Goal: Task Accomplishment & Management: Manage account settings

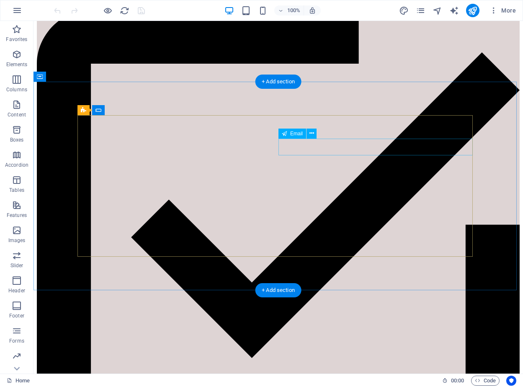
scroll to position [1304, 0]
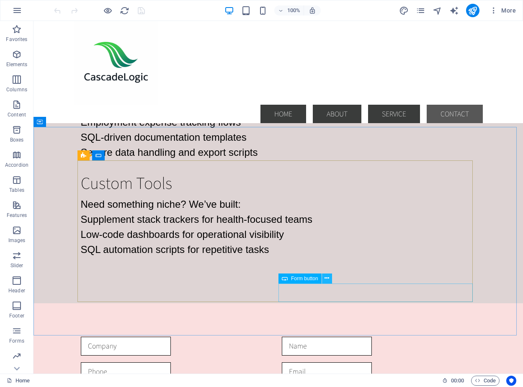
click at [328, 280] on icon at bounding box center [326, 278] width 5 height 9
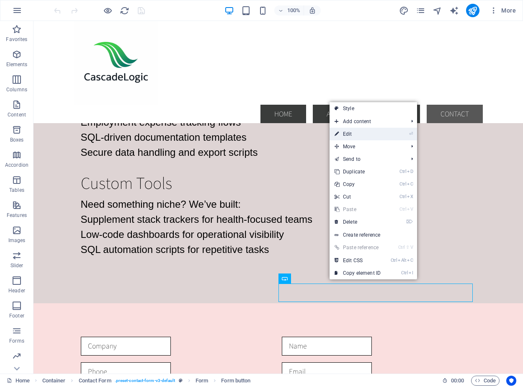
click at [352, 136] on link "⏎ Edit" at bounding box center [357, 134] width 56 height 13
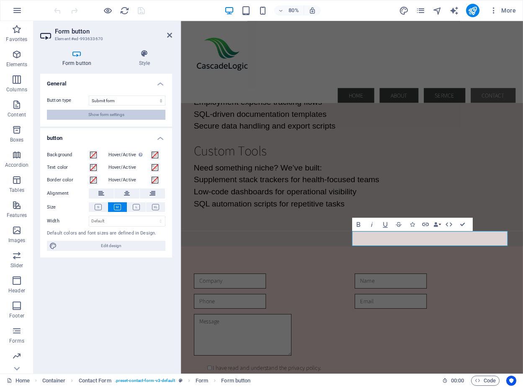
click at [110, 115] on span "Show form settings" at bounding box center [106, 115] width 36 height 10
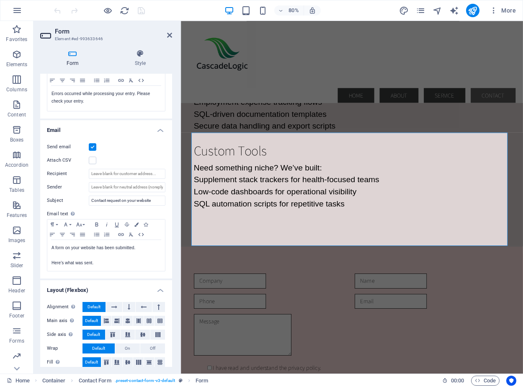
scroll to position [175, 0]
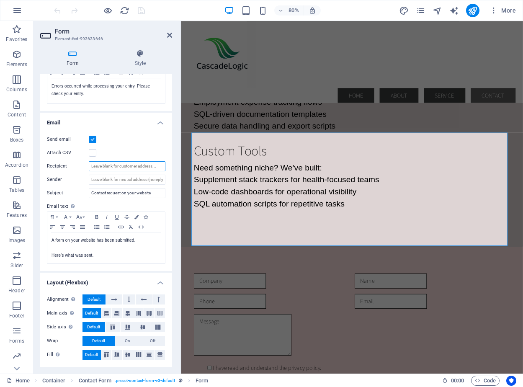
click at [108, 167] on input "Recipient" at bounding box center [127, 166] width 77 height 10
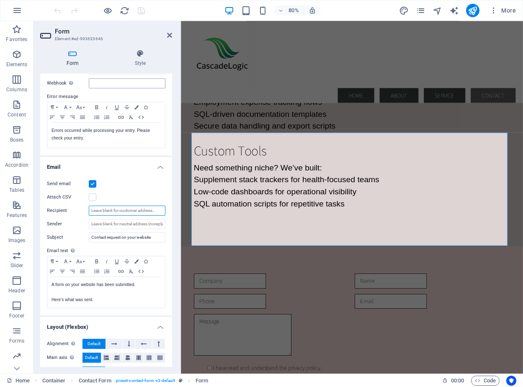
scroll to position [167, 0]
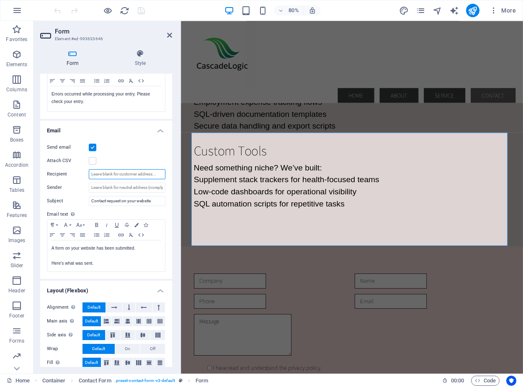
click at [98, 174] on input "Recipient" at bounding box center [127, 174] width 77 height 10
click at [113, 175] on input "admin@cascadelogic.ca" at bounding box center [127, 174] width 77 height 10
type input "admin@cascadelogic.ca"
click at [101, 187] on input "Sender" at bounding box center [127, 187] width 77 height 10
click at [129, 190] on input "Sender" at bounding box center [127, 187] width 77 height 10
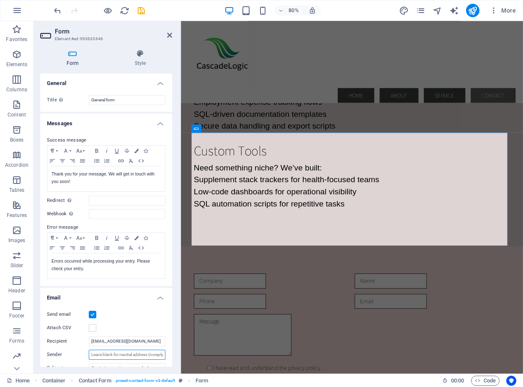
scroll to position [0, 0]
click at [142, 10] on icon "save" at bounding box center [141, 11] width 10 height 10
checkbox input "false"
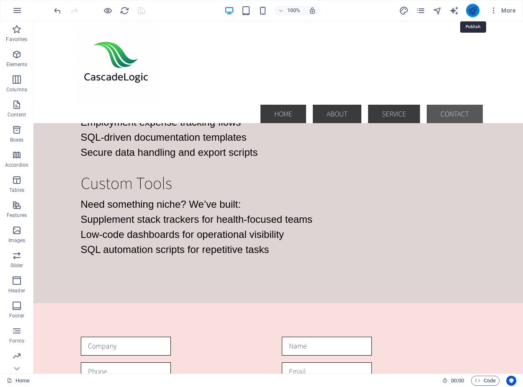
click at [474, 11] on icon "publish" at bounding box center [472, 11] width 10 height 10
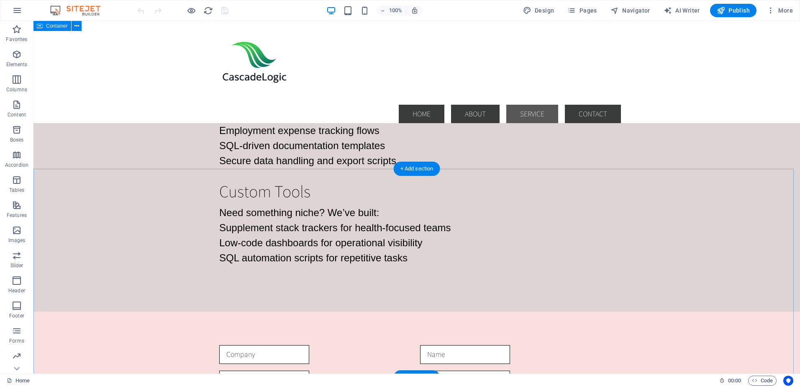
scroll to position [1262, 0]
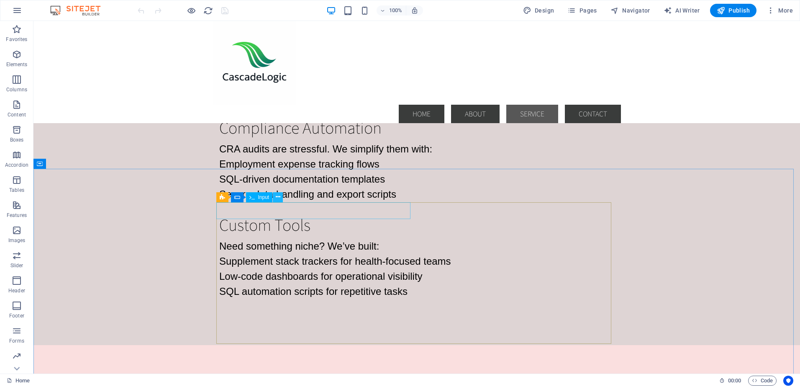
click at [278, 198] on icon at bounding box center [278, 196] width 5 height 9
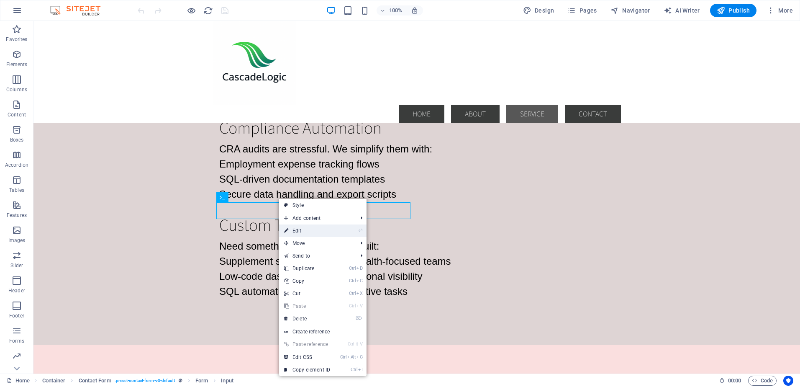
click at [293, 231] on link "⏎ Edit" at bounding box center [307, 230] width 56 height 13
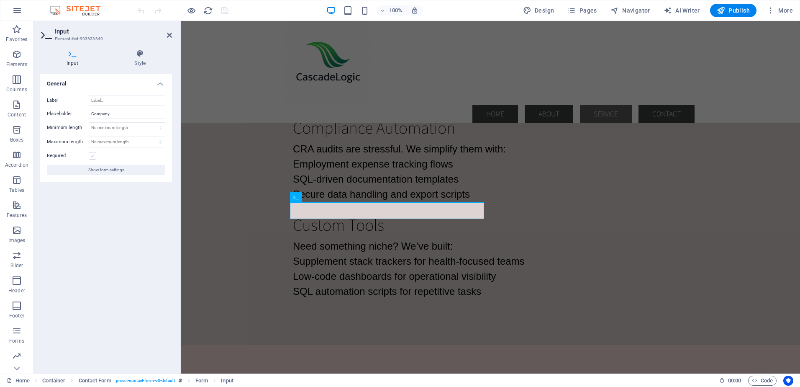
click at [94, 156] on label at bounding box center [93, 156] width 8 height 8
click at [0, 0] on input "Required" at bounding box center [0, 0] width 0 height 0
click at [223, 12] on icon "save" at bounding box center [225, 11] width 10 height 10
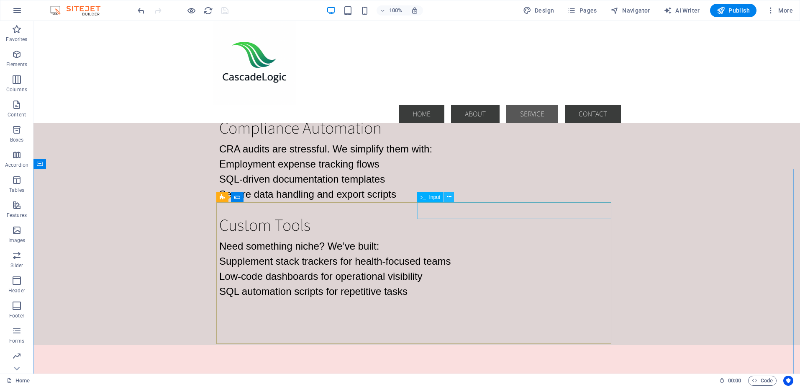
click at [448, 199] on icon at bounding box center [449, 196] width 5 height 9
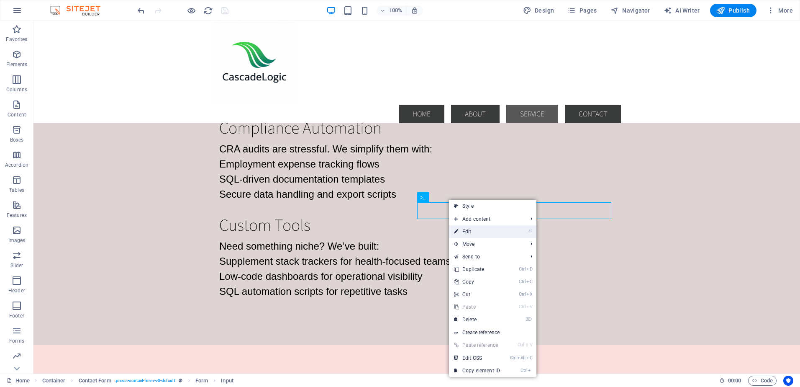
click at [464, 232] on link "⏎ Edit" at bounding box center [477, 231] width 56 height 13
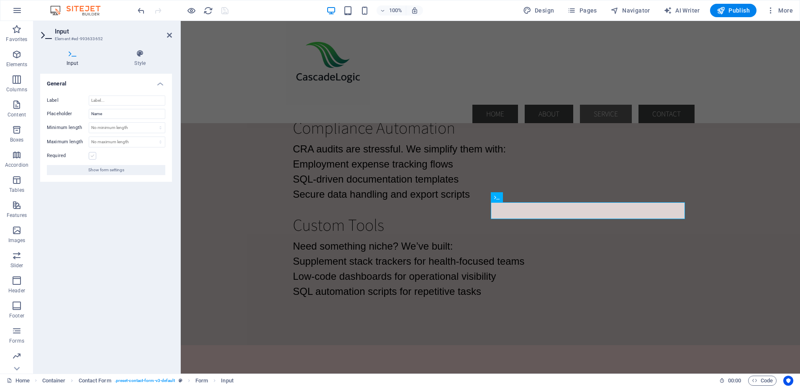
click at [91, 154] on label at bounding box center [93, 156] width 8 height 8
click at [0, 0] on input "Required" at bounding box center [0, 0] width 0 height 0
click at [223, 10] on icon "save" at bounding box center [225, 11] width 10 height 10
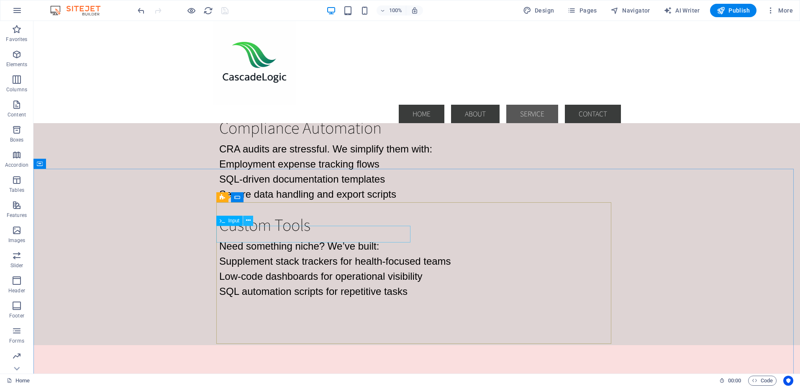
click at [247, 220] on icon at bounding box center [248, 220] width 5 height 9
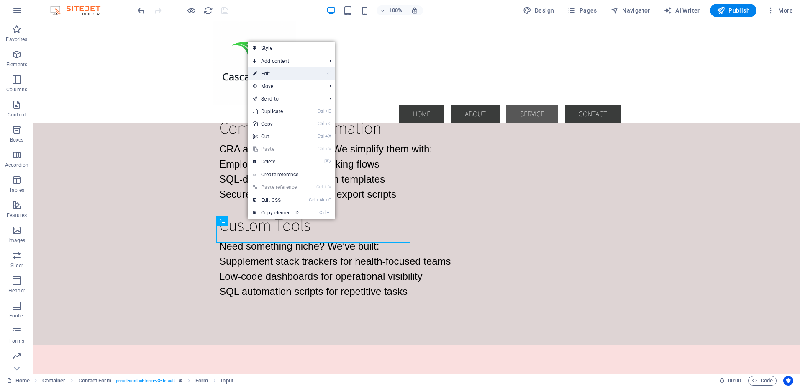
click at [276, 75] on link "⏎ Edit" at bounding box center [276, 73] width 56 height 13
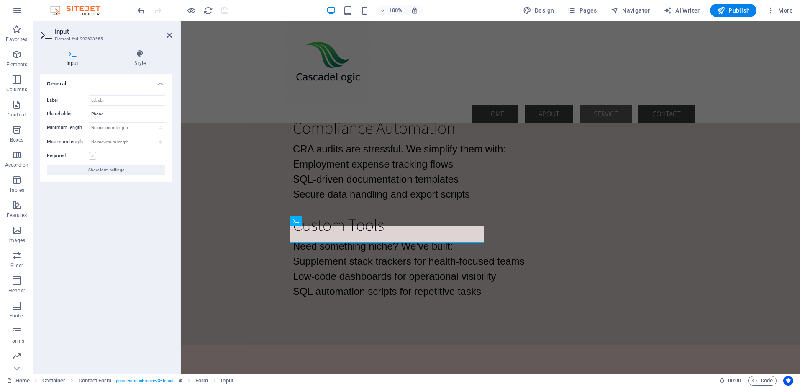
click at [93, 157] on label at bounding box center [93, 156] width 8 height 8
click at [0, 0] on input "Required" at bounding box center [0, 0] width 0 height 0
click at [223, 12] on icon "save" at bounding box center [225, 11] width 10 height 10
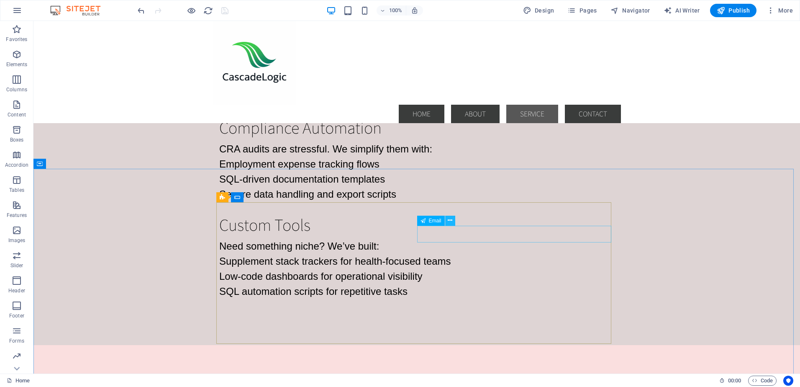
click at [449, 221] on icon at bounding box center [450, 220] width 5 height 9
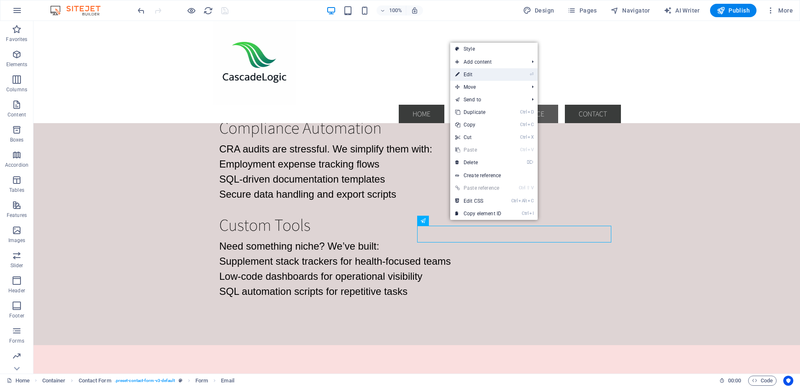
click at [473, 76] on link "⏎ Edit" at bounding box center [478, 74] width 56 height 13
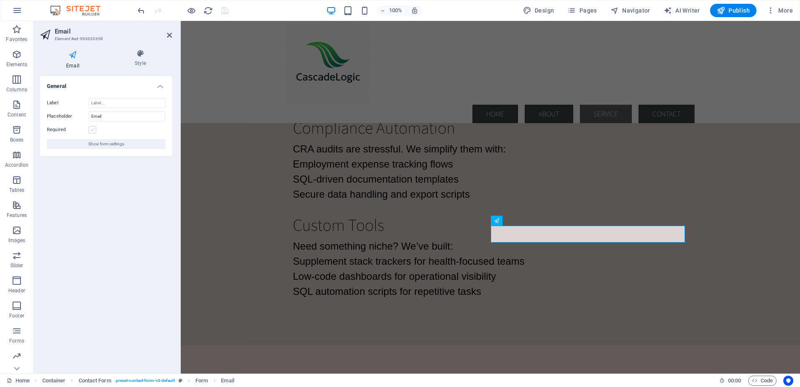
click at [92, 130] on label at bounding box center [93, 130] width 8 height 8
click at [0, 0] on input "Required" at bounding box center [0, 0] width 0 height 0
click at [223, 9] on icon "save" at bounding box center [225, 11] width 10 height 10
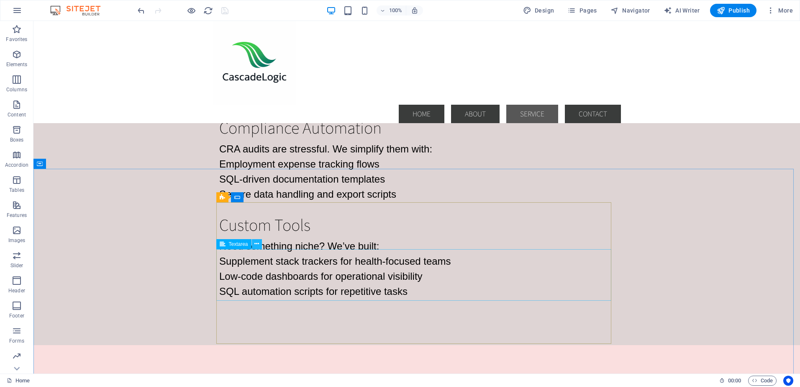
click at [257, 244] on icon at bounding box center [256, 243] width 5 height 9
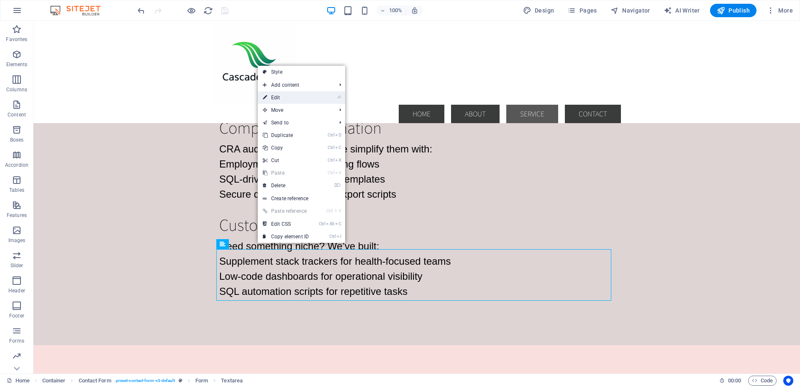
click at [284, 98] on link "⏎ Edit" at bounding box center [286, 97] width 56 height 13
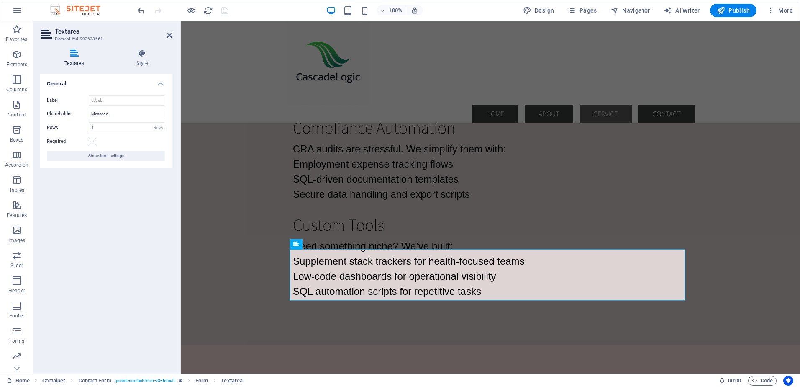
click at [93, 141] on label at bounding box center [93, 142] width 8 height 8
click at [0, 0] on input "Required" at bounding box center [0, 0] width 0 height 0
click at [226, 11] on icon "save" at bounding box center [225, 11] width 10 height 10
checkbox input "false"
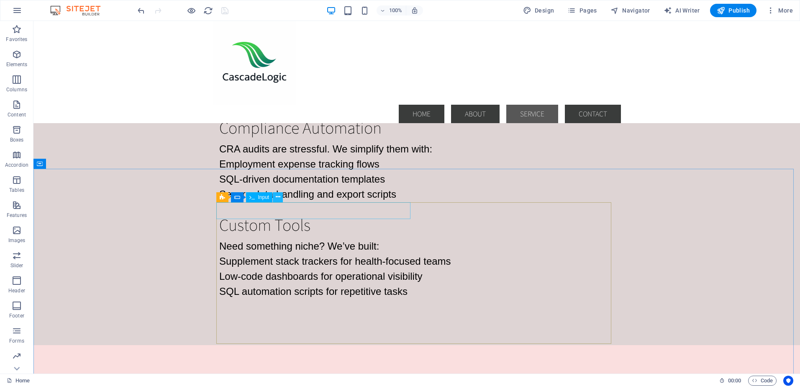
click at [279, 196] on icon at bounding box center [278, 196] width 5 height 9
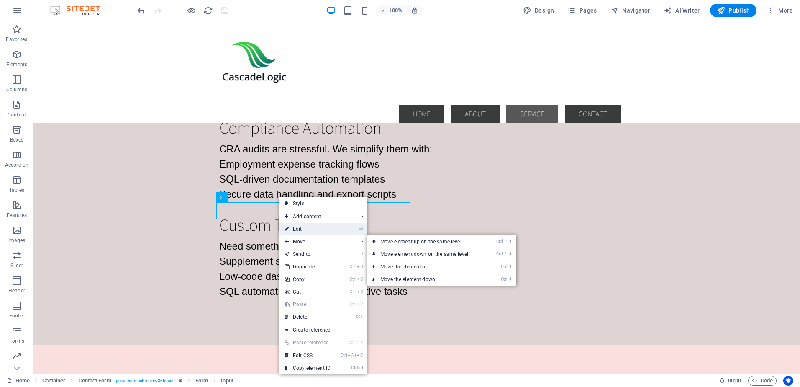
click at [304, 229] on link "⏎ Edit" at bounding box center [308, 229] width 56 height 13
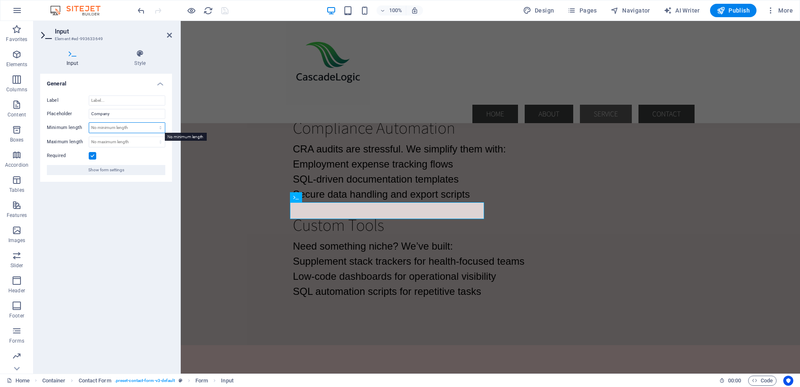
click at [161, 128] on select "No minimum length chars" at bounding box center [127, 128] width 76 height 10
click at [140, 127] on select "No minimum length chars" at bounding box center [127, 128] width 76 height 10
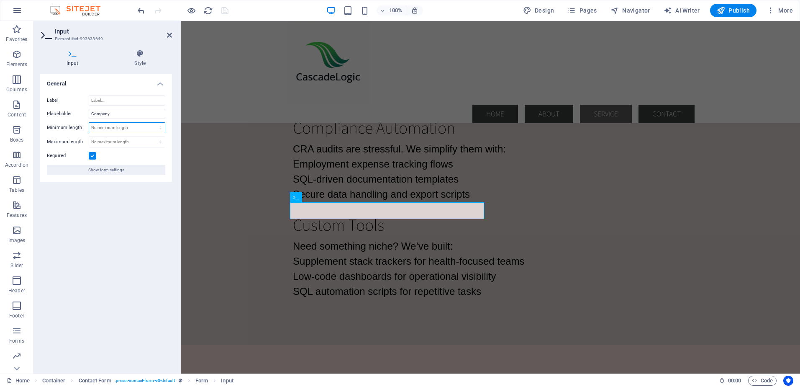
select select "characters"
click at [153, 123] on select "No minimum length chars" at bounding box center [127, 128] width 76 height 10
click at [123, 128] on input "0" at bounding box center [127, 128] width 76 height 10
drag, startPoint x: 125, startPoint y: 129, endPoint x: 92, endPoint y: 130, distance: 33.1
click at [92, 130] on input "0" at bounding box center [127, 128] width 76 height 10
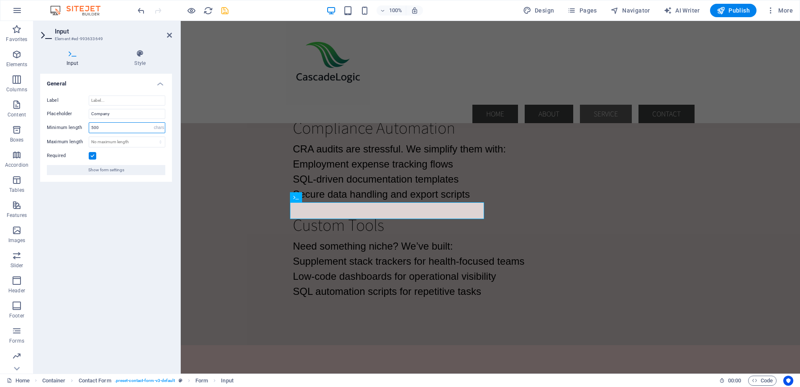
drag, startPoint x: 103, startPoint y: 128, endPoint x: 87, endPoint y: 127, distance: 15.9
click at [87, 127] on div "Minimum length 500 No minimum length chars" at bounding box center [106, 127] width 118 height 11
type input "3"
click at [100, 230] on div "General Label Placeholder Company Minimum length 3 No minimum length chars Maxi…" at bounding box center [106, 220] width 132 height 293
click at [522, 378] on div at bounding box center [591, 387] width 194 height 18
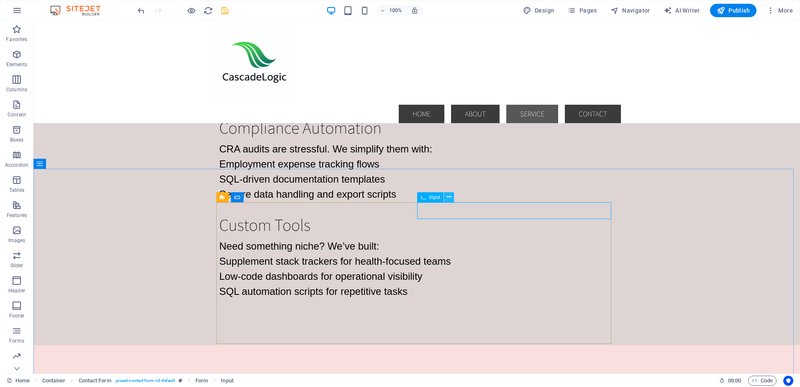
click at [451, 196] on button at bounding box center [449, 197] width 10 height 10
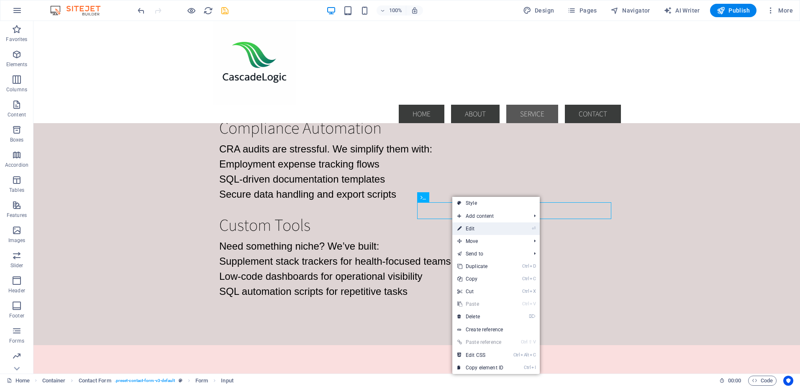
click at [480, 230] on link "⏎ Edit" at bounding box center [480, 228] width 56 height 13
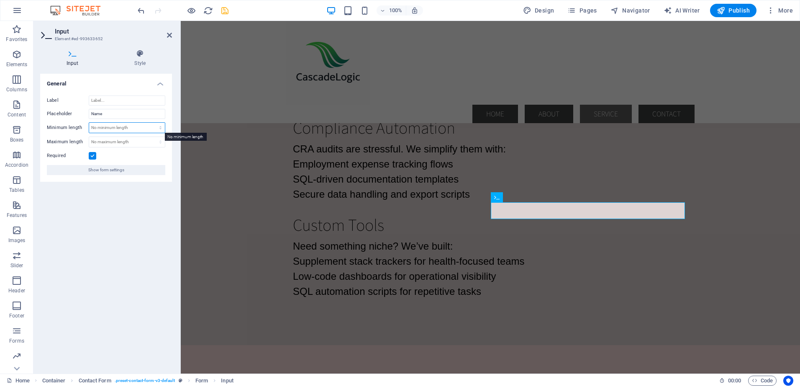
click at [131, 129] on select "No minimum length chars" at bounding box center [127, 128] width 76 height 10
select select "characters"
click at [153, 123] on select "No minimum length chars" at bounding box center [127, 128] width 76 height 10
drag, startPoint x: 109, startPoint y: 128, endPoint x: 89, endPoint y: 128, distance: 20.1
click at [89, 128] on div "3 No minimum length chars" at bounding box center [127, 127] width 77 height 11
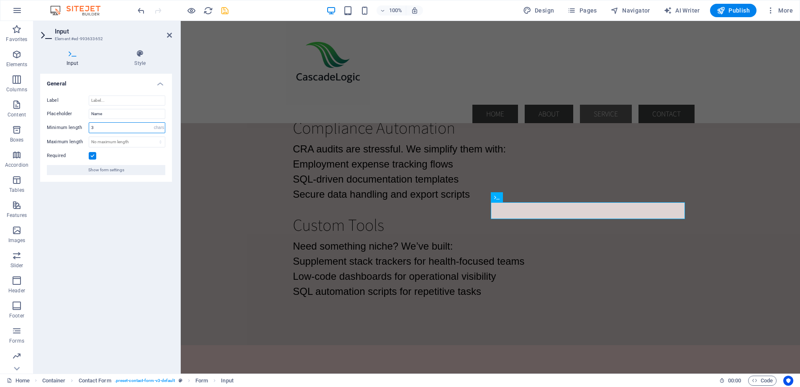
type input "3"
click at [98, 294] on div "General Label Placeholder Name Minimum length 3 No minimum length chars Maximum…" at bounding box center [106, 220] width 132 height 293
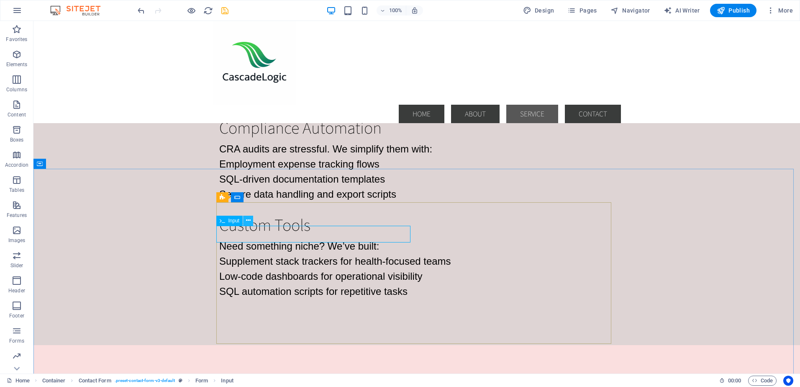
click at [250, 222] on icon at bounding box center [248, 220] width 5 height 9
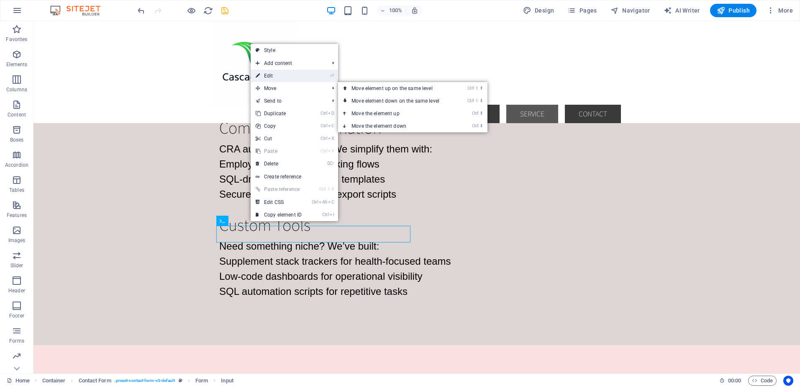
click at [280, 74] on link "⏎ Edit" at bounding box center [279, 75] width 56 height 13
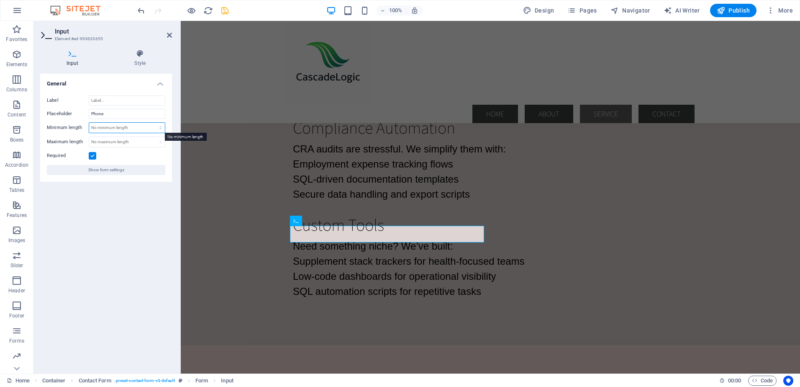
click at [133, 126] on select "No minimum length chars" at bounding box center [127, 128] width 76 height 10
select select "characters"
click at [153, 123] on select "No minimum length chars" at bounding box center [127, 128] width 76 height 10
type input "10"
click at [137, 277] on div "General Label Placeholder Phone Minimum length 10 No minimum length chars Maxim…" at bounding box center [106, 220] width 132 height 293
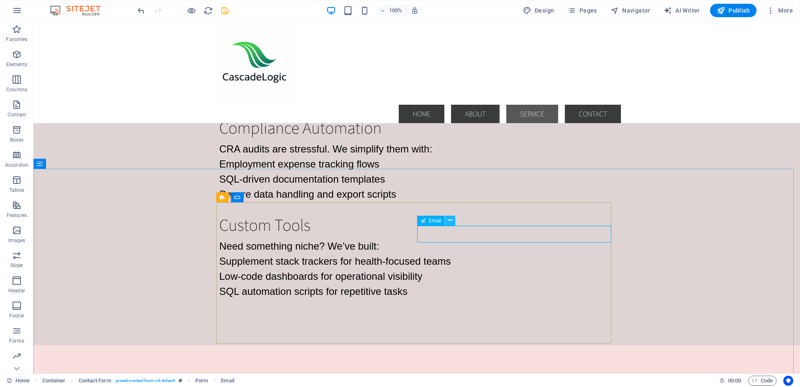
click at [451, 221] on icon at bounding box center [450, 220] width 5 height 9
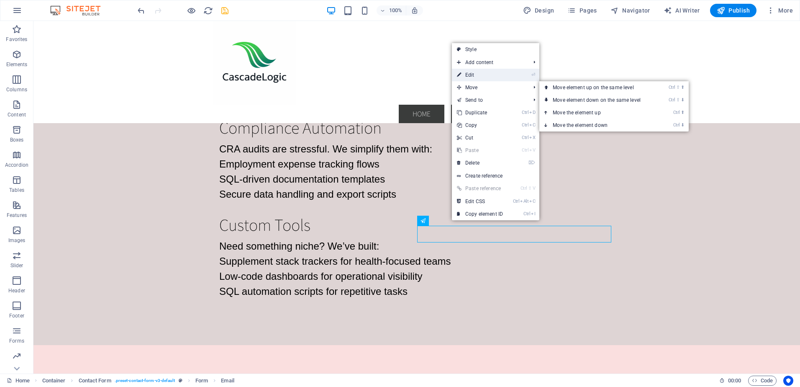
click at [474, 73] on link "⏎ Edit" at bounding box center [480, 75] width 56 height 13
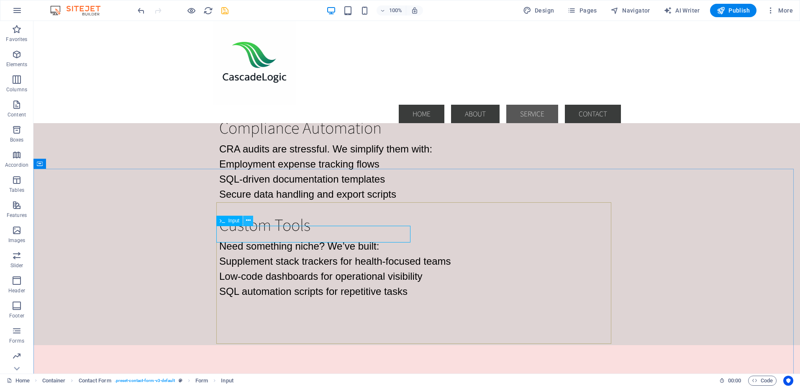
click at [249, 222] on icon at bounding box center [248, 220] width 5 height 9
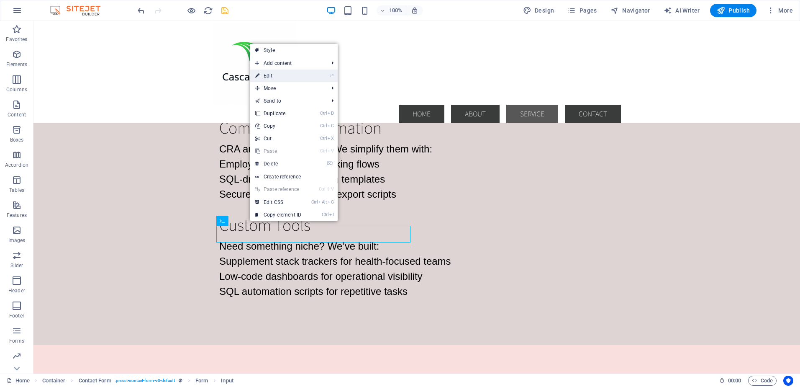
click at [276, 77] on link "⏎ Edit" at bounding box center [278, 75] width 56 height 13
select select "characters"
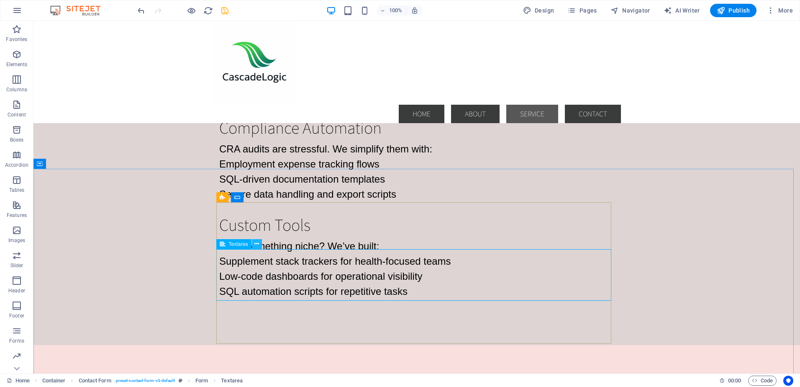
click at [259, 244] on icon at bounding box center [256, 243] width 5 height 9
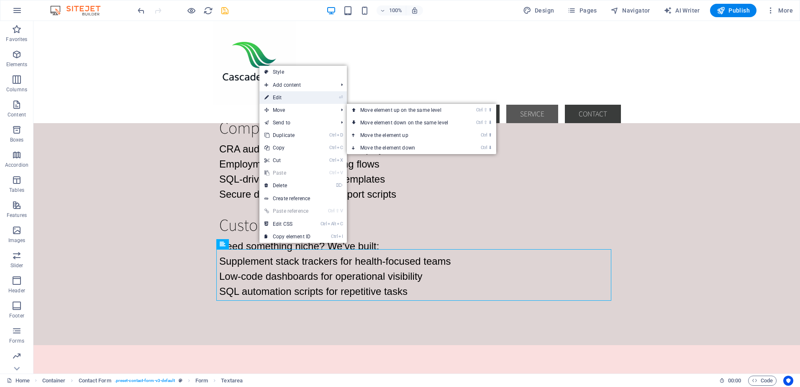
click at [285, 96] on link "⏎ Edit" at bounding box center [287, 97] width 56 height 13
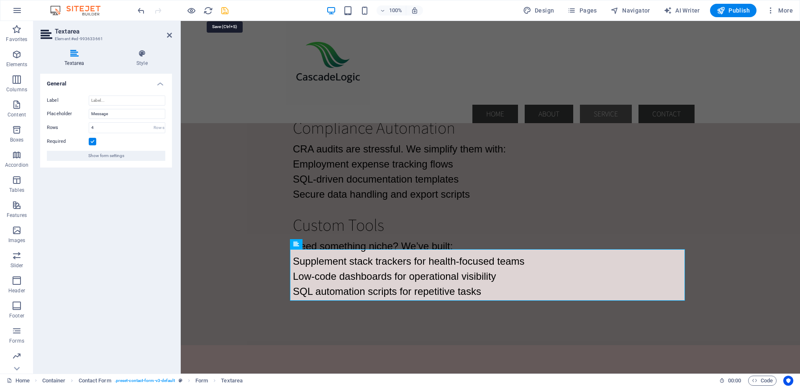
click at [226, 11] on icon "save" at bounding box center [225, 11] width 10 height 10
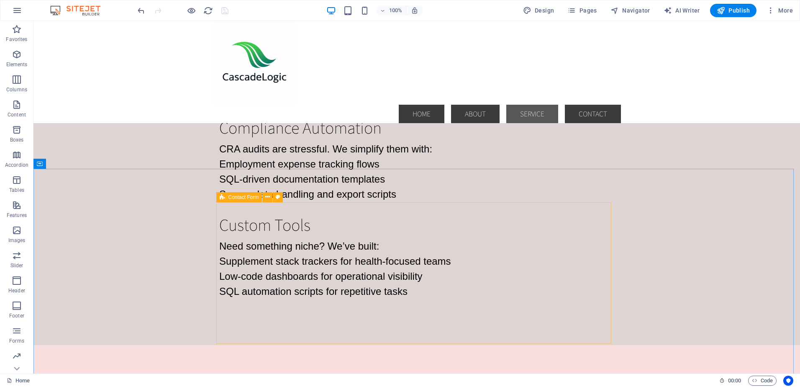
click at [224, 197] on icon at bounding box center [222, 197] width 5 height 10
click at [269, 197] on icon at bounding box center [267, 196] width 5 height 9
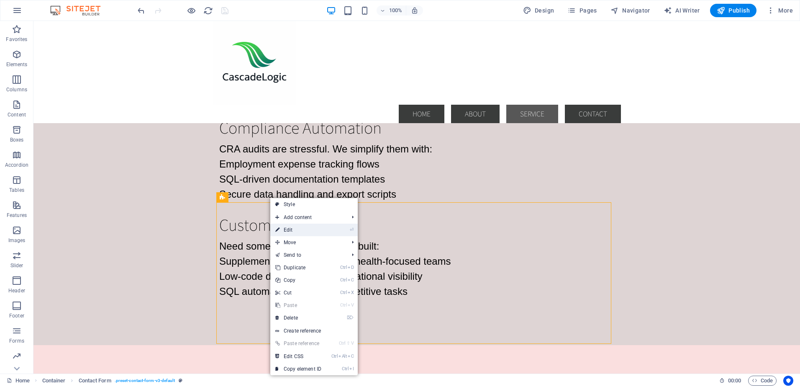
click at [287, 229] on link "⏎ Edit" at bounding box center [298, 229] width 56 height 13
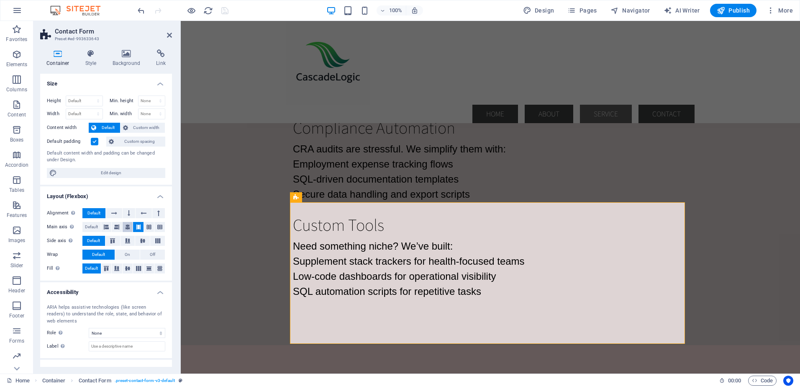
click at [127, 226] on icon at bounding box center [127, 227] width 5 height 10
click at [118, 227] on icon at bounding box center [116, 227] width 5 height 10
click at [136, 226] on icon at bounding box center [138, 227] width 5 height 10
click at [147, 225] on icon at bounding box center [148, 227] width 5 height 10
click at [158, 224] on icon at bounding box center [159, 227] width 5 height 10
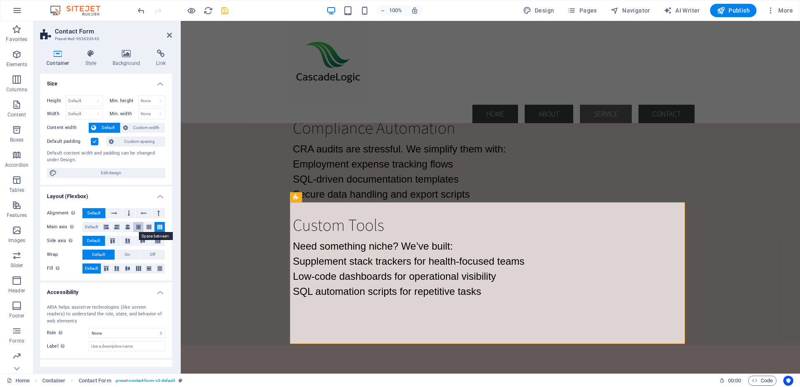
click at [137, 226] on icon at bounding box center [138, 227] width 5 height 10
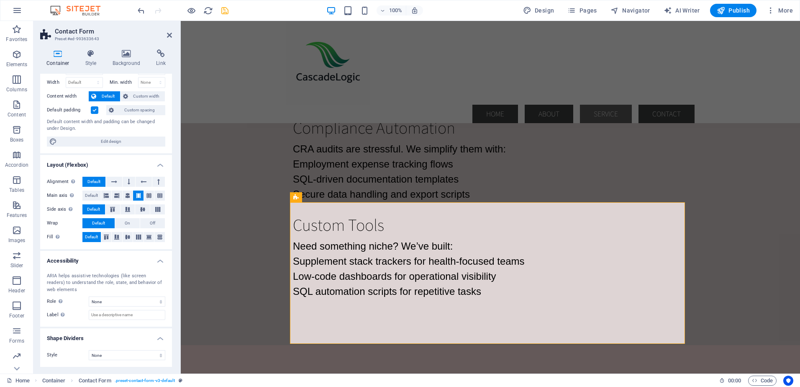
scroll to position [0, 0]
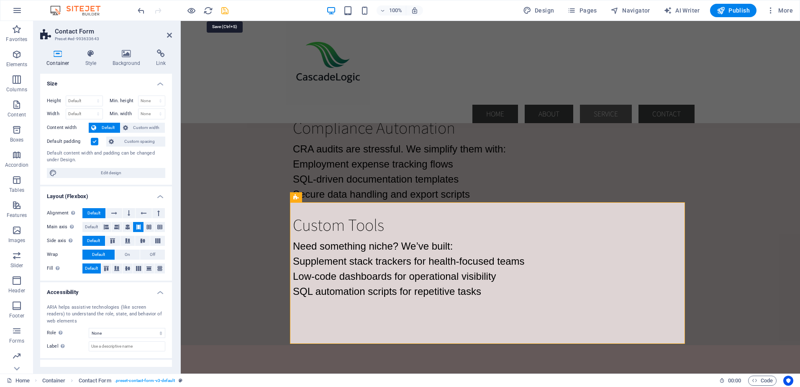
click at [224, 11] on icon "save" at bounding box center [225, 11] width 10 height 10
checkbox input "false"
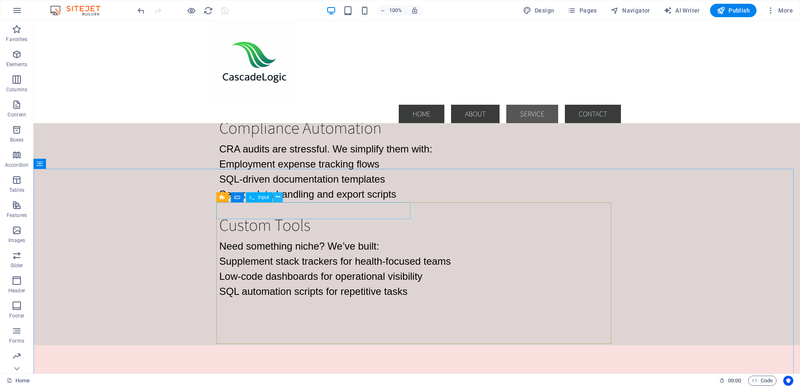
click at [278, 197] on icon at bounding box center [278, 196] width 5 height 9
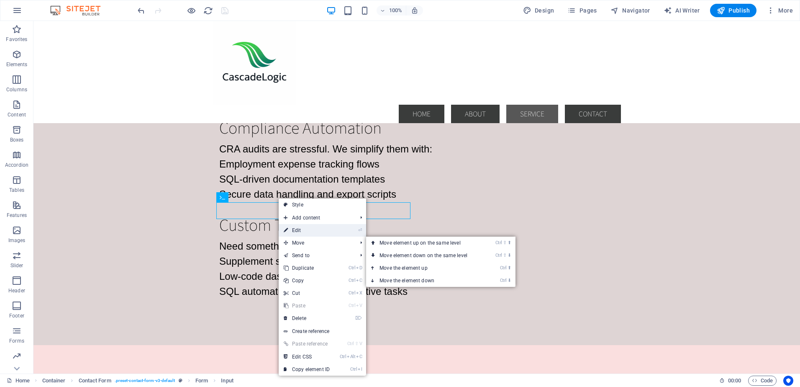
click at [296, 231] on link "⏎ Edit" at bounding box center [307, 230] width 56 height 13
select select "characters"
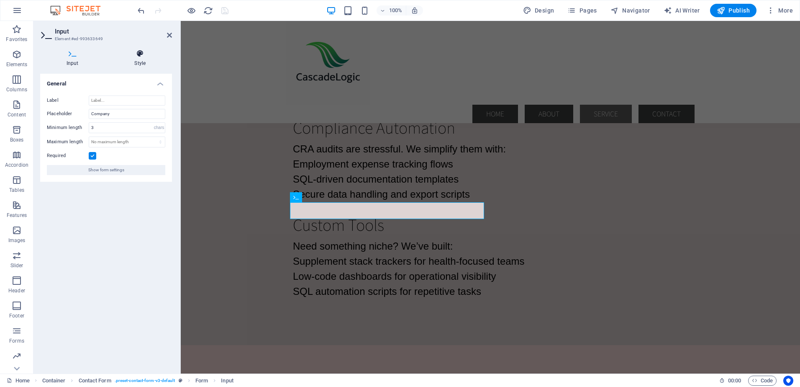
click at [140, 55] on icon at bounding box center [140, 53] width 64 height 8
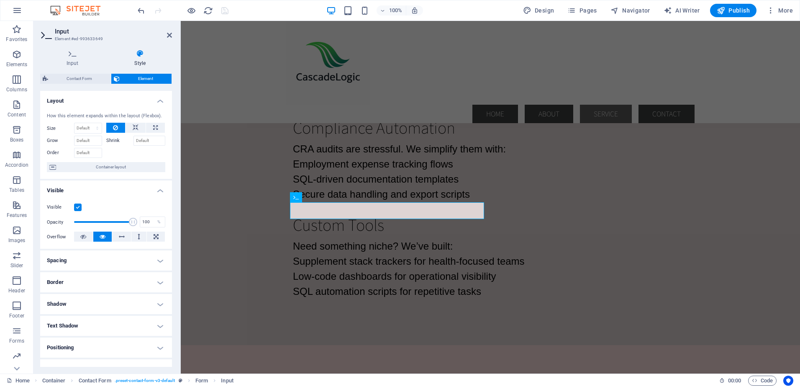
click at [161, 259] on h4 "Spacing" at bounding box center [106, 260] width 132 height 20
click at [82, 236] on icon at bounding box center [83, 236] width 6 height 10
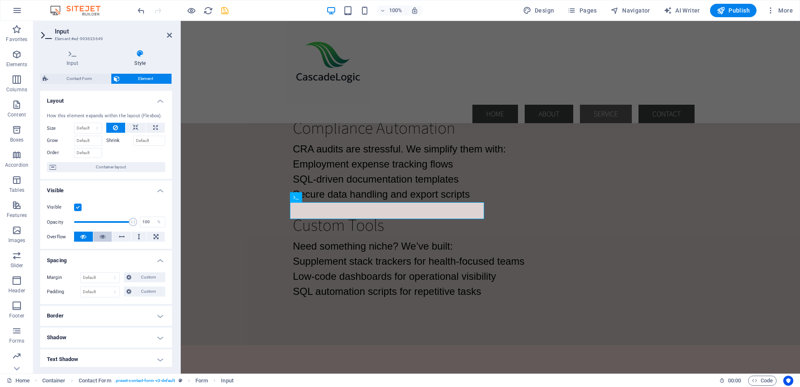
click at [100, 236] on icon at bounding box center [103, 236] width 6 height 10
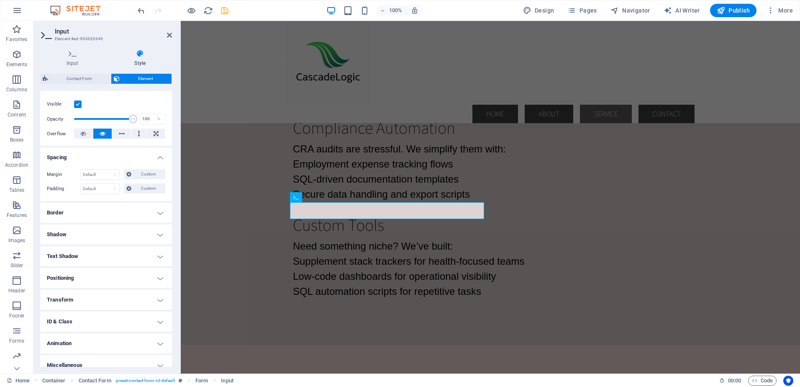
scroll to position [111, 0]
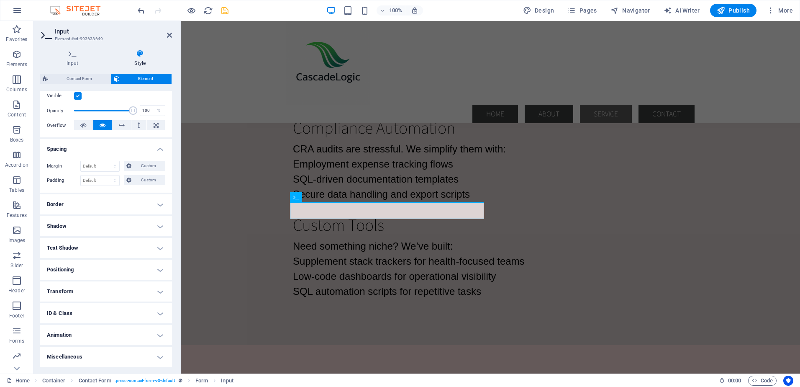
click at [157, 249] on h4 "Text Shadow" at bounding box center [106, 248] width 132 height 20
click at [158, 247] on h4 "Text Shadow" at bounding box center [106, 245] width 132 height 15
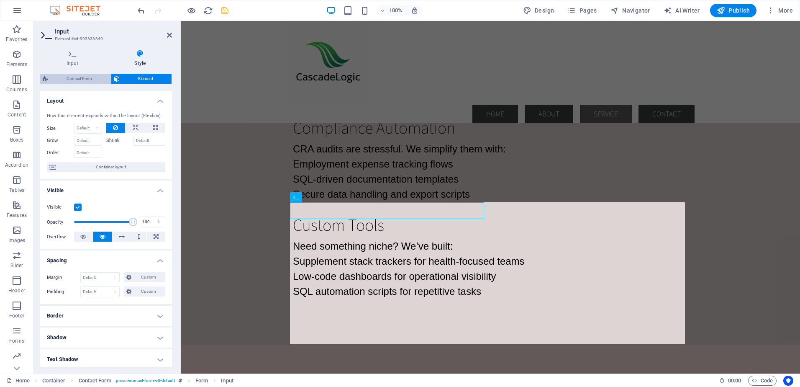
click at [79, 80] on span "Contact Form" at bounding box center [80, 79] width 58 height 10
select select "rem"
select select "preset-contact-form-v3-default"
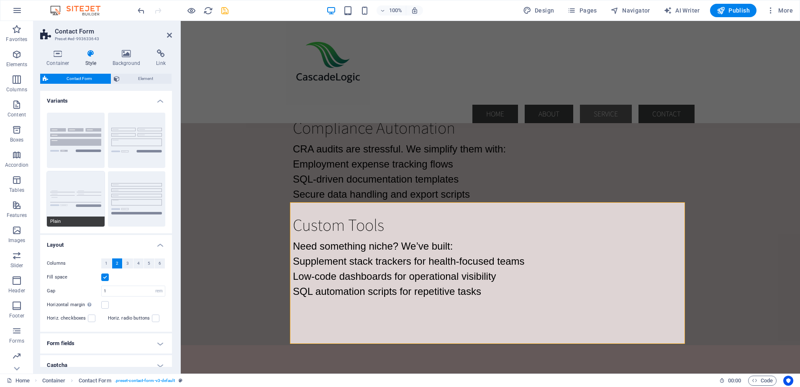
scroll to position [42, 0]
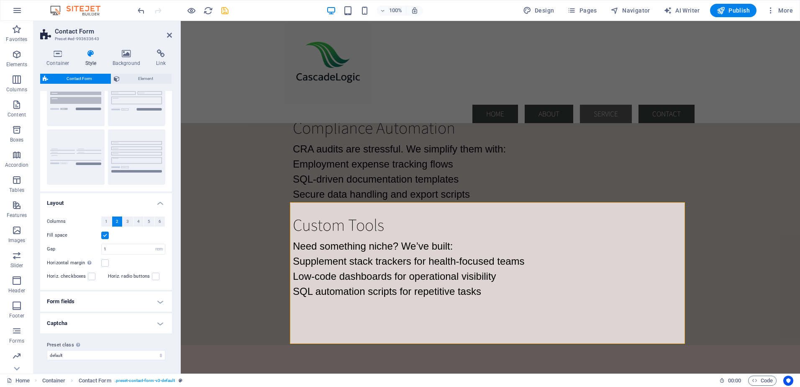
click at [159, 301] on h4 "Form fields" at bounding box center [106, 301] width 132 height 20
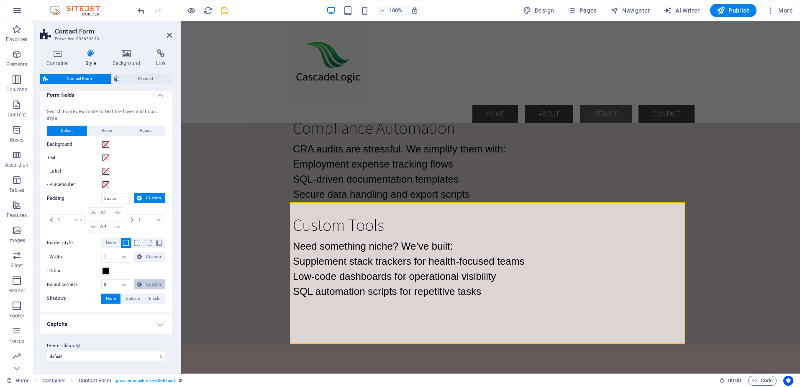
scroll to position [249, 0]
click at [160, 324] on h4 "Captcha" at bounding box center [106, 323] width 132 height 20
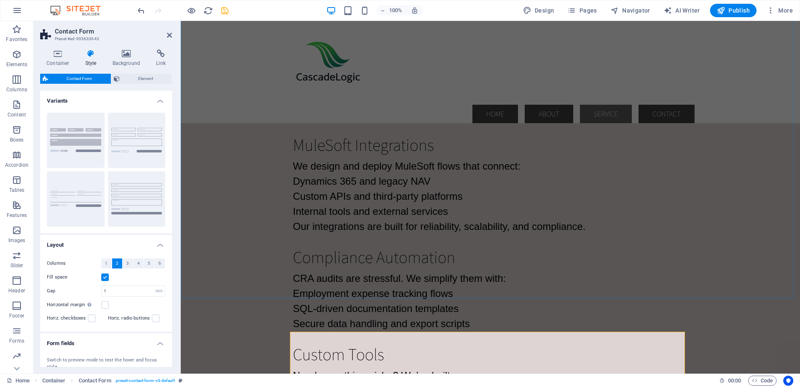
scroll to position [1136, 0]
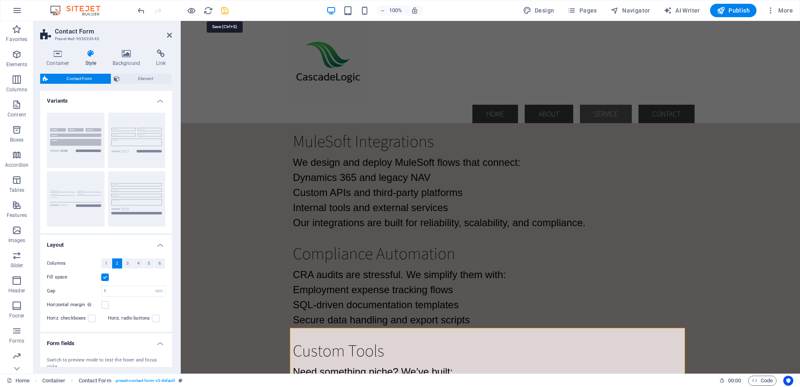
click at [222, 12] on icon "save" at bounding box center [225, 11] width 10 height 10
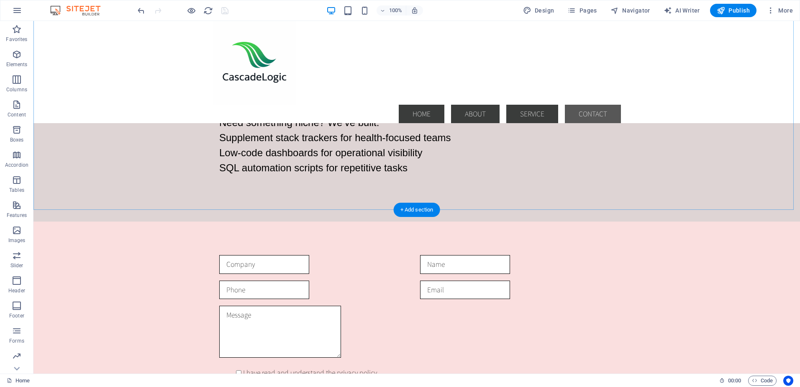
scroll to position [1429, 0]
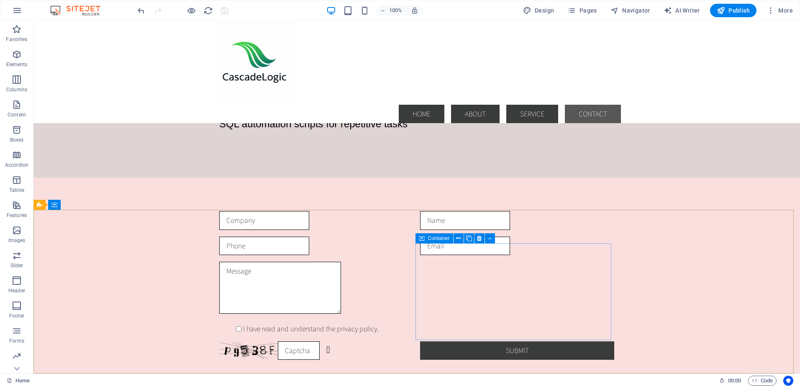
click at [419, 240] on icon at bounding box center [422, 238] width 6 height 10
click at [478, 237] on icon at bounding box center [479, 238] width 5 height 9
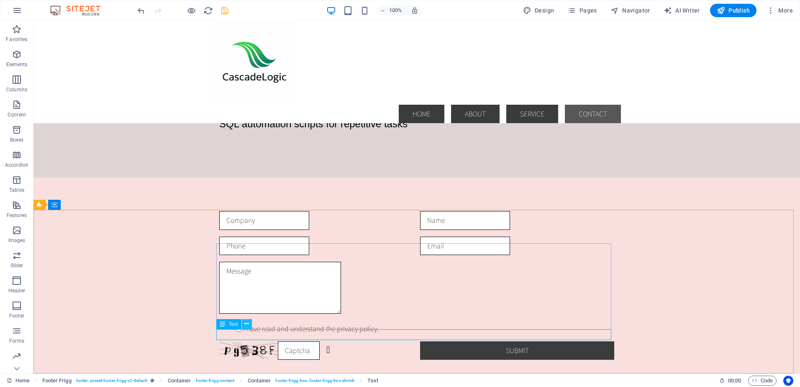
click at [248, 324] on icon at bounding box center [246, 323] width 5 height 9
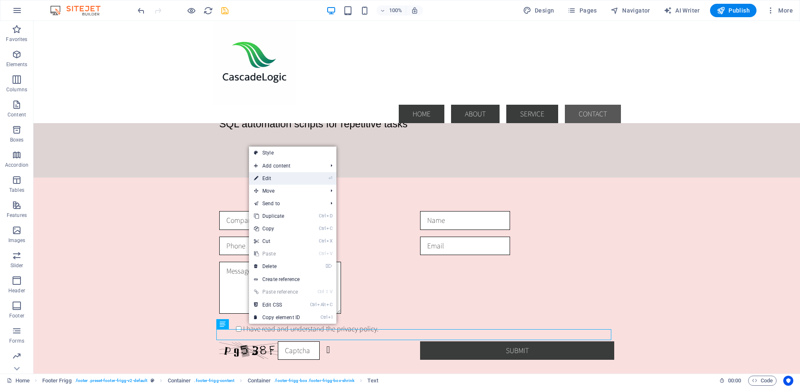
click at [278, 179] on link "⏎ Edit" at bounding box center [277, 178] width 56 height 13
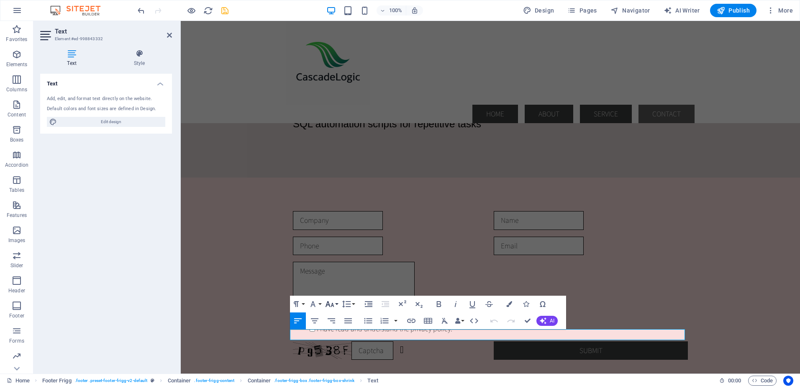
click at [336, 303] on button "Font Size" at bounding box center [331, 303] width 16 height 17
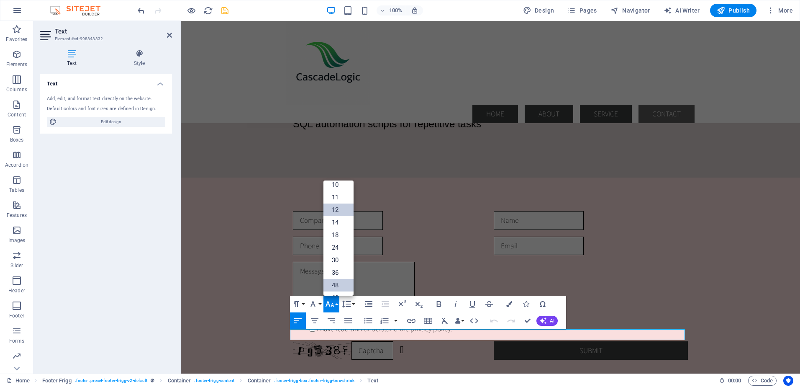
scroll to position [18, 0]
click at [338, 209] on link "11" at bounding box center [338, 209] width 30 height 13
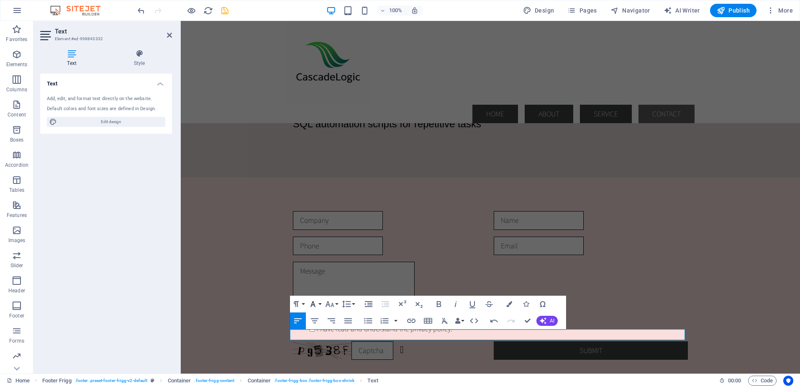
click at [319, 305] on button "Font Family" at bounding box center [315, 303] width 16 height 17
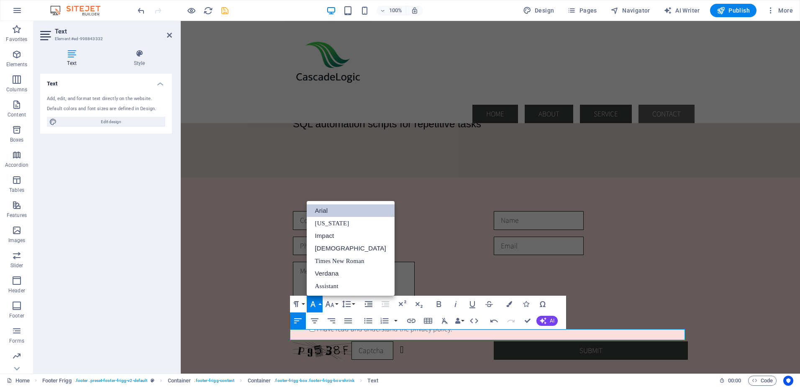
scroll to position [0, 0]
click at [326, 209] on link "Arial" at bounding box center [351, 210] width 88 height 13
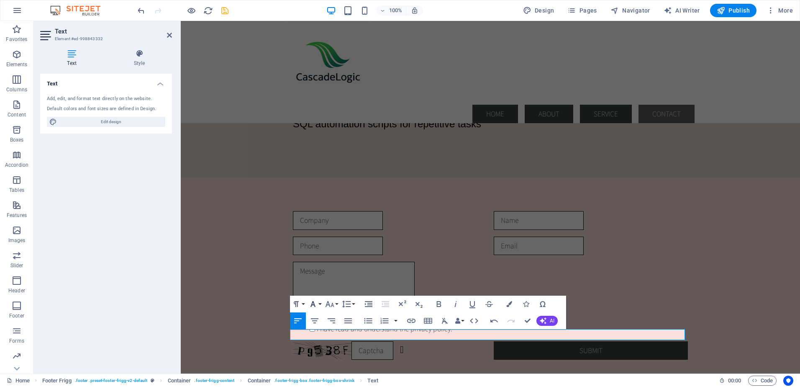
click at [319, 305] on button "Font Family" at bounding box center [315, 303] width 16 height 17
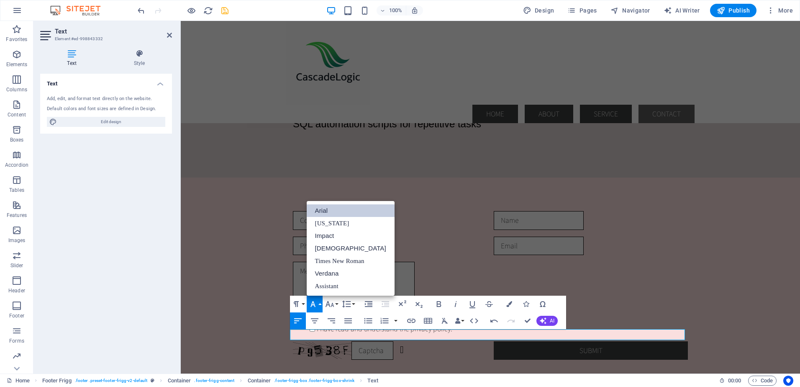
click at [329, 210] on link "Arial" at bounding box center [351, 210] width 88 height 13
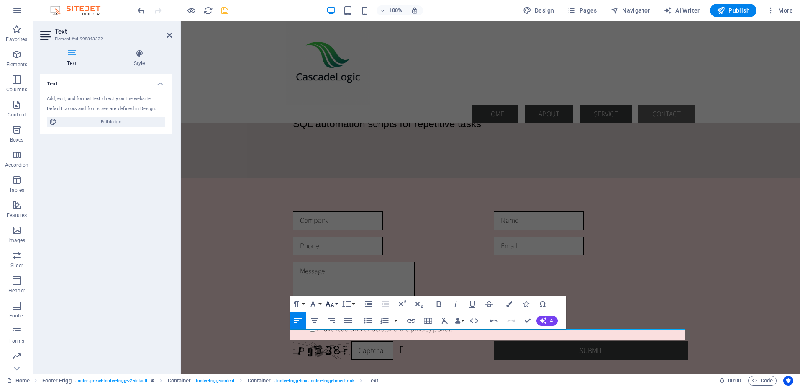
click at [337, 306] on button "Font Size" at bounding box center [331, 303] width 16 height 17
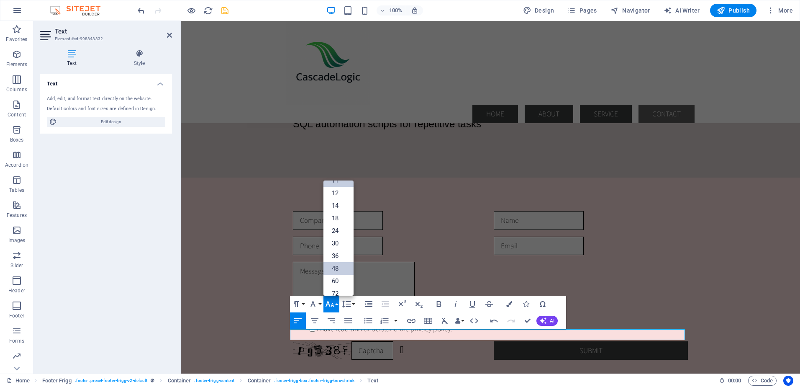
scroll to position [5, 0]
click at [335, 210] on link "10" at bounding box center [338, 209] width 30 height 13
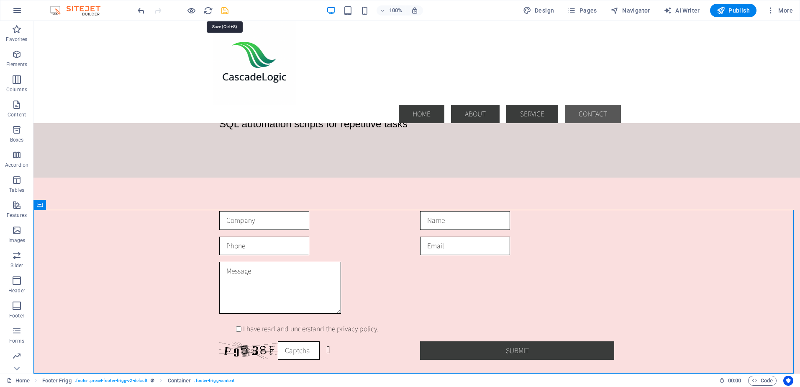
click at [226, 11] on icon "save" at bounding box center [225, 11] width 10 height 10
checkbox input "false"
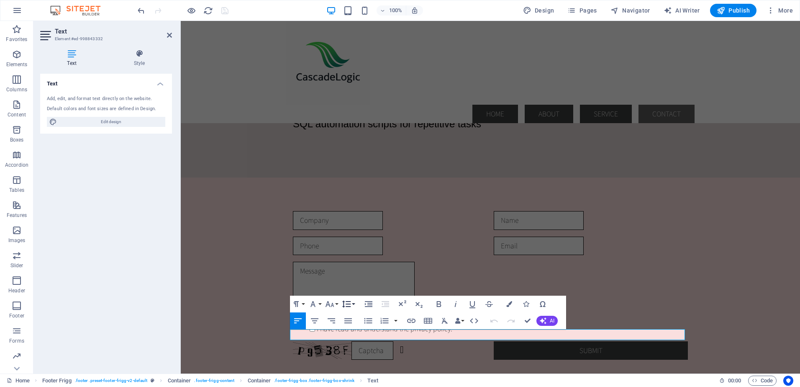
click at [353, 303] on button "Line Height" at bounding box center [348, 303] width 16 height 17
click at [428, 298] on div "Paragraph Format Normal Heading 1 Heading 2 Heading 3 Heading 4 Heading 5 Headi…" at bounding box center [428, 311] width 276 height 33
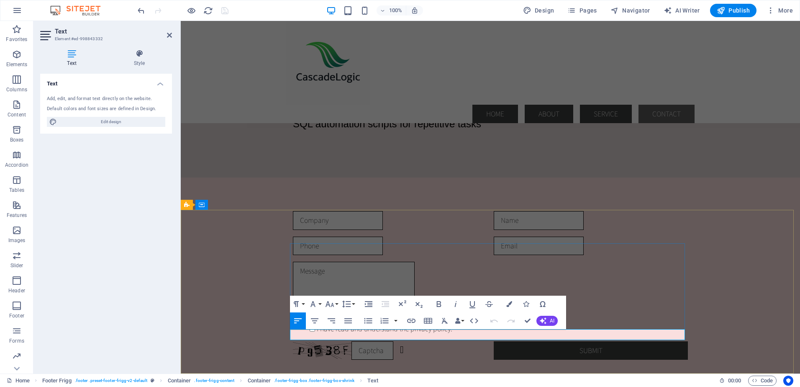
drag, startPoint x: 341, startPoint y: 335, endPoint x: 291, endPoint y: 334, distance: 50.2
click at [337, 304] on button "Font Size" at bounding box center [331, 303] width 16 height 17
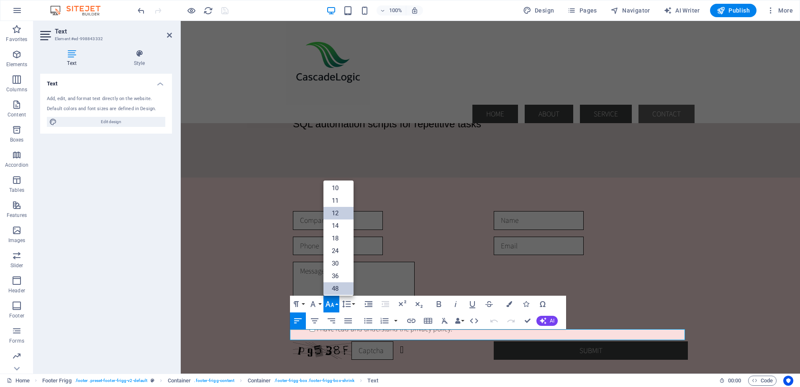
scroll to position [18, 0]
click at [335, 220] on link "12" at bounding box center [338, 222] width 30 height 13
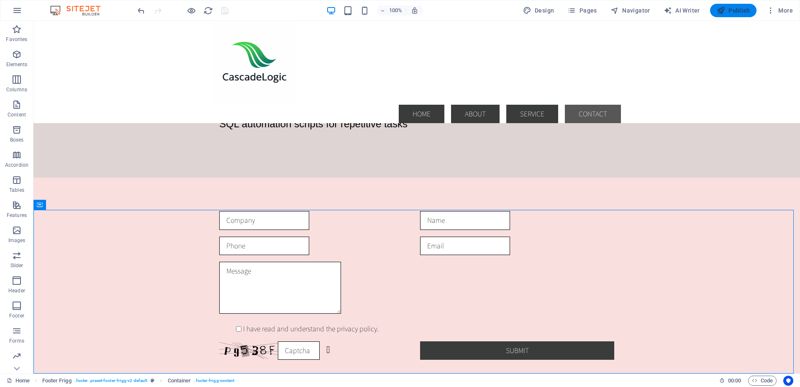
click at [522, 11] on span "Publish" at bounding box center [733, 10] width 33 height 8
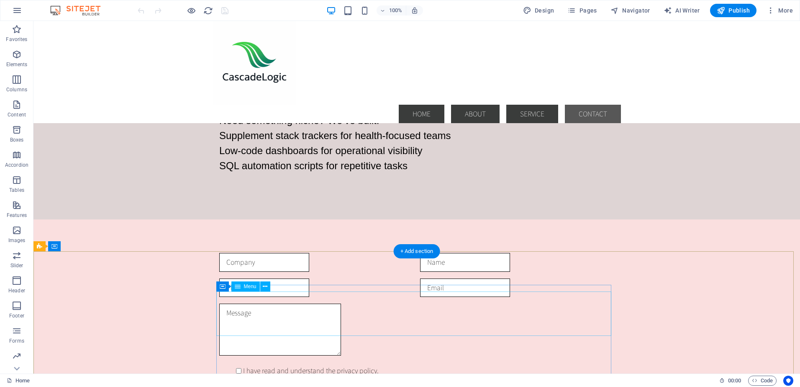
scroll to position [1429, 0]
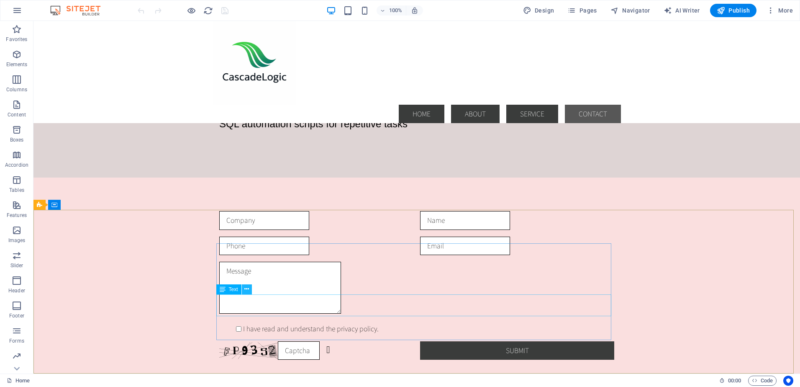
click at [247, 289] on icon at bounding box center [246, 289] width 5 height 9
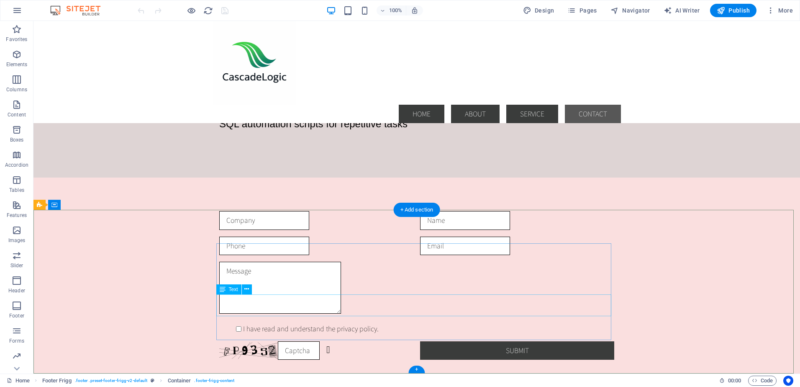
click at [246, 290] on icon at bounding box center [246, 289] width 5 height 9
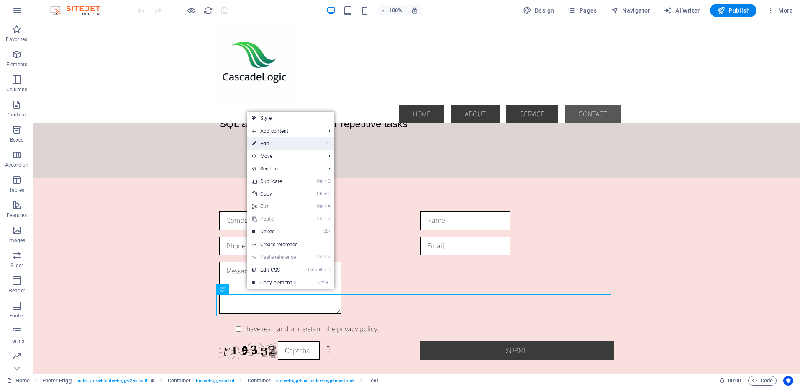
click at [272, 143] on link "⏎ Edit" at bounding box center [275, 143] width 56 height 13
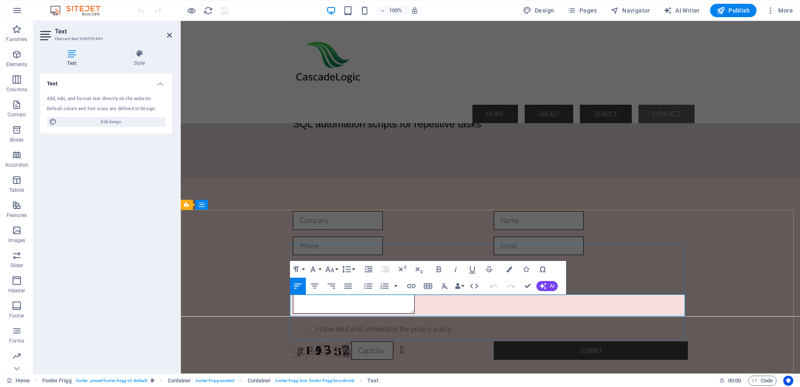
click at [290, 277] on icon "button" at bounding box center [291, 278] width 10 height 10
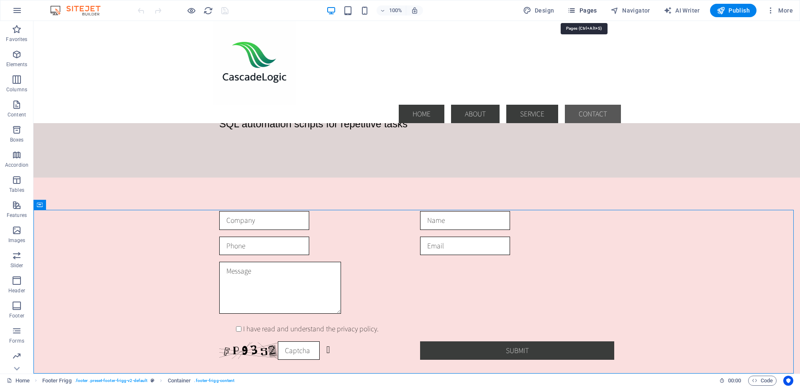
click at [588, 9] on span "Pages" at bounding box center [581, 10] width 29 height 8
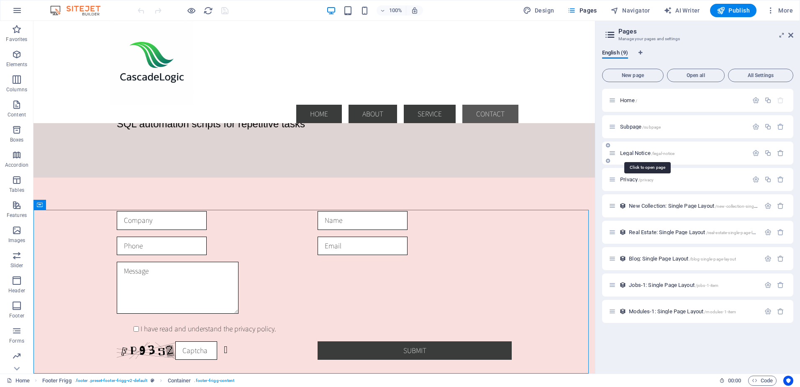
click at [636, 154] on span "Legal Notice /legal-notice" at bounding box center [647, 153] width 54 height 6
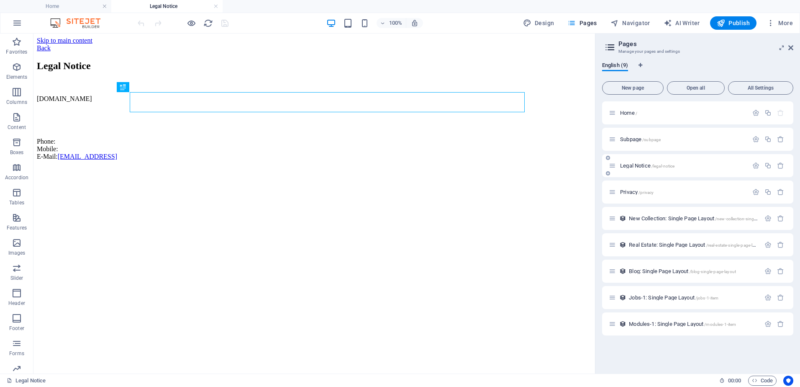
scroll to position [0, 0]
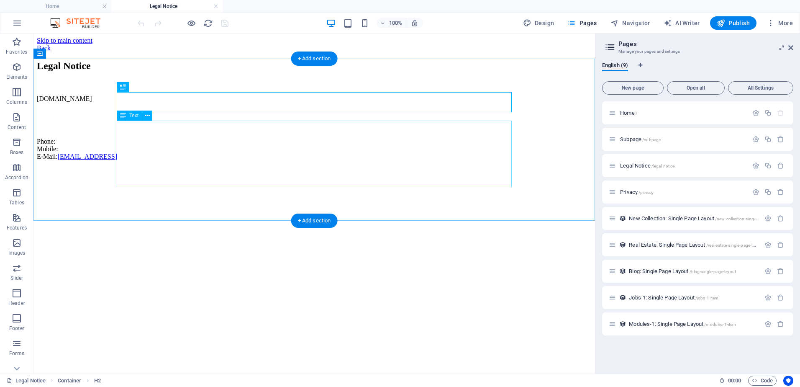
click at [239, 160] on div "[DOMAIN_NAME] Phone: Mobile: E-Mail: [EMAIL_ADDRESS]" at bounding box center [314, 127] width 555 height 65
click at [118, 125] on div "[DOMAIN_NAME] Phone: Mobile: E-Mail: [EMAIL_ADDRESS]" at bounding box center [314, 127] width 555 height 65
click at [117, 125] on div "[DOMAIN_NAME] Phone: Mobile: E-Mail: [EMAIL_ADDRESS]" at bounding box center [314, 127] width 555 height 65
click at [121, 127] on div "[DOMAIN_NAME] Phone: Mobile: E-Mail: [EMAIL_ADDRESS]" at bounding box center [314, 127] width 555 height 65
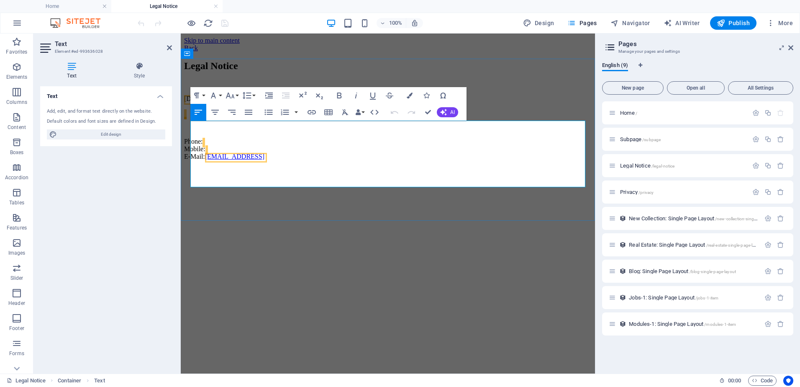
click at [237, 131] on p at bounding box center [388, 127] width 408 height 8
drag, startPoint x: 192, startPoint y: 127, endPoint x: 375, endPoint y: 178, distance: 190.5
click at [375, 160] on div "[DOMAIN_NAME] Phone: Mobile: E-Mail: [EMAIL_ADDRESS]" at bounding box center [388, 127] width 408 height 65
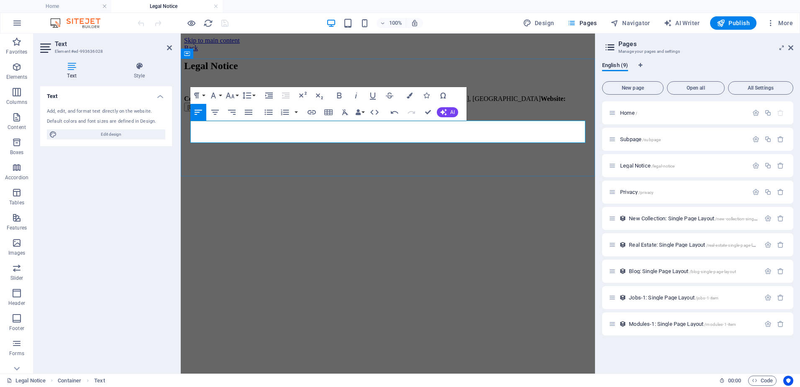
click at [311, 102] on strong "Business Type:" at bounding box center [292, 98] width 42 height 7
click at [310, 102] on strong "Business Type:" at bounding box center [292, 98] width 42 height 7
click at [282, 102] on strong "Business Type:" at bounding box center [292, 98] width 42 height 7
click at [301, 117] on strong "Location:" at bounding box center [301, 113] width 28 height 7
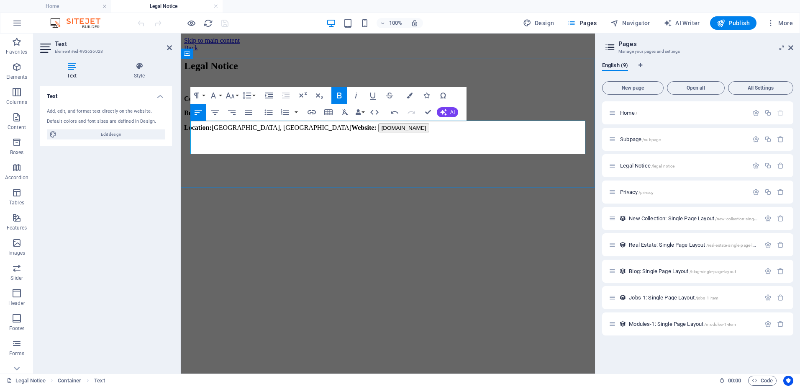
click at [351, 131] on strong "Website:" at bounding box center [363, 127] width 25 height 7
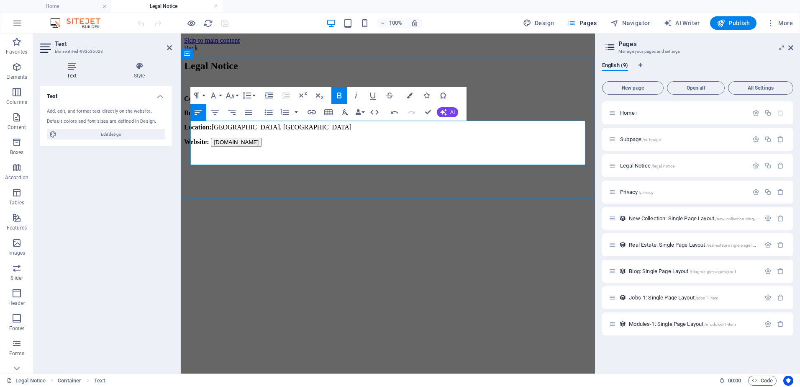
click at [291, 146] on p "Website: [DOMAIN_NAME]" at bounding box center [388, 142] width 408 height 9
click at [302, 146] on p "Website: [DOMAIN_NAME]" at bounding box center [388, 142] width 408 height 9
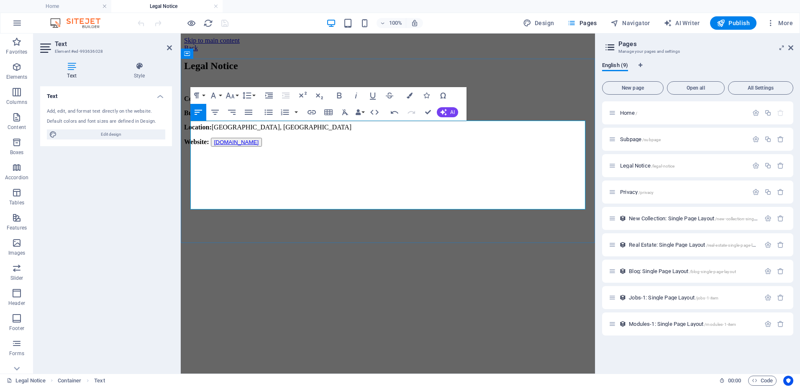
click at [212, 175] on p at bounding box center [388, 171] width 408 height 8
click at [202, 175] on p at bounding box center [388, 171] width 408 height 8
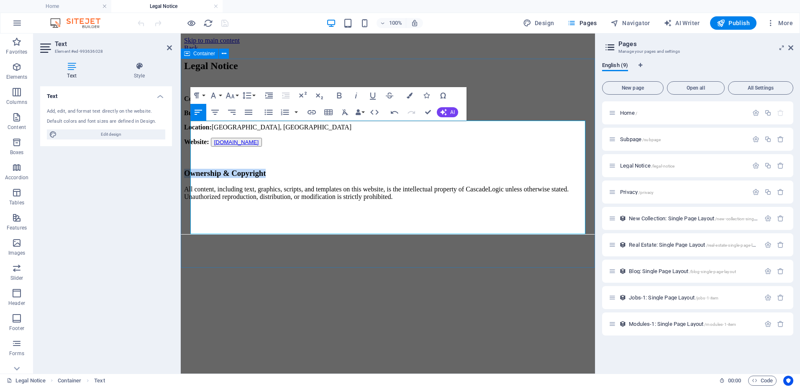
drag, startPoint x: 318, startPoint y: 186, endPoint x: 186, endPoint y: 187, distance: 132.2
click at [186, 187] on div "Legal Notice Company Name: CascadeLogic Business Type: Canadian Consultancy Loc…" at bounding box center [388, 144] width 408 height 169
click at [338, 95] on icon "button" at bounding box center [339, 95] width 10 height 10
click at [340, 161] on p at bounding box center [388, 157] width 408 height 8
drag, startPoint x: 322, startPoint y: 184, endPoint x: 191, endPoint y: 181, distance: 131.4
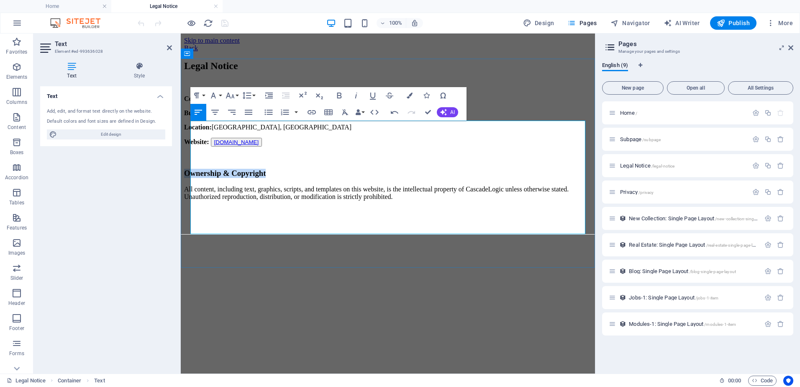
click at [191, 178] on h3 "Ownership & Copyright" at bounding box center [388, 173] width 408 height 9
click at [337, 93] on icon "button" at bounding box center [339, 95] width 10 height 10
click at [360, 161] on p at bounding box center [388, 157] width 408 height 8
click at [233, 215] on p at bounding box center [388, 211] width 408 height 8
click at [200, 227] on p at bounding box center [388, 225] width 408 height 8
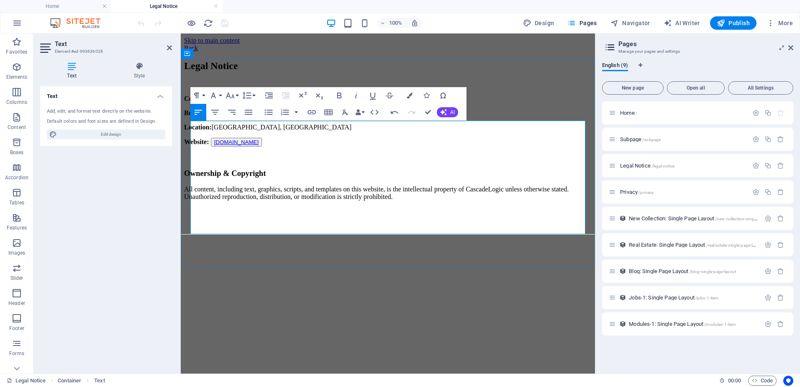
click at [199, 215] on p at bounding box center [388, 211] width 408 height 8
click at [453, 200] on p "All content, including text, graphics, scripts, and templates on this website, …" at bounding box center [388, 192] width 408 height 15
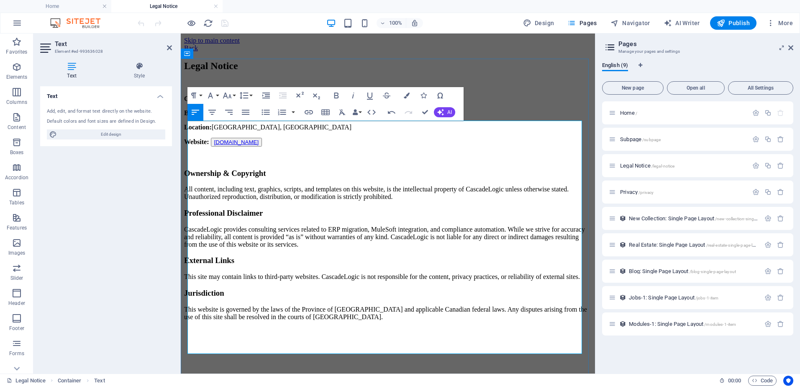
click at [478, 200] on p "All content, including text, graphics, scripts, and templates on this website, …" at bounding box center [388, 192] width 408 height 15
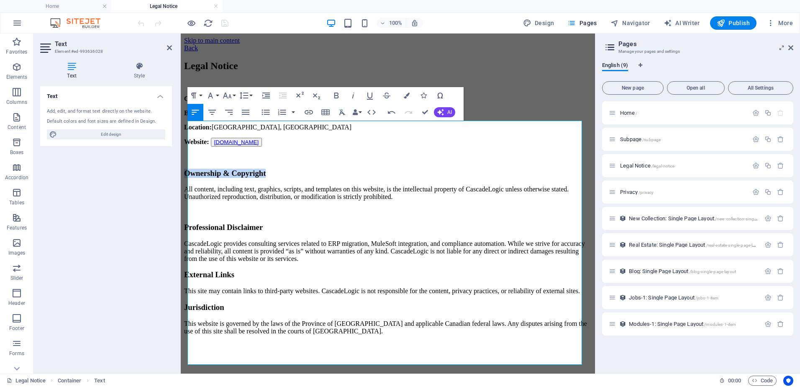
drag, startPoint x: 321, startPoint y: 185, endPoint x: 361, endPoint y: 219, distance: 52.5
click at [181, 186] on html "Skip to main content Back Legal Notice Company Name: CascadeLogic Business Type…" at bounding box center [388, 201] width 414 height 336
click at [336, 94] on icon "button" at bounding box center [336, 95] width 10 height 10
drag, startPoint x: 317, startPoint y: 232, endPoint x: 187, endPoint y: 230, distance: 129.7
click at [181, 232] on html "Skip to main content Back Legal Notice Company Name: CascadeLogic Business Type…" at bounding box center [388, 201] width 414 height 336
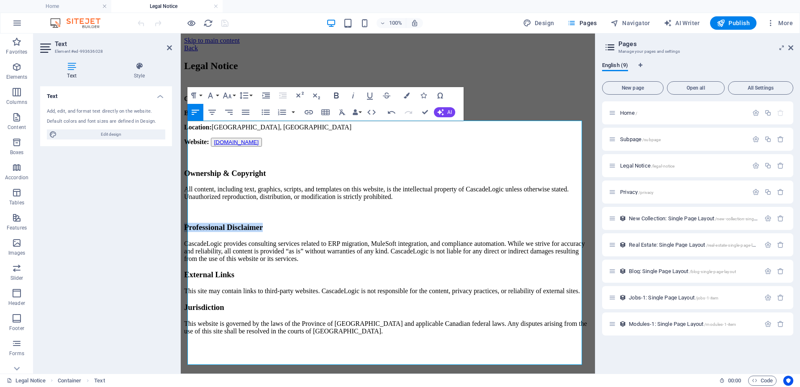
click at [337, 95] on icon "button" at bounding box center [336, 95] width 10 height 10
drag, startPoint x: 266, startPoint y: 281, endPoint x: 180, endPoint y: 281, distance: 85.4
click at [181, 281] on html "Skip to main content Back Legal Notice Company Name: CascadeLogic Business Type…" at bounding box center [388, 201] width 414 height 336
click at [335, 93] on icon "button" at bounding box center [336, 95] width 5 height 6
drag, startPoint x: 257, startPoint y: 316, endPoint x: 173, endPoint y: 316, distance: 84.1
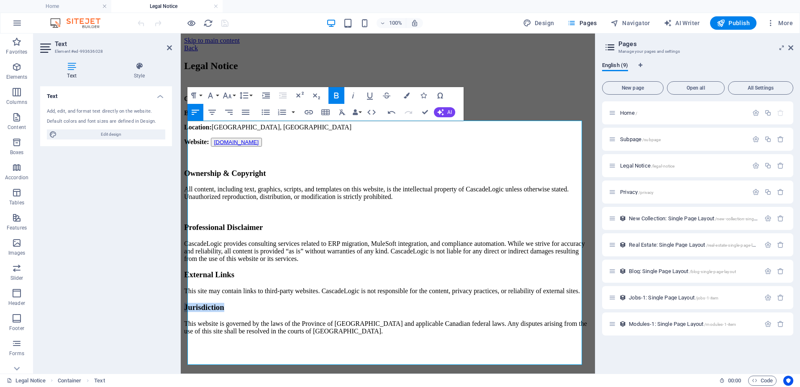
click at [181, 316] on html "Skip to main content Back Legal Notice Company Name: CascadeLogic Business Type…" at bounding box center [388, 201] width 414 height 336
click at [337, 95] on icon "button" at bounding box center [336, 95] width 10 height 10
drag, startPoint x: 285, startPoint y: 126, endPoint x: 188, endPoint y: 126, distance: 96.7
click at [188, 103] on p "Company Name: CascadeLogic" at bounding box center [388, 99] width 408 height 8
click at [221, 117] on p "Business Type: Canadian Consultancy" at bounding box center [388, 113] width 408 height 8
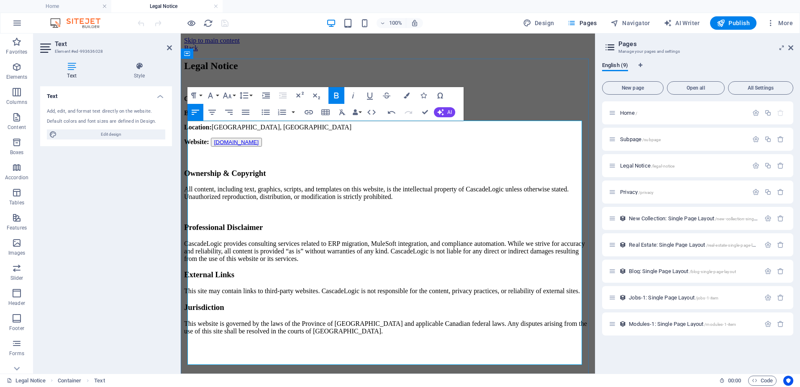
scroll to position [25, 0]
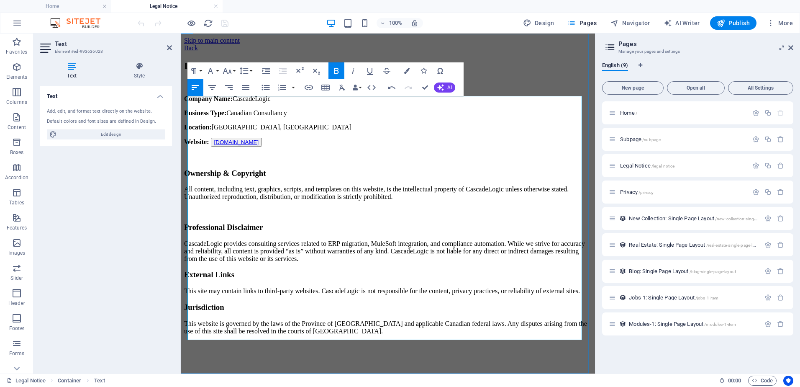
click at [217, 341] on p at bounding box center [388, 345] width 408 height 8
click at [410, 320] on p "This website is governed by the laws of the Province of [GEOGRAPHIC_DATA] and a…" at bounding box center [388, 327] width 408 height 15
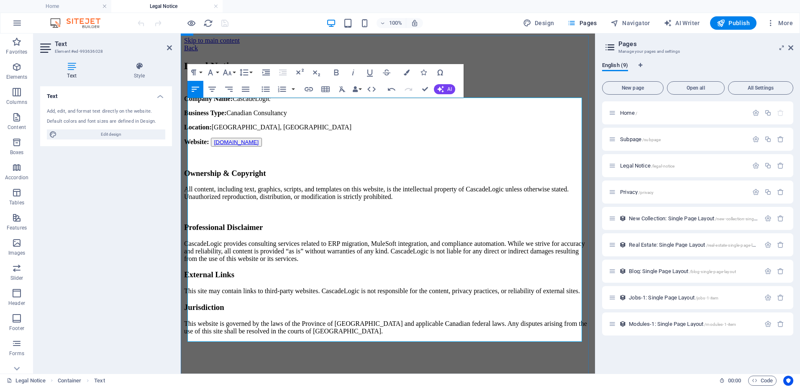
scroll to position [0, 0]
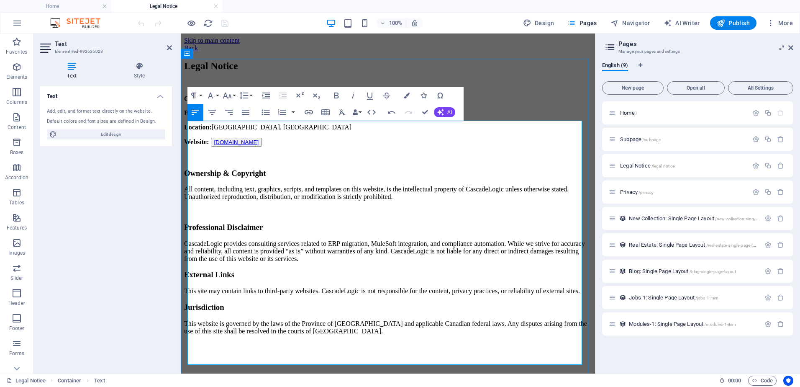
click at [288, 103] on p "Company Name: CascadeLogic" at bounding box center [388, 99] width 408 height 8
drag, startPoint x: 281, startPoint y: 127, endPoint x: 305, endPoint y: 127, distance: 24.7
click at [305, 103] on p "Company Name: CascadeLogic owned by THS CONSULTING & SOFTWARE SERVICES" at bounding box center [388, 99] width 408 height 8
click at [298, 103] on p "Company Name: CascadeLogic owned by THS CONSULTING & SOFTWARE SERVICES" at bounding box center [388, 99] width 408 height 8
click at [281, 103] on p "Company Name: CascadeLogic owned by THS CONSULTING & SOFTWARE SERVICES" at bounding box center [388, 99] width 408 height 8
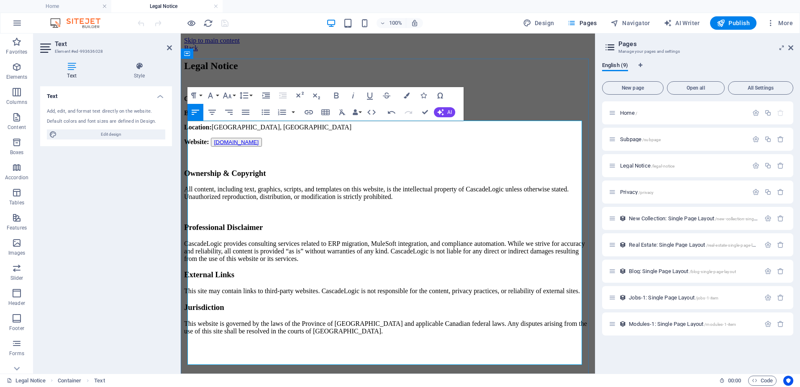
click at [449, 103] on p "Company Name: CascadeLogic site owned by THS CONSULTING & SOFTWARE SERVICES" at bounding box center [388, 99] width 408 height 8
drag, startPoint x: 322, startPoint y: 126, endPoint x: 457, endPoint y: 124, distance: 134.7
click at [457, 103] on p "Company Name: CascadeLogic site owned by THS CONSULTING & SOFTWARE SERVICES INC" at bounding box center [388, 99] width 408 height 8
click at [233, 95] on button "Font Size" at bounding box center [229, 95] width 16 height 17
click at [232, 122] on link "9" at bounding box center [236, 124] width 30 height 13
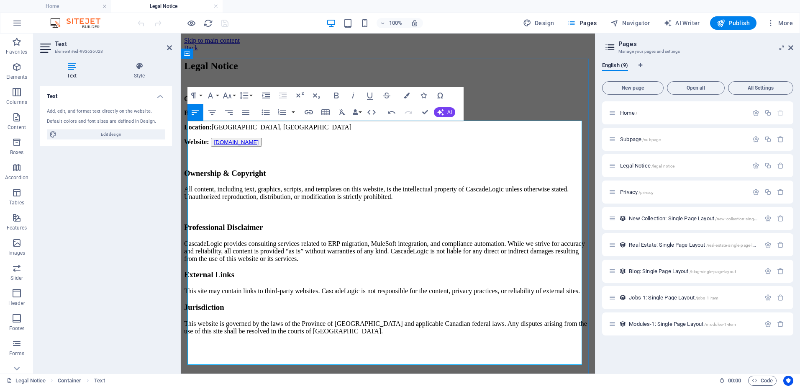
click at [366, 131] on p "Location: [GEOGRAPHIC_DATA], [GEOGRAPHIC_DATA]" at bounding box center [388, 127] width 408 height 8
drag, startPoint x: 323, startPoint y: 128, endPoint x: 394, endPoint y: 128, distance: 71.6
click at [394, 103] on p "Company Name: CascadeLogic site owned by THS CONSULTING & SOFTWARE SERVICES INC" at bounding box center [388, 99] width 408 height 8
click at [378, 131] on p "Location: [GEOGRAPHIC_DATA], [GEOGRAPHIC_DATA]" at bounding box center [388, 127] width 408 height 8
drag, startPoint x: 281, startPoint y: 128, endPoint x: 321, endPoint y: 127, distance: 40.2
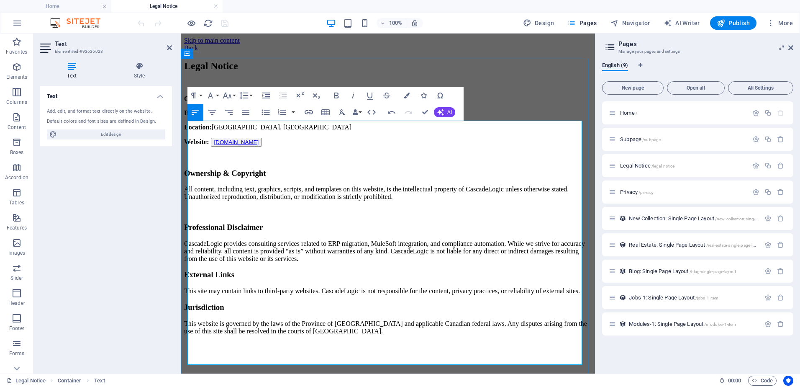
click at [321, 103] on p "Company Name: CascadeLogic site owned by THS CONSULTING & SOFTWARE SERVICES INC" at bounding box center [388, 99] width 408 height 8
click at [234, 95] on button "Font Size" at bounding box center [229, 95] width 16 height 17
click at [232, 108] on link "8" at bounding box center [236, 111] width 30 height 13
click at [352, 117] on p "Business Type: Canadian Consultancy" at bounding box center [388, 113] width 408 height 8
drag, startPoint x: 235, startPoint y: 126, endPoint x: 181, endPoint y: 128, distance: 53.6
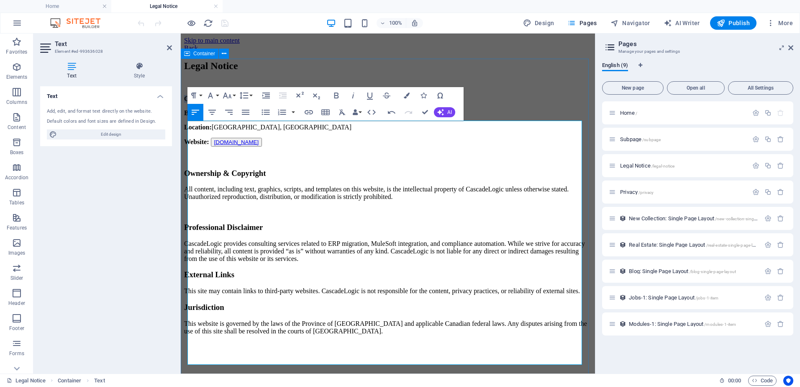
click at [184, 128] on div "Legal Notice Company Name: CascadeLogic site owned by THS CONSULTING & SOFTWARE…" at bounding box center [388, 211] width 408 height 303
drag, startPoint x: 335, startPoint y: 127, endPoint x: 243, endPoint y: 129, distance: 92.1
click at [243, 103] on p "Site: CascadeLogic site owned by THS CONSULTING & SOFTWARE SERVICES INC" at bounding box center [388, 99] width 408 height 8
click at [232, 94] on button "Font Size" at bounding box center [229, 95] width 16 height 17
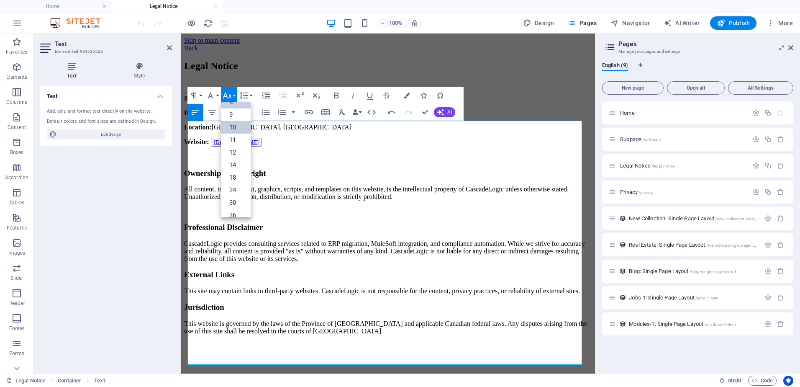
click at [234, 127] on link "10" at bounding box center [236, 127] width 30 height 13
click at [334, 117] on p "Business Type: Canadian Consultancy" at bounding box center [388, 113] width 408 height 8
click at [335, 131] on p "Location: [GEOGRAPHIC_DATA], [GEOGRAPHIC_DATA]" at bounding box center [388, 127] width 408 height 8
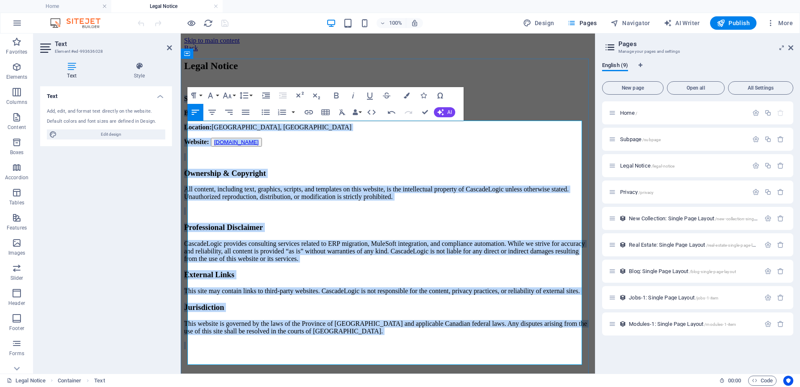
drag, startPoint x: 189, startPoint y: 126, endPoint x: 436, endPoint y: 348, distance: 331.9
click at [436, 348] on div "Site: CascadeLogic site owned by THS CONSULTING & SOFTWARE SERVICES INC Busines…" at bounding box center [388, 229] width 408 height 268
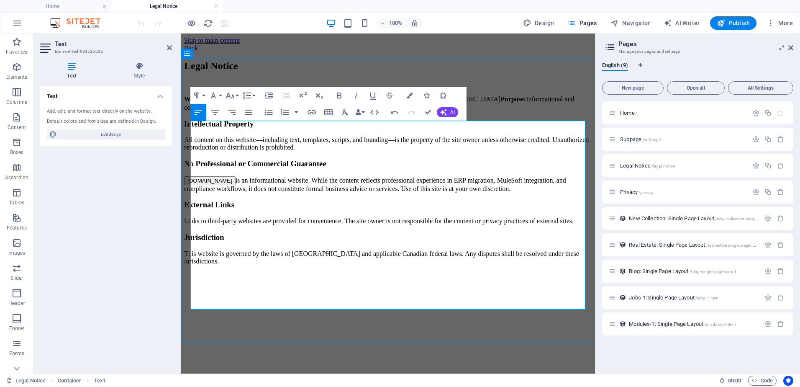
click at [285, 103] on strong "Owner:" at bounding box center [276, 98] width 22 height 7
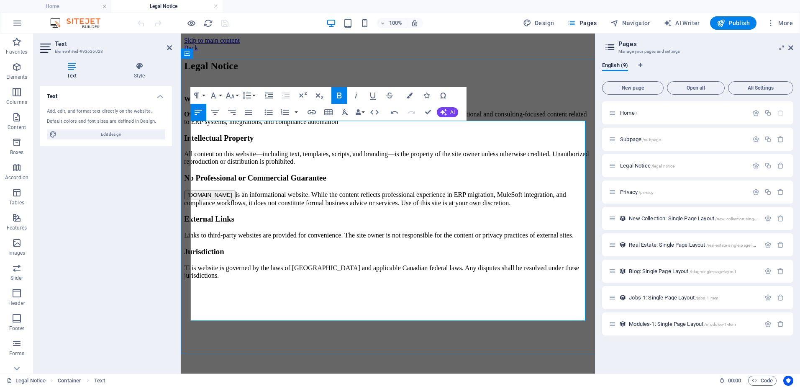
click at [394, 126] on p "Owner: Private individual based in [GEOGRAPHIC_DATA], [GEOGRAPHIC_DATA] Purpose…" at bounding box center [388, 117] width 408 height 15
click at [419, 118] on strong "Purpose:" at bounding box center [432, 113] width 26 height 7
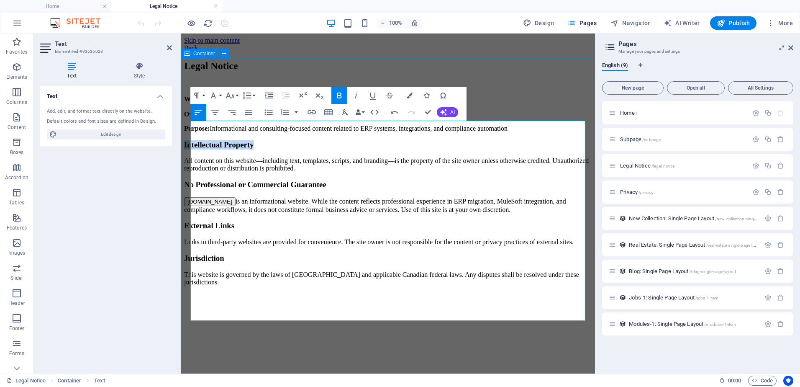
drag, startPoint x: 307, startPoint y: 162, endPoint x: 187, endPoint y: 166, distance: 120.6
click at [187, 166] on div "Legal Notice Website: [DOMAIN_NAME] Owner: Private individual based in [GEOGRAP…" at bounding box center [388, 187] width 408 height 254
click at [338, 96] on icon "button" at bounding box center [339, 95] width 10 height 10
drag, startPoint x: 423, startPoint y: 200, endPoint x: 193, endPoint y: 202, distance: 229.7
click at [193, 189] on h3 "No Professional or Commercial Guarantee" at bounding box center [388, 184] width 408 height 9
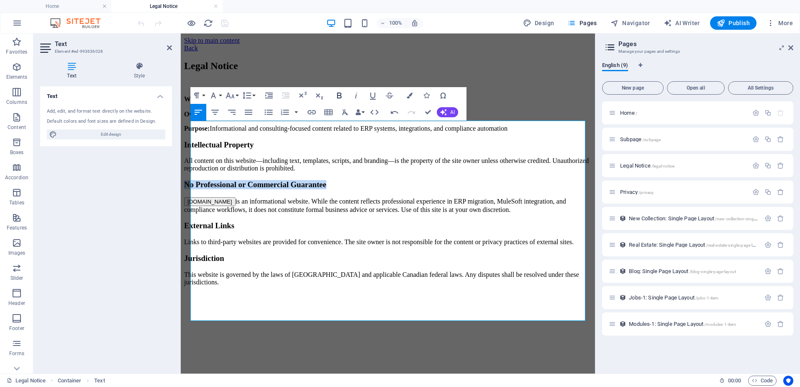
click at [339, 94] on icon "button" at bounding box center [339, 95] width 10 height 10
click at [305, 230] on h3 "External Links" at bounding box center [388, 225] width 408 height 9
click at [335, 172] on p "All content on this website—including text, templates, scripts, and branding—is…" at bounding box center [388, 164] width 408 height 15
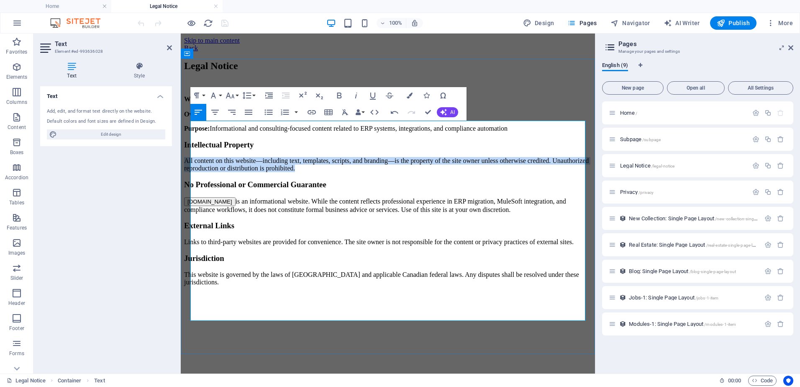
click at [334, 172] on p "All content on this website—including text, templates, scripts, and branding—is…" at bounding box center [388, 164] width 408 height 15
click at [310, 170] on p "All content on this website—including text, templates, scripts, and branding—is…" at bounding box center [388, 164] width 408 height 15
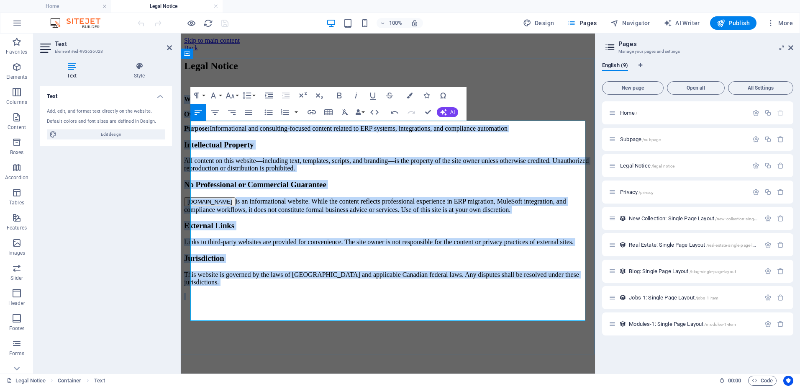
drag, startPoint x: 191, startPoint y: 126, endPoint x: 297, endPoint y: 304, distance: 207.2
click at [297, 304] on div "Website: [DOMAIN_NAME] Owner: Private individual based in [GEOGRAPHIC_DATA], [G…" at bounding box center [388, 204] width 408 height 219
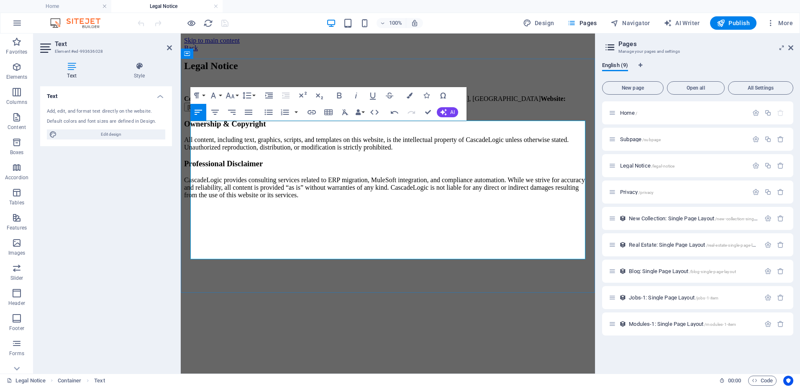
click at [300, 227] on p at bounding box center [388, 224] width 408 height 8
click at [299, 227] on p at bounding box center [388, 224] width 408 height 8
drag, startPoint x: 313, startPoint y: 231, endPoint x: 354, endPoint y: 224, distance: 41.5
click at [313, 213] on p at bounding box center [388, 209] width 408 height 8
click at [400, 199] on p "CascadeLogic provides consulting services related to ERP migration, MuleSoft in…" at bounding box center [388, 187] width 408 height 23
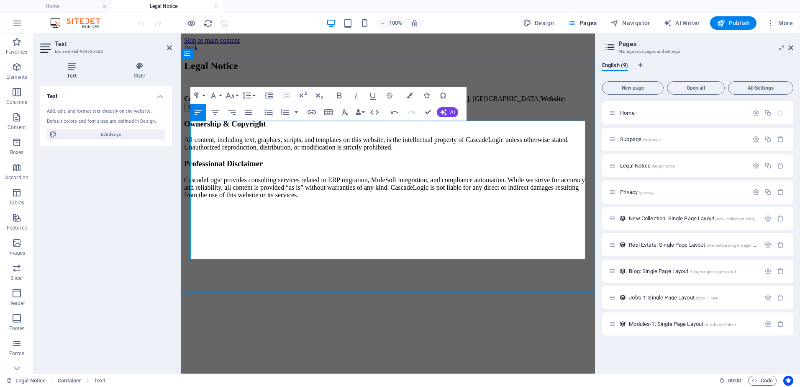
click at [288, 237] on div "Company Name: CascadeLogic Business Type: Canadian Consultancy Location: [GEOGR…" at bounding box center [388, 168] width 408 height 146
click at [279, 227] on p at bounding box center [388, 224] width 408 height 8
click at [246, 213] on p at bounding box center [388, 209] width 408 height 8
click at [420, 199] on p "CascadeLogic provides consulting services related to ERP migration, MuleSoft in…" at bounding box center [388, 187] width 408 height 23
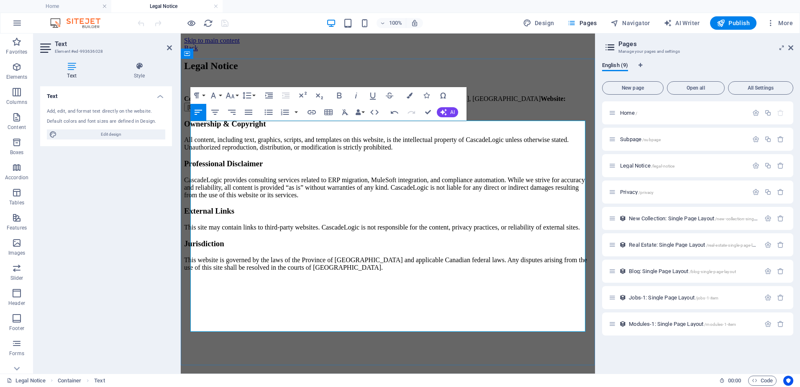
click at [277, 168] on h3 "Professional Disclaimer" at bounding box center [388, 163] width 408 height 9
click at [282, 102] on strong "Business Type:" at bounding box center [292, 98] width 42 height 7
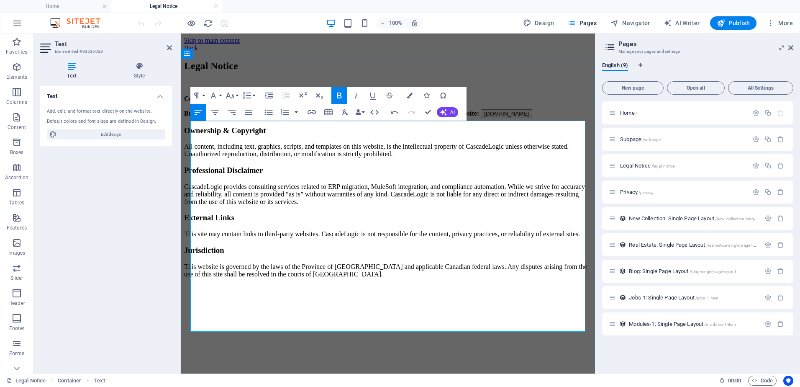
click at [301, 117] on strong "Location:" at bounding box center [301, 113] width 28 height 7
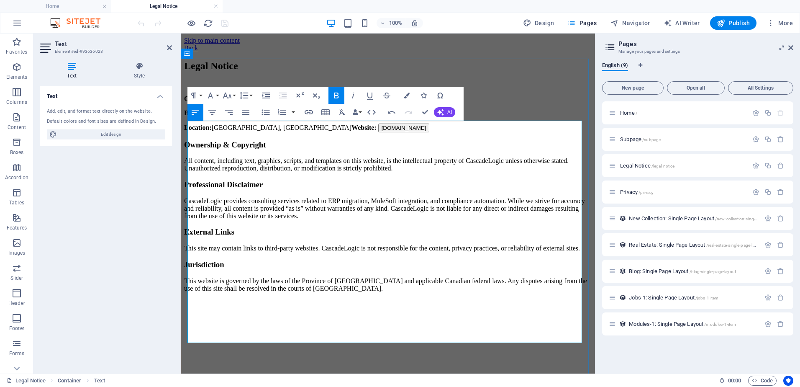
click at [351, 131] on strong "Website:" at bounding box center [363, 127] width 25 height 7
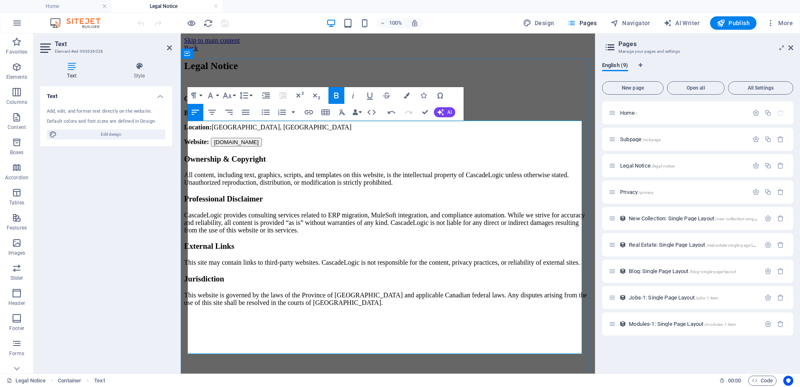
click at [303, 146] on p "Website: [DOMAIN_NAME]" at bounding box center [388, 142] width 408 height 9
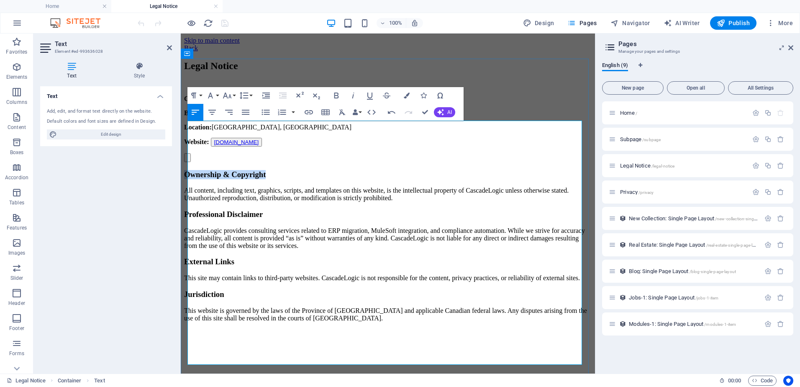
drag, startPoint x: 315, startPoint y: 184, endPoint x: 188, endPoint y: 185, distance: 126.8
click at [188, 179] on h3 "Ownership & Copyright" at bounding box center [388, 174] width 408 height 9
drag, startPoint x: 335, startPoint y: 94, endPoint x: 96, endPoint y: 166, distance: 249.2
click at [335, 94] on icon "button" at bounding box center [336, 95] width 5 height 6
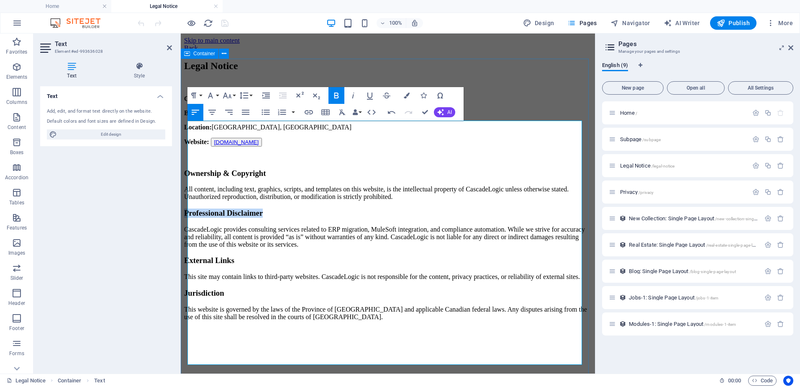
drag, startPoint x: 321, startPoint y: 221, endPoint x: 186, endPoint y: 225, distance: 135.6
click at [186, 225] on div "Legal Notice Company Name: CascadeLogic Business Type: Canadian Consultancy Loc…" at bounding box center [388, 211] width 408 height 303
click at [336, 94] on icon "button" at bounding box center [336, 95] width 10 height 10
drag, startPoint x: 265, startPoint y: 269, endPoint x: 187, endPoint y: 271, distance: 77.8
click at [187, 265] on h3 "External Links" at bounding box center [388, 260] width 408 height 9
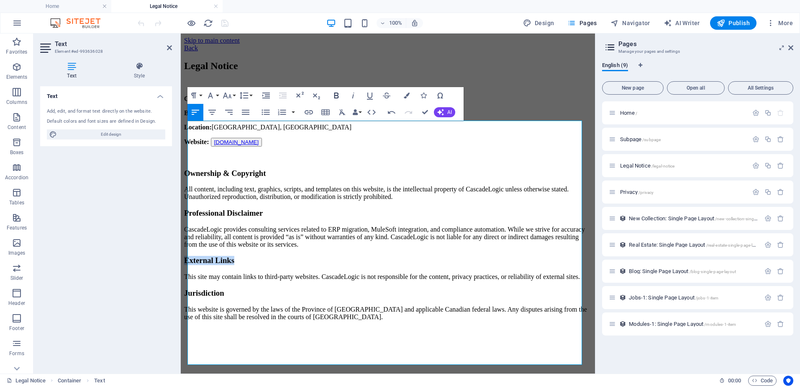
click at [334, 93] on icon "button" at bounding box center [336, 95] width 10 height 10
drag, startPoint x: 258, startPoint y: 303, endPoint x: 188, endPoint y: 308, distance: 70.1
click at [188, 298] on h3 "Jurisdiction" at bounding box center [388, 292] width 408 height 9
click at [336, 96] on icon "button" at bounding box center [336, 95] width 10 height 10
drag, startPoint x: 391, startPoint y: 79, endPoint x: 424, endPoint y: 112, distance: 47.3
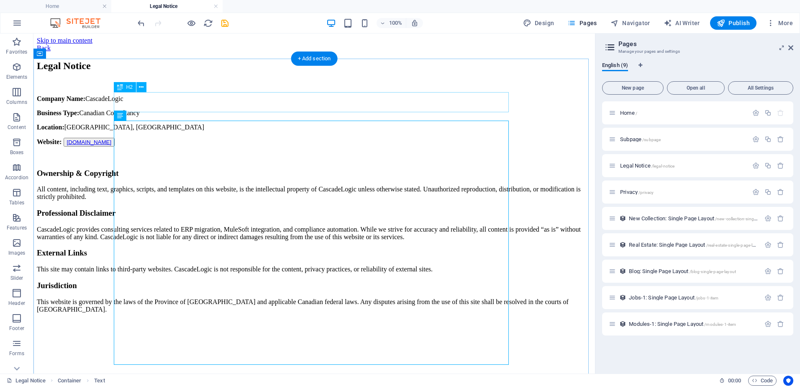
click at [196, 72] on div "Legal Notice" at bounding box center [314, 65] width 555 height 11
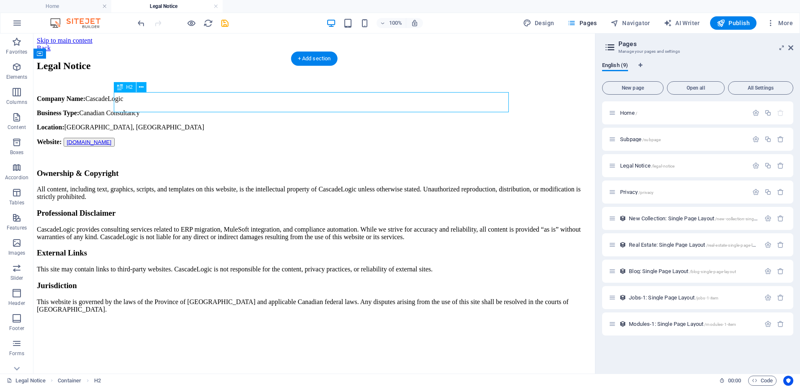
click at [197, 72] on div "Legal Notice" at bounding box center [314, 65] width 555 height 11
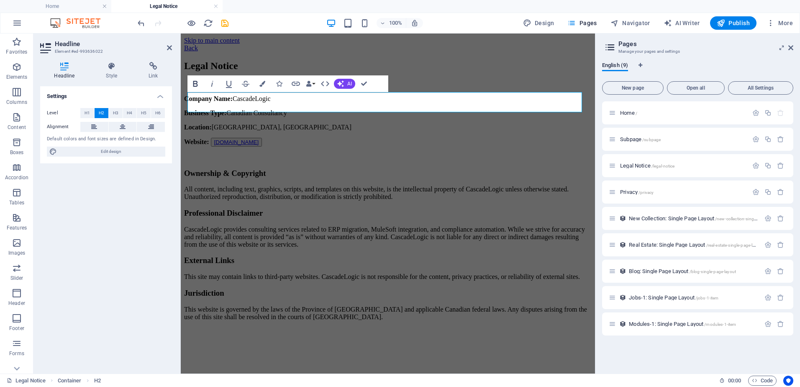
click at [195, 81] on icon "button" at bounding box center [195, 84] width 5 height 6
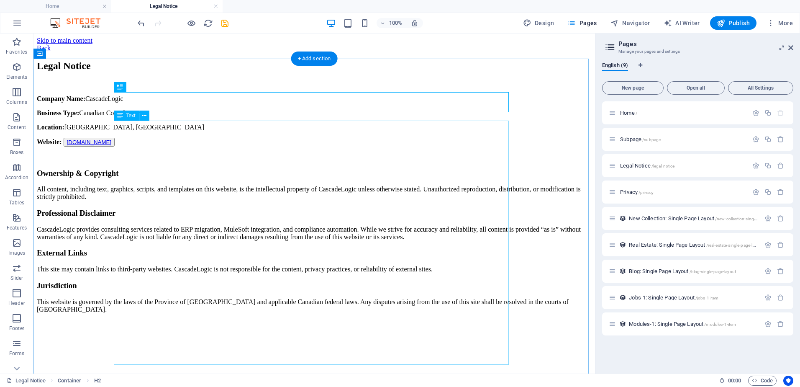
scroll to position [25, 0]
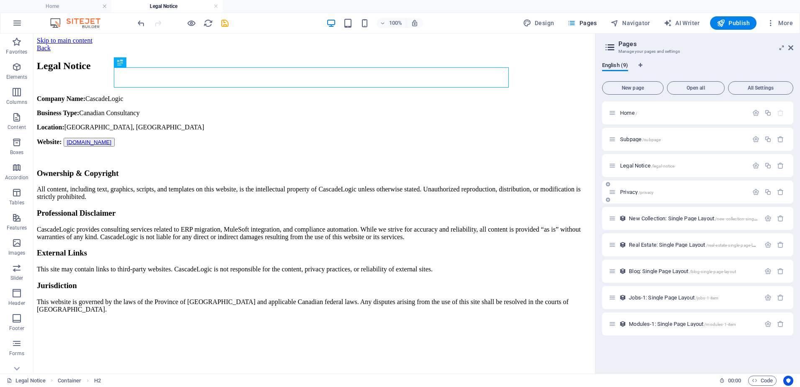
click at [628, 191] on span "Privacy /privacy" at bounding box center [636, 192] width 33 height 6
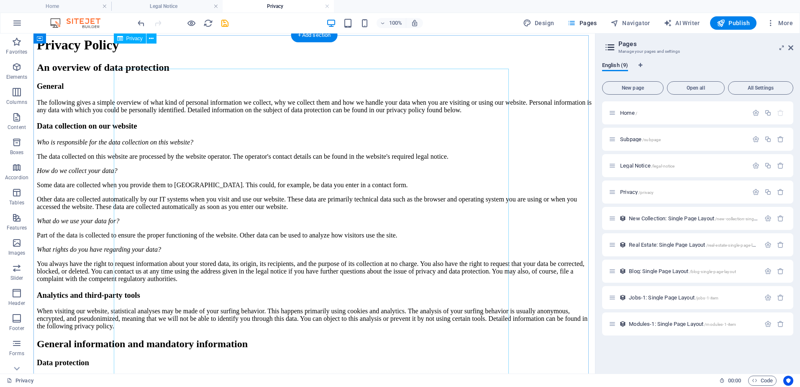
scroll to position [0, 0]
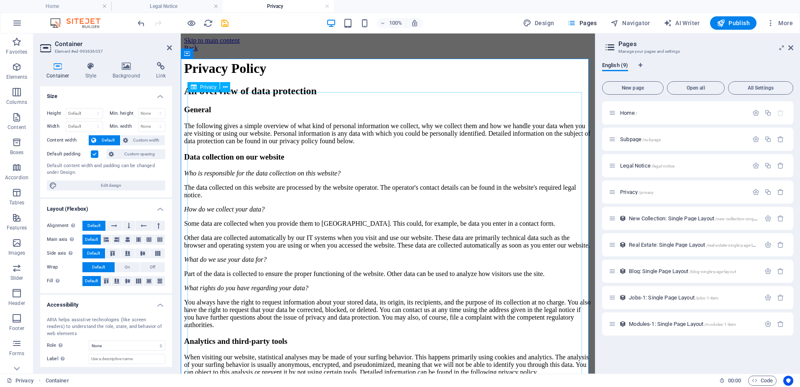
drag, startPoint x: 196, startPoint y: 143, endPoint x: 343, endPoint y: 145, distance: 147.3
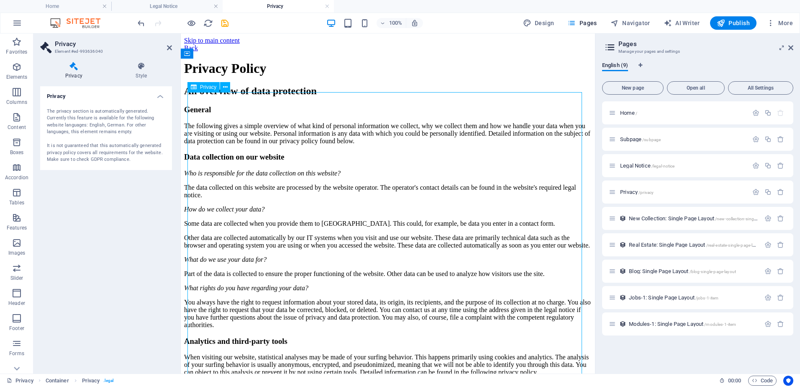
click at [224, 85] on icon at bounding box center [225, 87] width 5 height 9
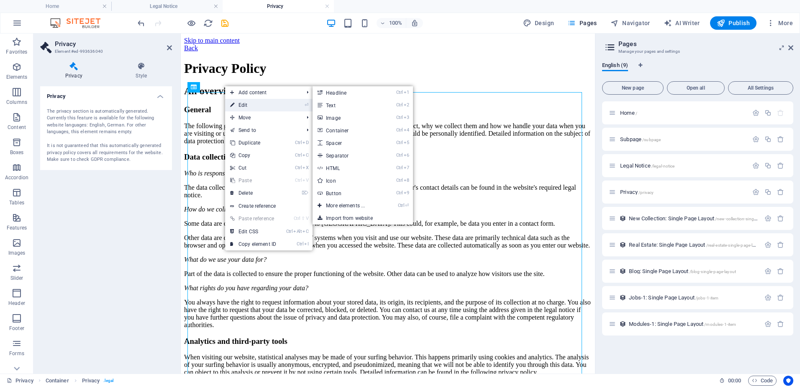
click at [240, 106] on link "⏎ Edit" at bounding box center [253, 105] width 56 height 13
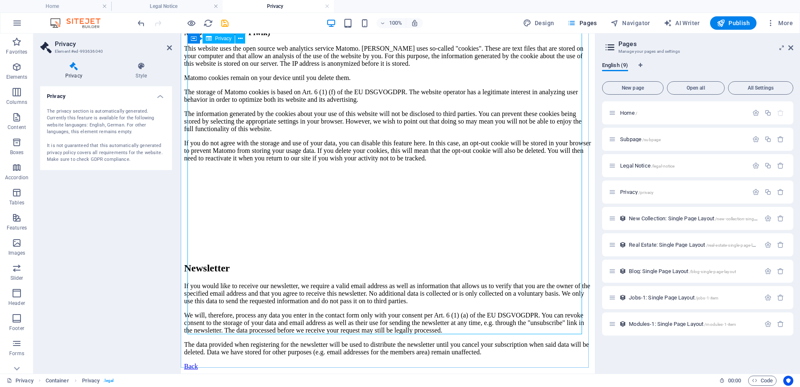
scroll to position [2029, 0]
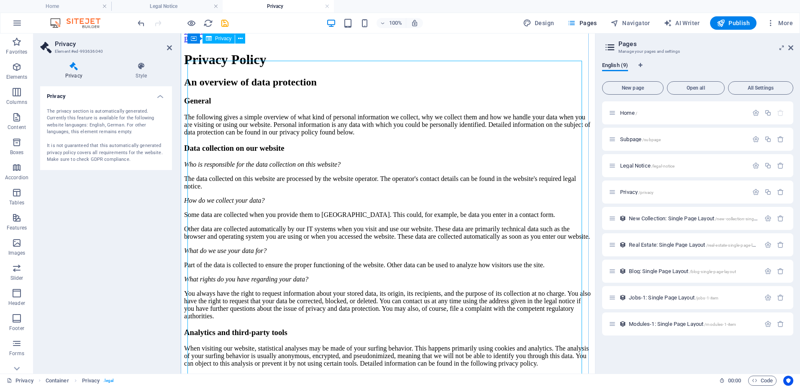
scroll to position [0, 0]
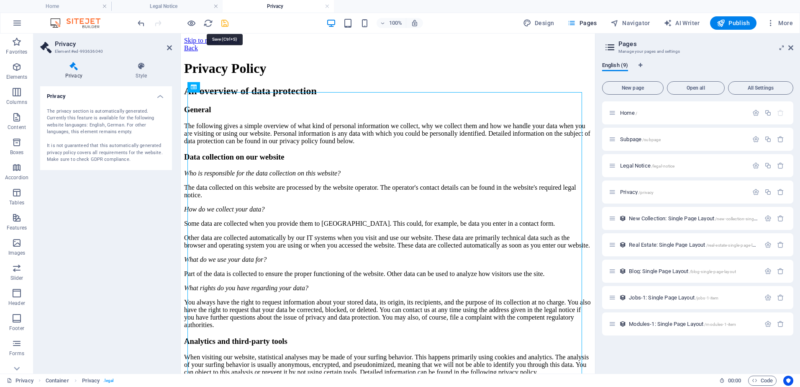
click at [223, 24] on icon "save" at bounding box center [225, 23] width 10 height 10
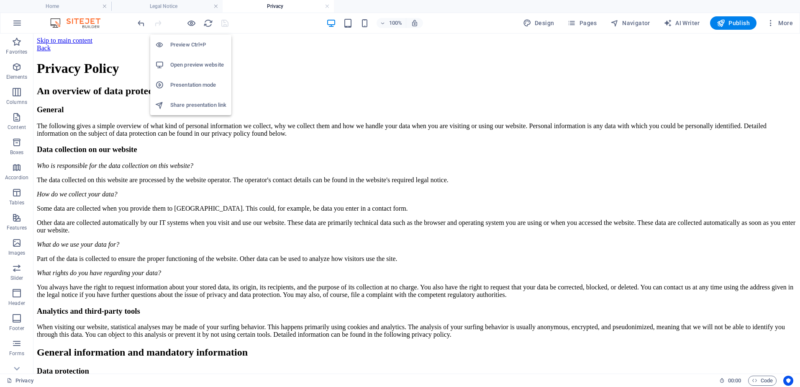
click at [197, 44] on h6 "Preview Ctrl+P" at bounding box center [198, 45] width 56 height 10
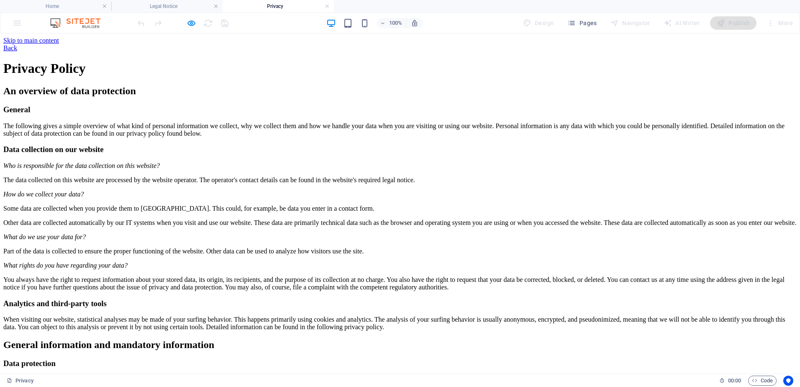
click at [196, 63] on h6 "Open preview website" at bounding box center [198, 65] width 56 height 10
click at [3, 45] on icon at bounding box center [3, 47] width 0 height 7
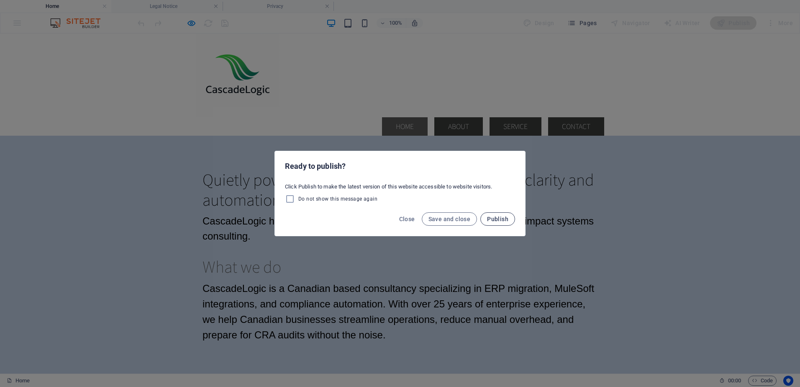
click at [498, 220] on span "Publish" at bounding box center [497, 218] width 21 height 7
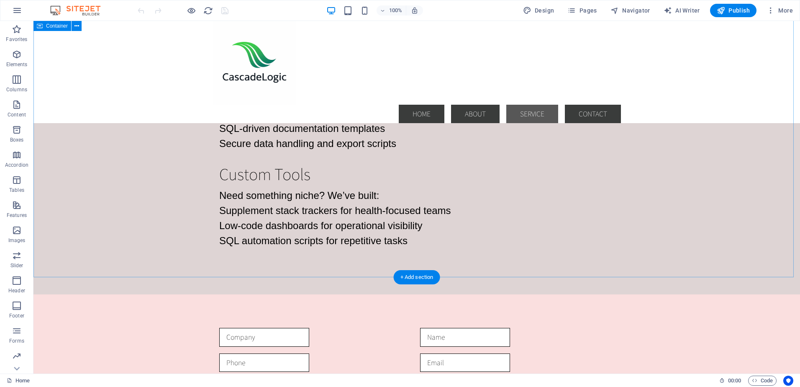
scroll to position [1429, 0]
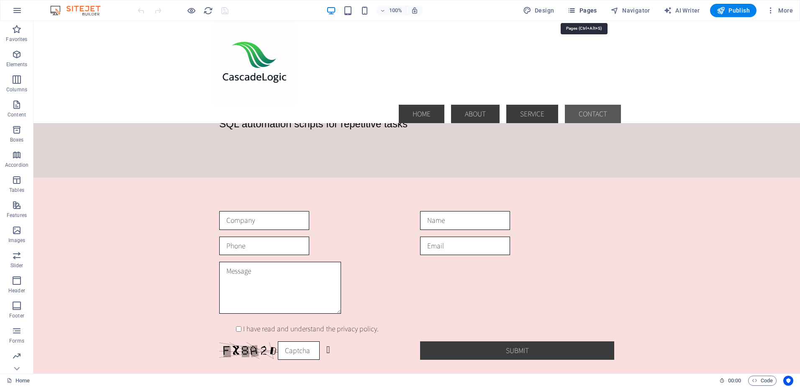
click at [587, 10] on span "Pages" at bounding box center [581, 10] width 29 height 8
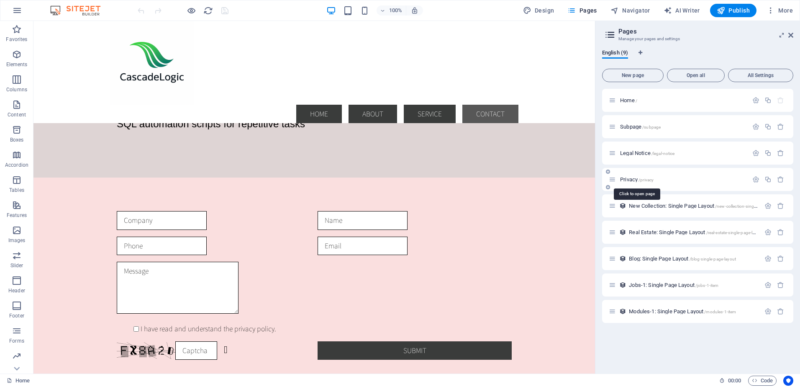
click at [644, 179] on span "/privacy" at bounding box center [646, 179] width 15 height 5
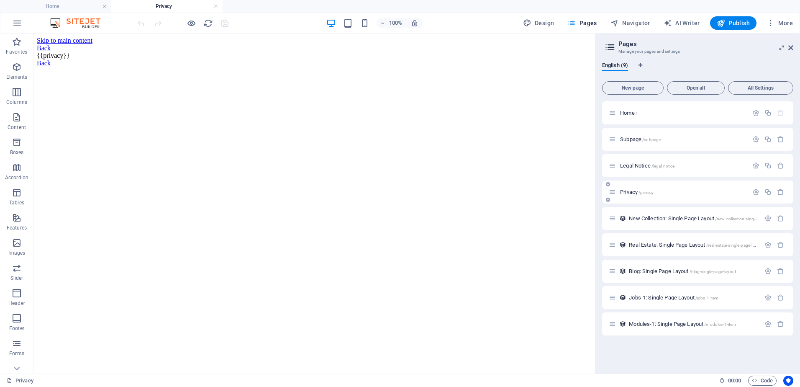
scroll to position [0, 0]
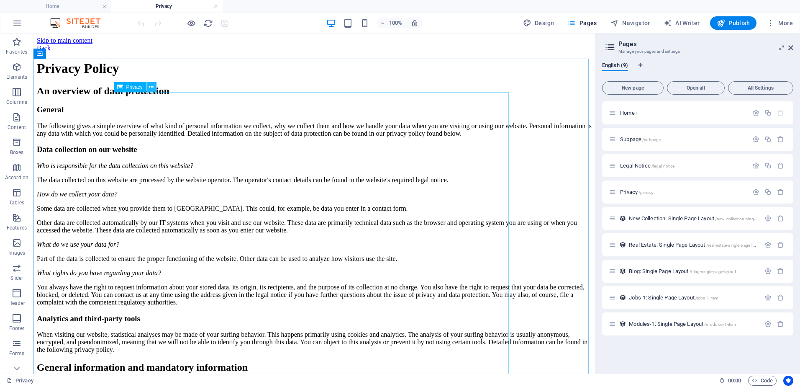
click at [151, 86] on icon at bounding box center [151, 87] width 5 height 9
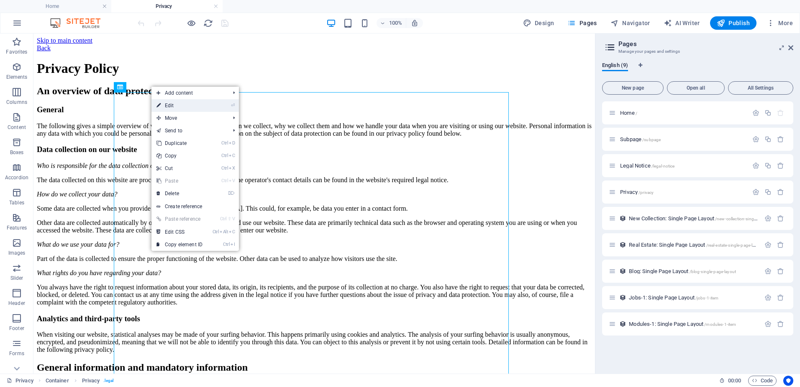
click at [170, 107] on link "⏎ Edit" at bounding box center [179, 105] width 56 height 13
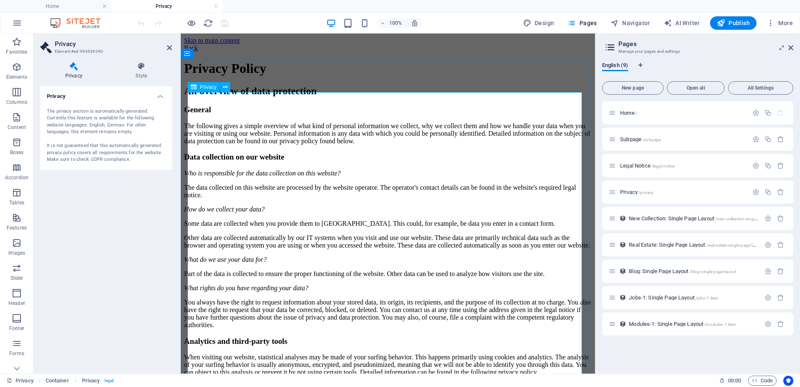
click at [225, 86] on icon at bounding box center [225, 87] width 5 height 9
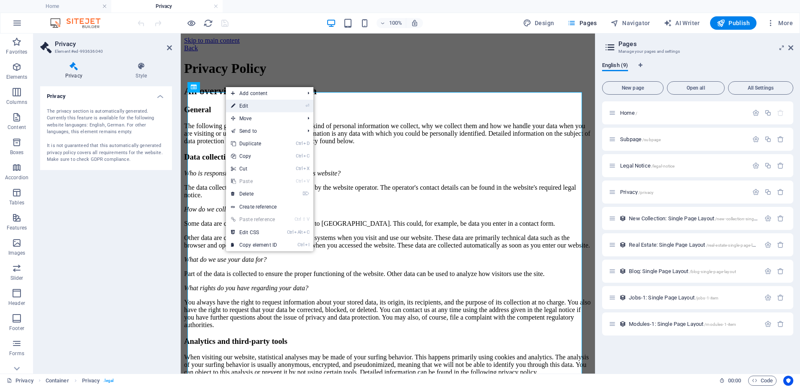
click at [243, 103] on link "⏎ Edit" at bounding box center [254, 106] width 56 height 13
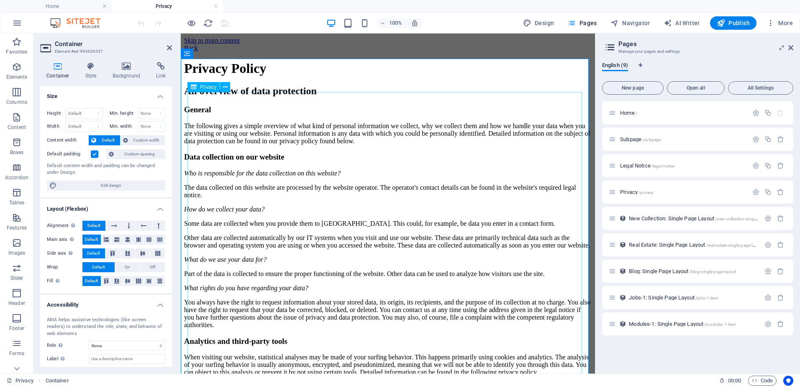
click at [226, 88] on icon at bounding box center [225, 87] width 5 height 9
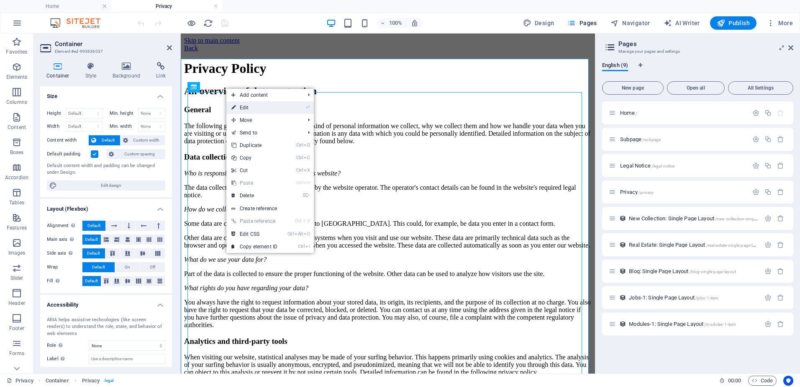
click at [244, 107] on link "⏎ Edit" at bounding box center [254, 107] width 56 height 13
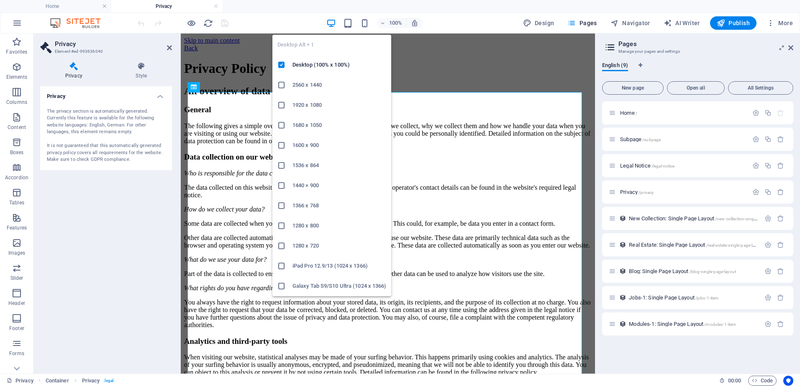
click at [329, 23] on icon "button" at bounding box center [331, 23] width 10 height 10
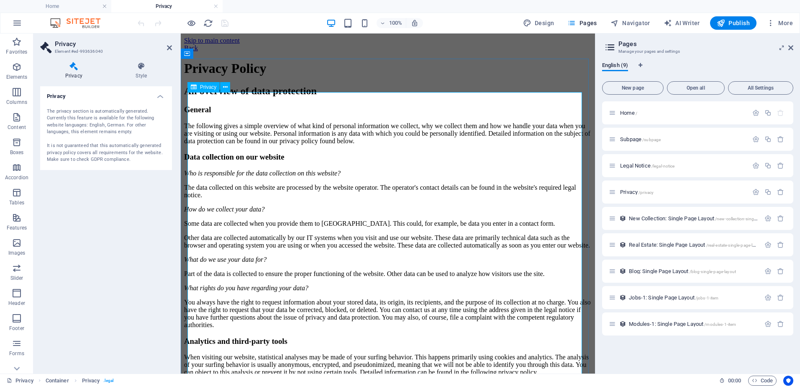
click at [226, 51] on icon at bounding box center [224, 53] width 5 height 9
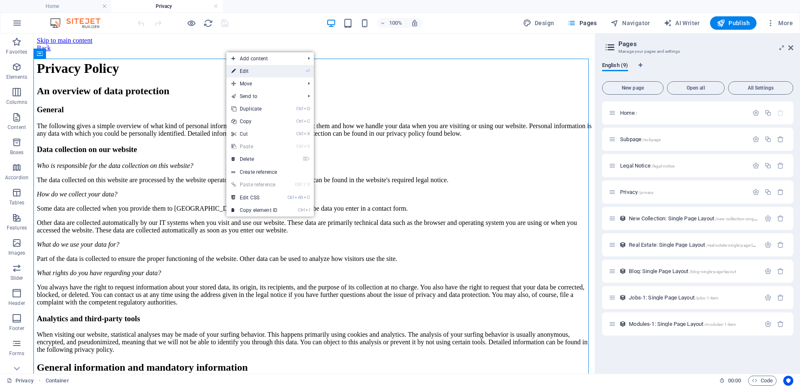
click at [244, 69] on link "⏎ Edit" at bounding box center [254, 71] width 56 height 13
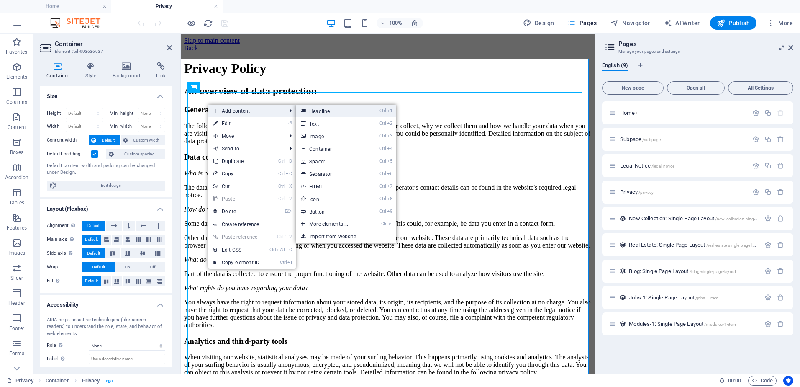
click at [319, 112] on link "Ctrl 1 Headline" at bounding box center [330, 111] width 69 height 13
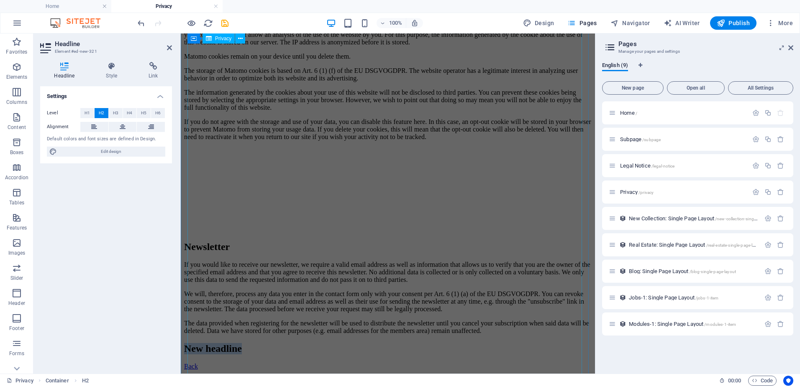
scroll to position [2049, 0]
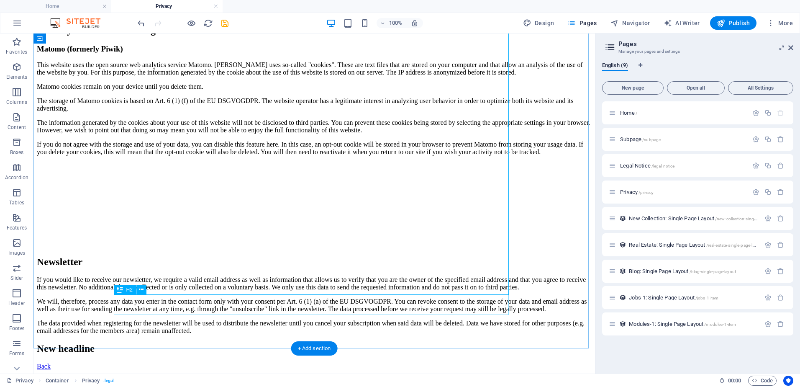
click at [228, 343] on div "New headline" at bounding box center [314, 348] width 555 height 11
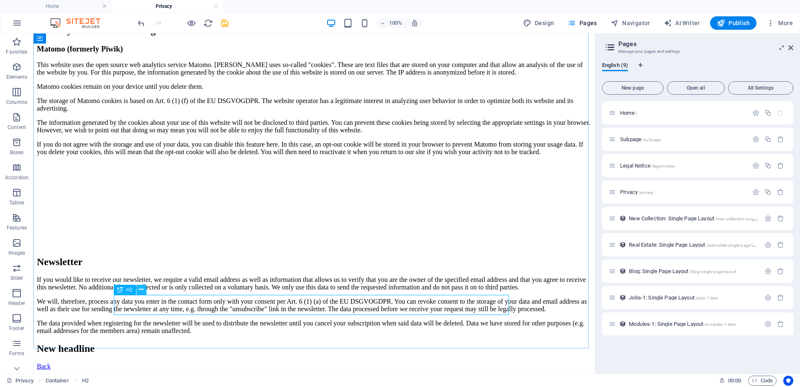
click at [140, 289] on icon at bounding box center [141, 289] width 5 height 9
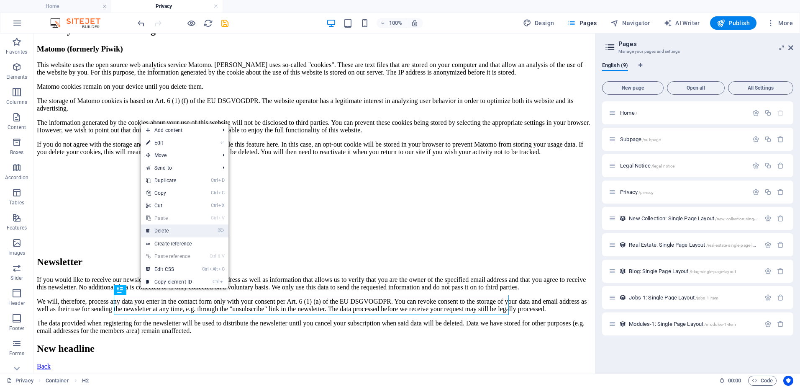
click at [161, 228] on link "⌦ Delete" at bounding box center [169, 230] width 56 height 13
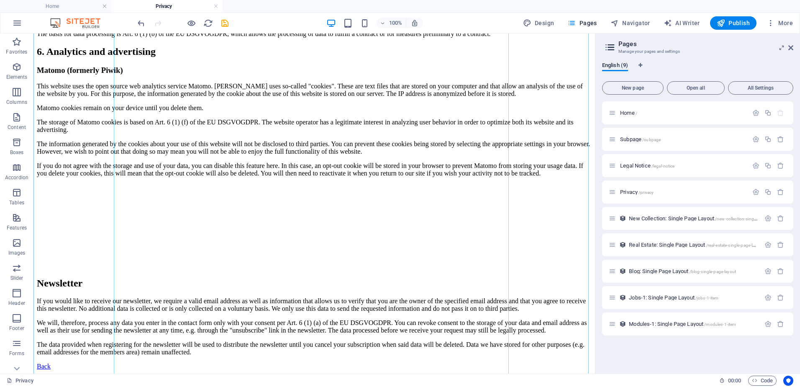
scroll to position [2029, 0]
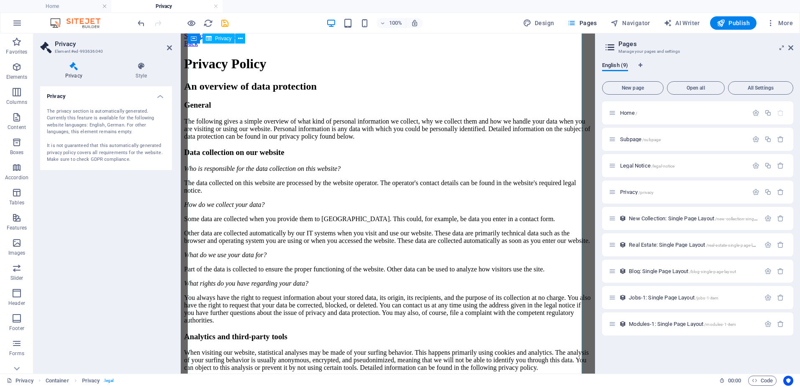
scroll to position [0, 0]
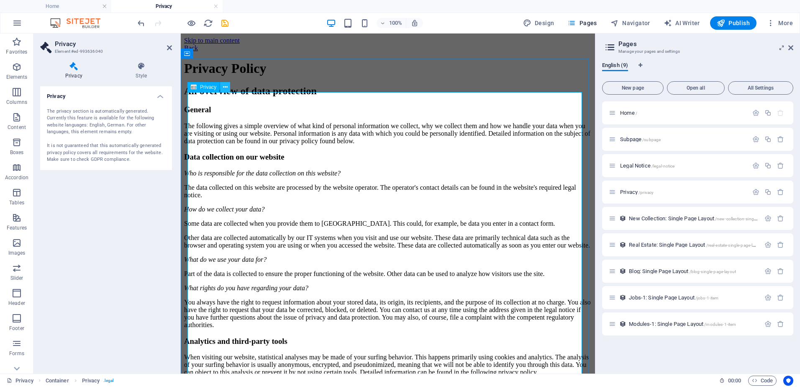
click at [226, 87] on icon at bounding box center [225, 87] width 5 height 9
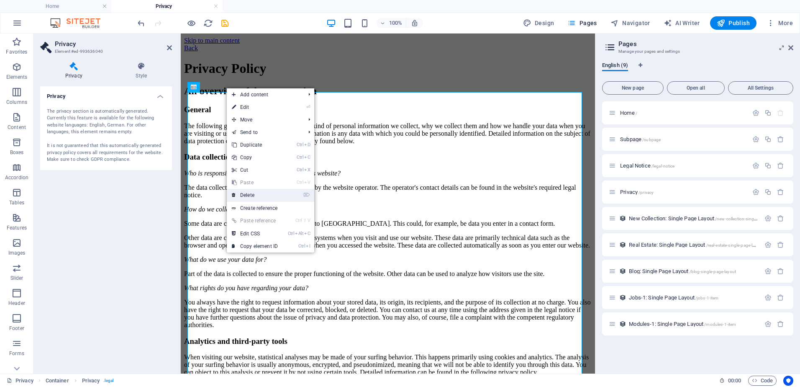
click at [254, 195] on link "⌦ Delete" at bounding box center [255, 195] width 56 height 13
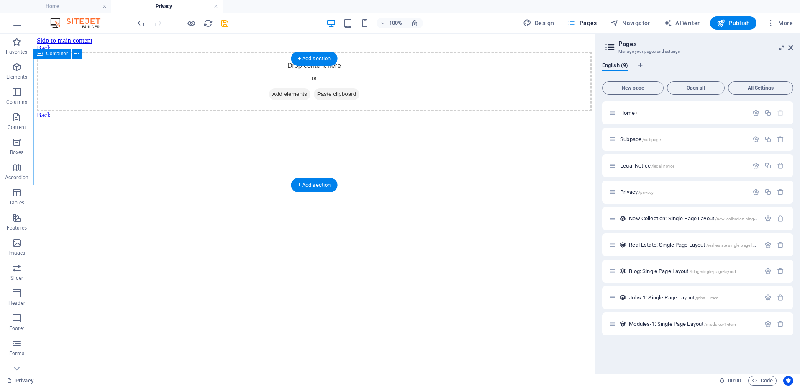
click at [283, 100] on span "Add elements" at bounding box center [289, 94] width 41 height 12
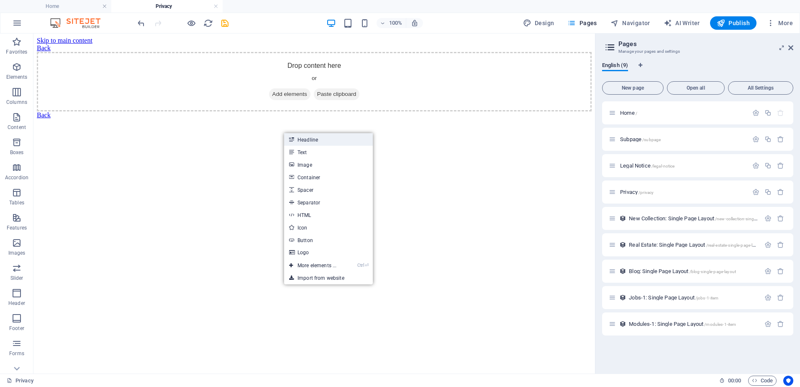
click at [299, 136] on link "Headline" at bounding box center [328, 139] width 89 height 13
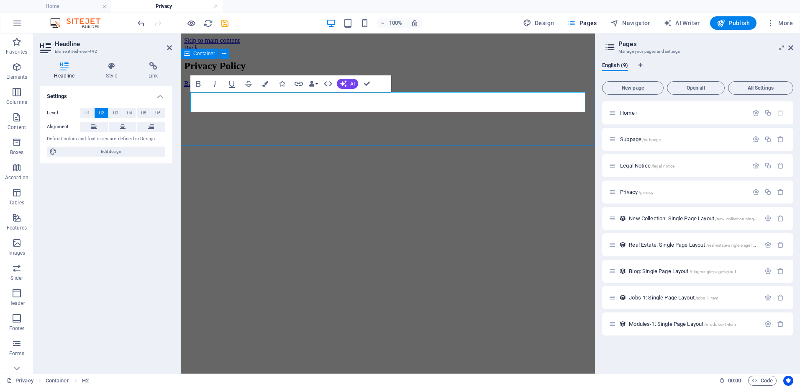
click at [267, 72] on div "Privacy Policy" at bounding box center [388, 65] width 408 height 11
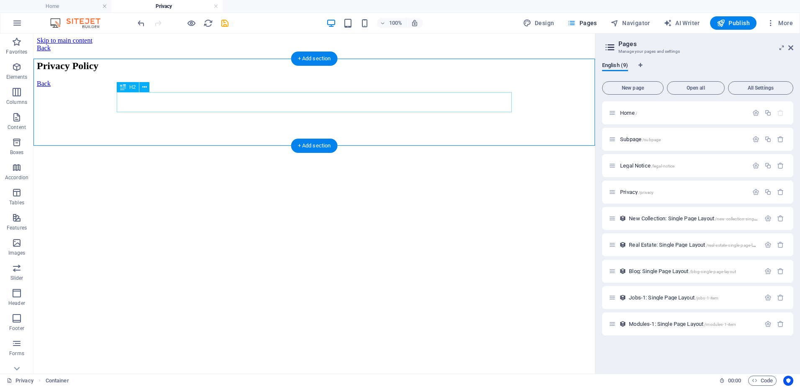
click at [150, 72] on div "Privacy Policy" at bounding box center [314, 65] width 555 height 11
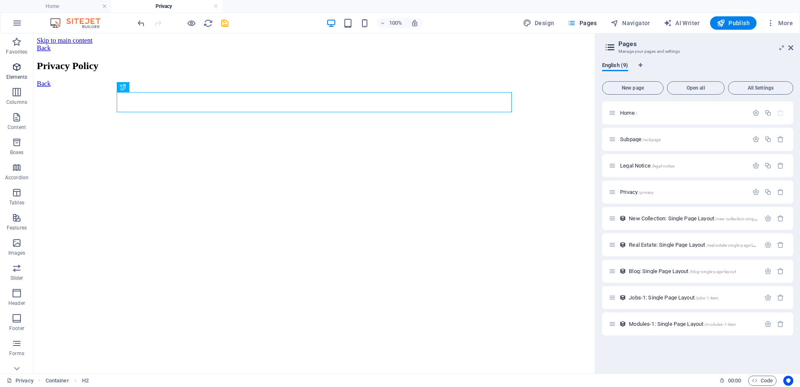
click at [17, 70] on icon "button" at bounding box center [17, 67] width 10 height 10
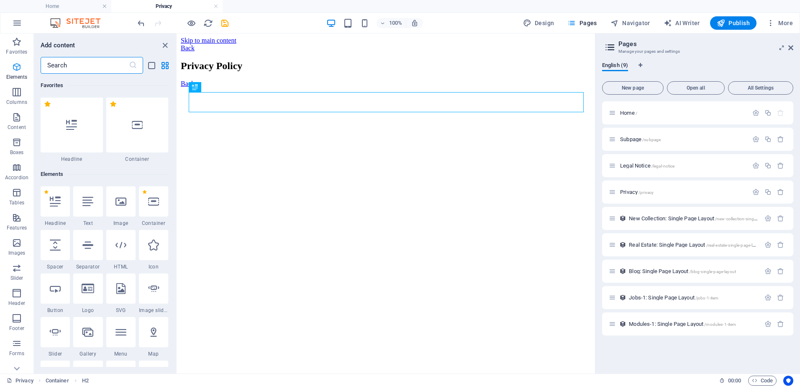
scroll to position [89, 0]
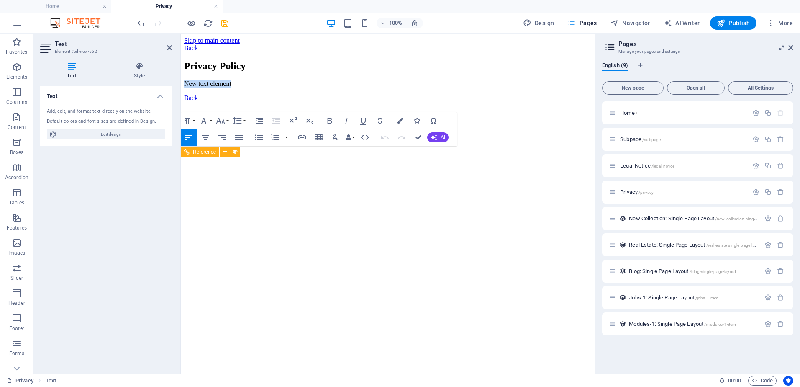
click at [269, 102] on div "Back" at bounding box center [388, 98] width 408 height 8
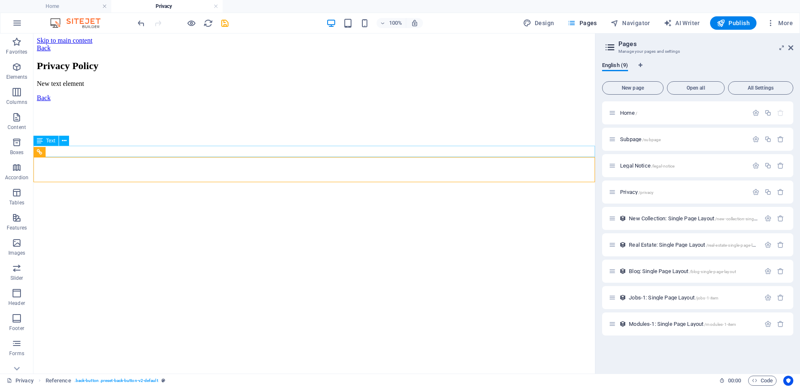
click at [158, 87] on div "New text element" at bounding box center [314, 84] width 555 height 8
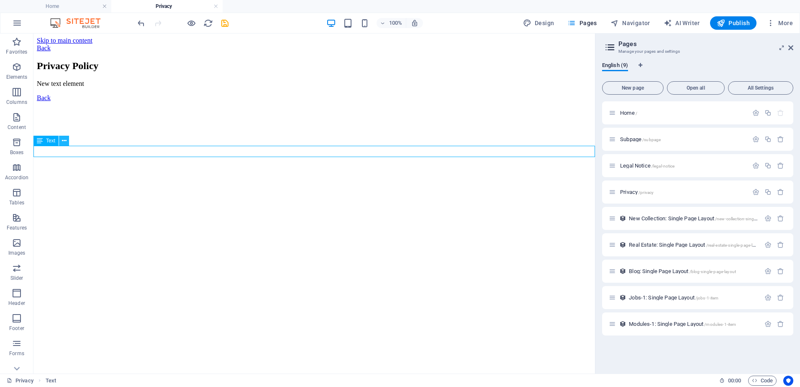
click at [63, 140] on icon at bounding box center [64, 140] width 5 height 9
click at [420, 105] on html "Skip to main content Back Privacy Policy New text element Back" at bounding box center [314, 69] width 562 height 72
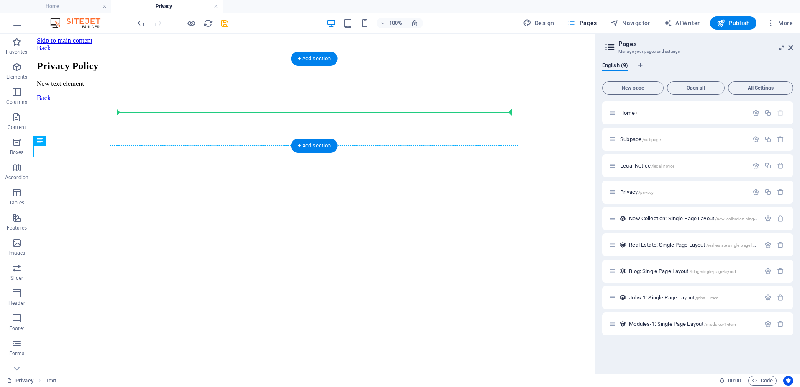
drag, startPoint x: 84, startPoint y: 174, endPoint x: 142, endPoint y: 112, distance: 84.9
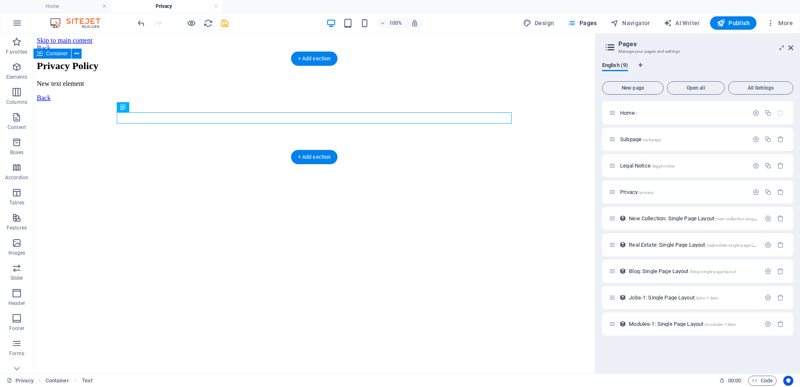
click at [150, 87] on div "Privacy Policy New text element" at bounding box center [314, 73] width 555 height 27
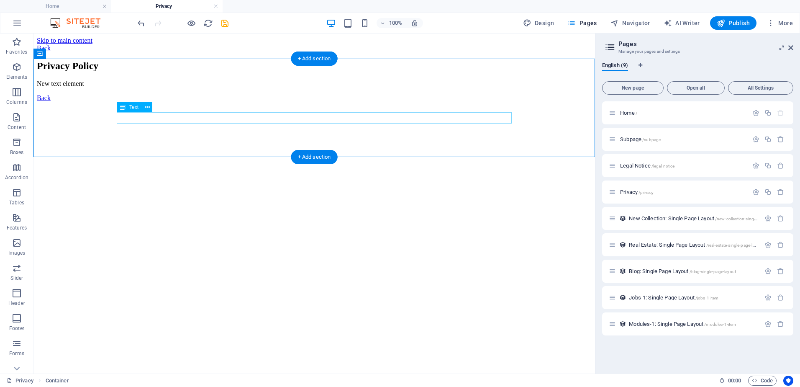
click at [145, 87] on div "New text element" at bounding box center [314, 84] width 555 height 8
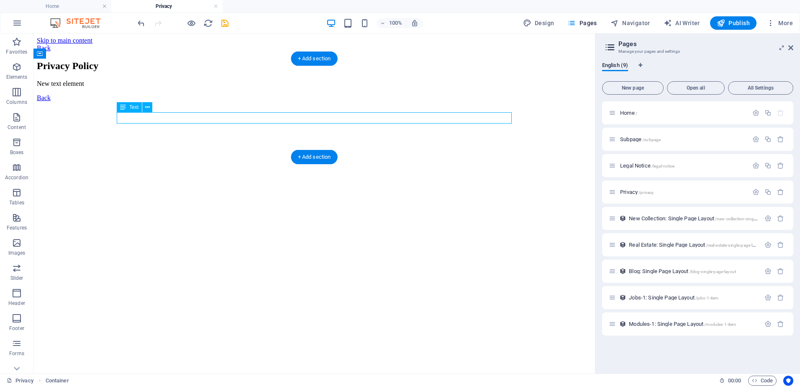
click at [145, 87] on div "New text element" at bounding box center [314, 84] width 555 height 8
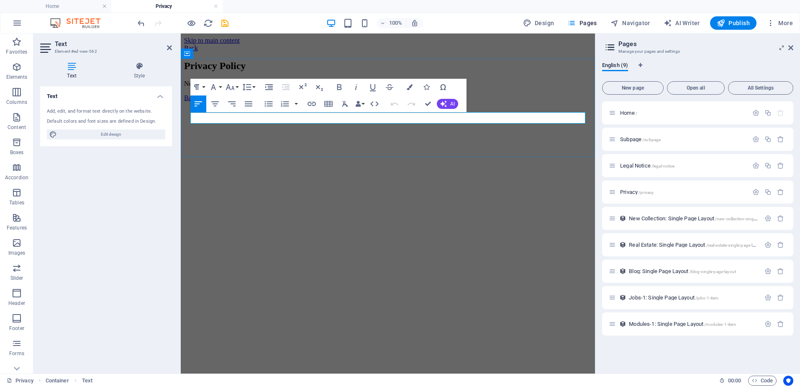
click at [244, 87] on p "New text element" at bounding box center [388, 84] width 408 height 8
click at [251, 87] on p "New text element" at bounding box center [388, 84] width 408 height 8
drag, startPoint x: 253, startPoint y: 118, endPoint x: 182, endPoint y: 121, distance: 70.8
click at [184, 87] on div "Privacy Policy New text element" at bounding box center [388, 73] width 408 height 27
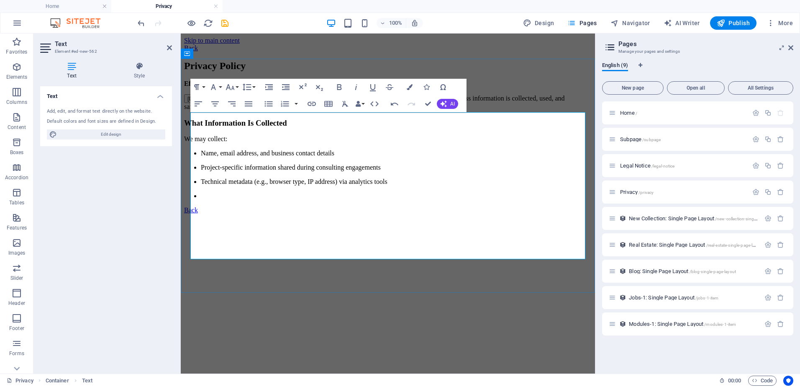
click at [201, 200] on p at bounding box center [396, 196] width 391 height 8
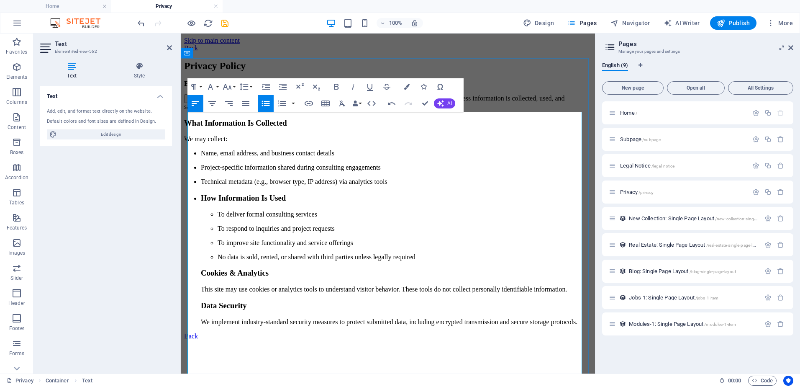
scroll to position [108, 0]
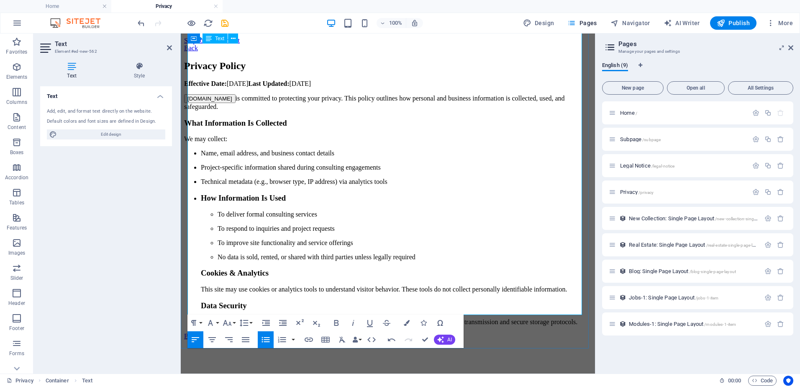
click at [237, 318] on p "We implement industry-standard security measures to protect submitted data, inc…" at bounding box center [396, 322] width 391 height 8
click at [513, 326] on div "Privacy Policy Effective Date: October 2, 2025 Last Updated: October 2, 2025 Ca…" at bounding box center [388, 192] width 408 height 265
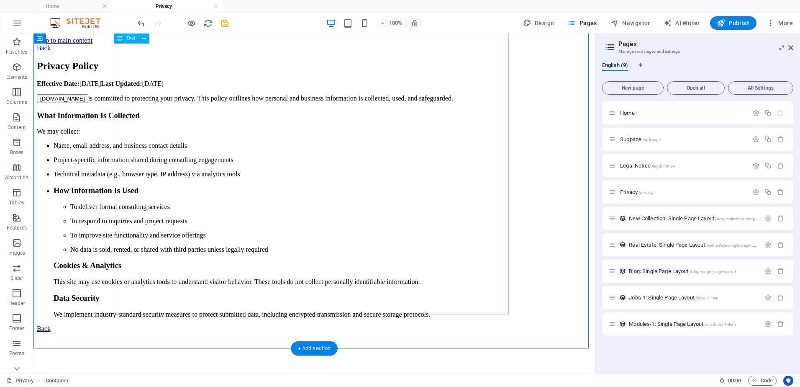
click at [186, 303] on div "Effective Date: October 2, 2025 Last Updated: October 2, 2025 CascadeLogic.ca i…" at bounding box center [314, 199] width 555 height 238
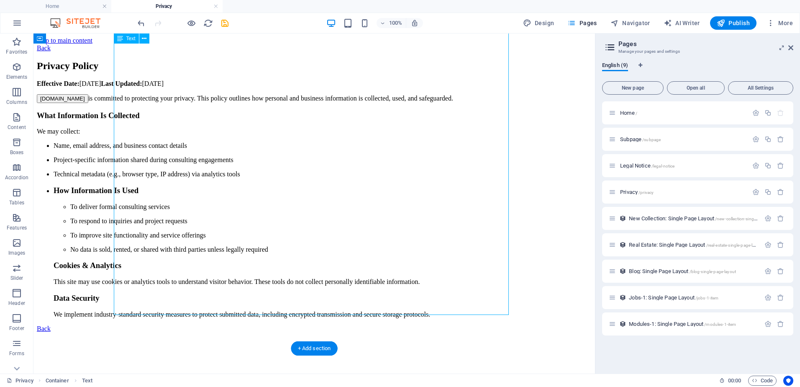
click at [186, 303] on div "Effective Date: October 2, 2025 Last Updated: October 2, 2025 CascadeLogic.ca i…" at bounding box center [314, 199] width 555 height 238
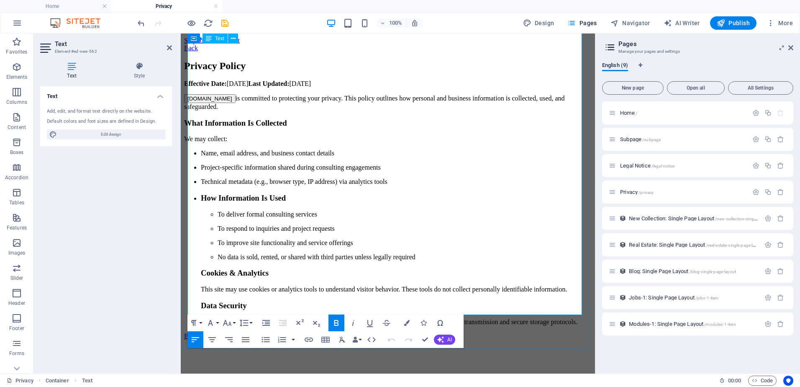
click at [240, 318] on p "We implement industry-standard security measures to protect submitted data, inc…" at bounding box center [396, 322] width 391 height 8
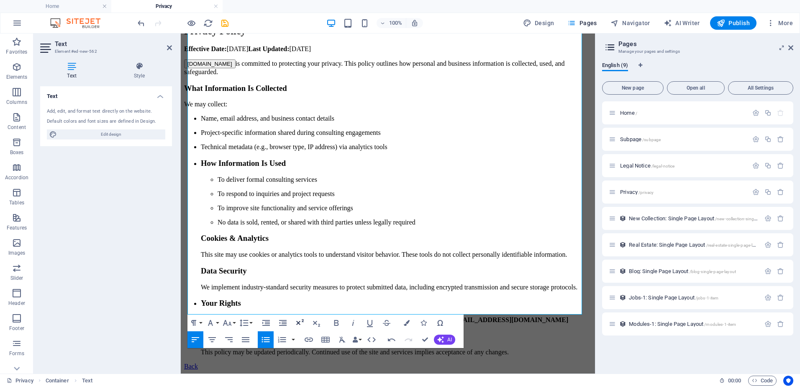
scroll to position [169, 0]
click at [255, 298] on li "Your Rights You may request access to, correction of, or deletion of your perso…" at bounding box center [396, 326] width 391 height 57
click at [464, 315] on p "You may request access to, correction of, or deletion of your personal data by …" at bounding box center [396, 319] width 391 height 8
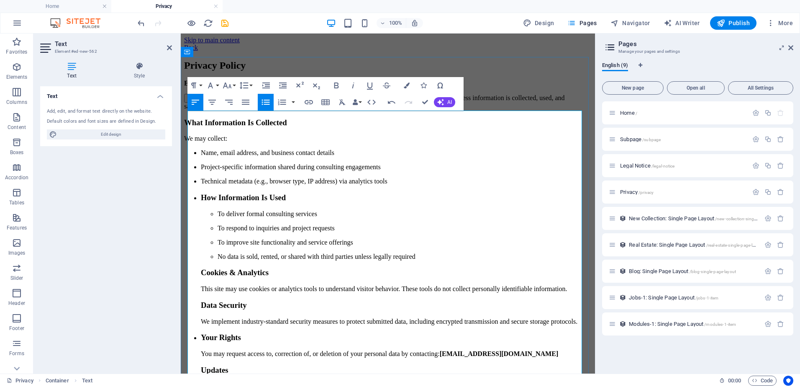
scroll to position [0, 0]
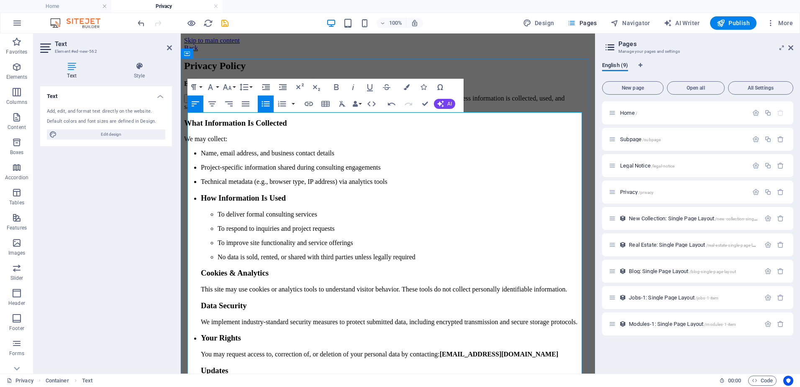
click at [201, 157] on li "Name, email address, and business contact details" at bounding box center [396, 153] width 391 height 8
click at [201, 171] on p "Project-specific information shared during consulting engagements" at bounding box center [396, 168] width 391 height 8
click at [192, 199] on ul "Project-specific information shared during consulting engagements Technical met…" at bounding box center [388, 277] width 408 height 226
click at [201, 185] on p "Technical metadata (e.g., browser type, IP address) via analytics tools" at bounding box center [396, 182] width 391 height 8
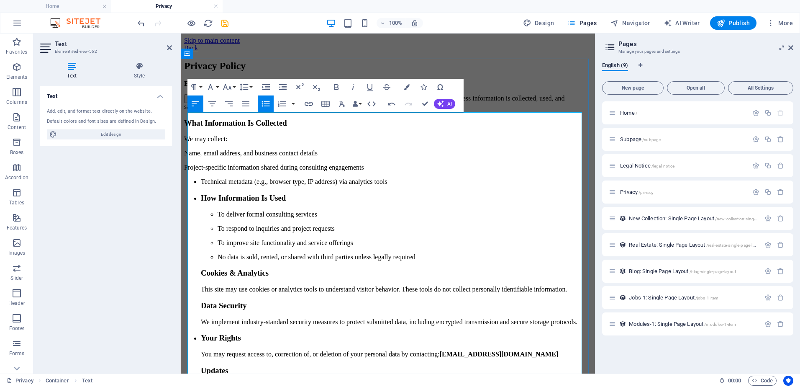
click at [201, 185] on p "Technical metadata (e.g., browser type, IP address) via analytics tools" at bounding box center [396, 182] width 391 height 8
click at [201, 203] on h3 "How Information Is Used" at bounding box center [396, 197] width 391 height 9
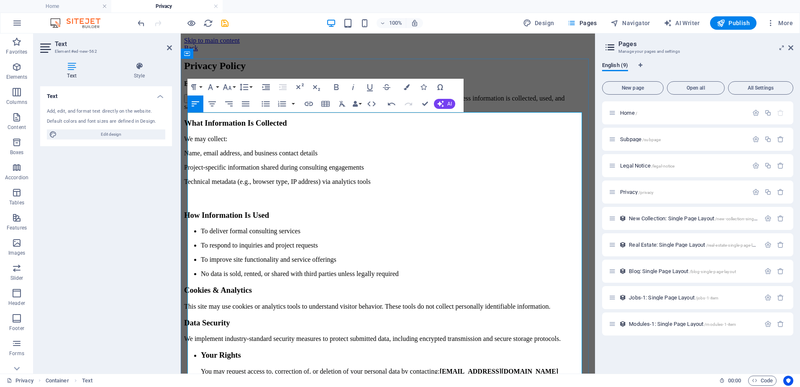
click at [201, 235] on p "To deliver formal consulting services" at bounding box center [396, 231] width 391 height 8
click at [201, 249] on p "To respond to inquiries and project requests" at bounding box center [396, 245] width 391 height 8
click at [201, 263] on p "To improve site functionality and service offerings" at bounding box center [396, 260] width 391 height 8
click at [201, 277] on p "No data is sold, rented, or shared with third parties unless legally required" at bounding box center [396, 274] width 391 height 8
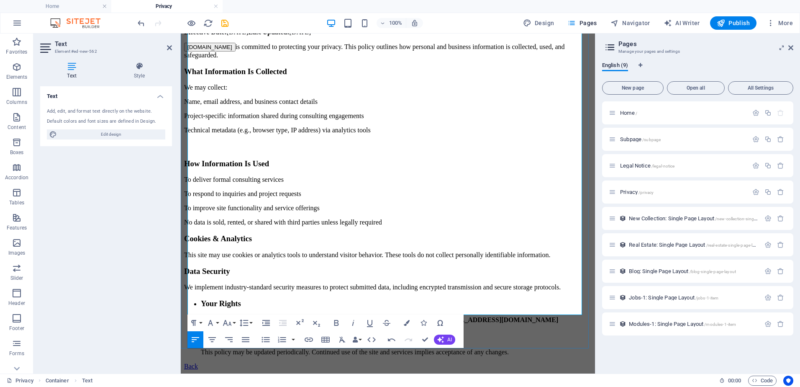
scroll to position [95, 0]
click at [201, 299] on h3 "Your Rights" at bounding box center [396, 303] width 391 height 9
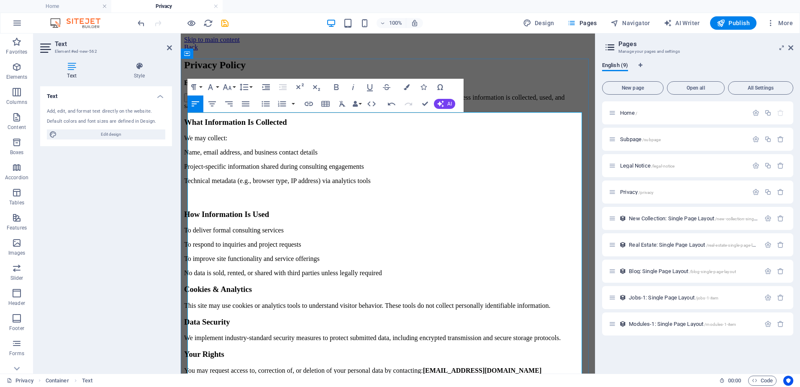
scroll to position [0, 0]
click at [411, 270] on p "No data is sold, rented, or shared with third parties unless legally required" at bounding box center [388, 274] width 408 height 8
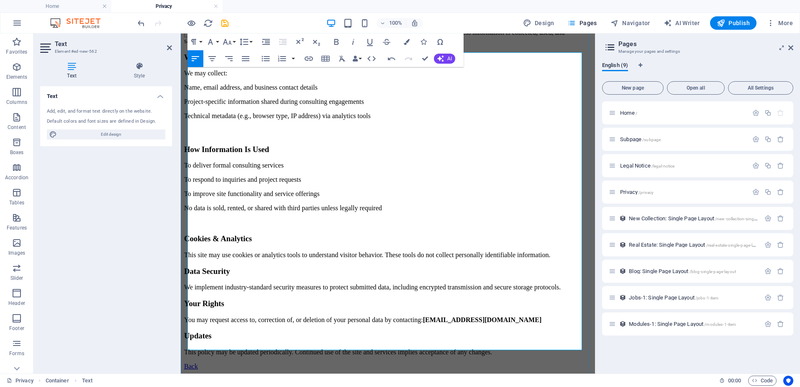
scroll to position [84, 0]
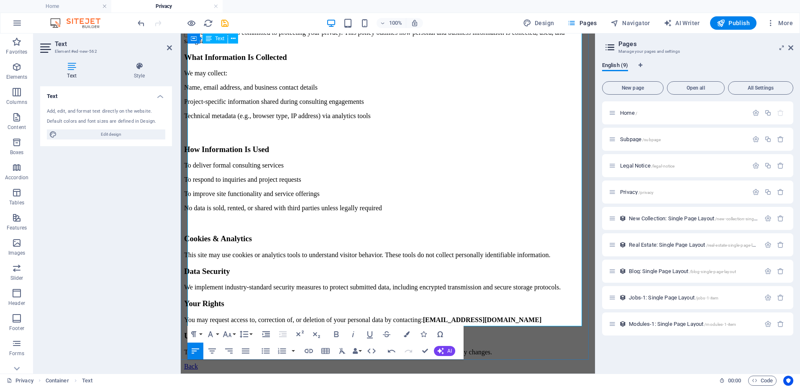
click at [245, 251] on p "This site may use cookies or analytics tools to understand visitor behavior. Th…" at bounding box center [388, 255] width 408 height 8
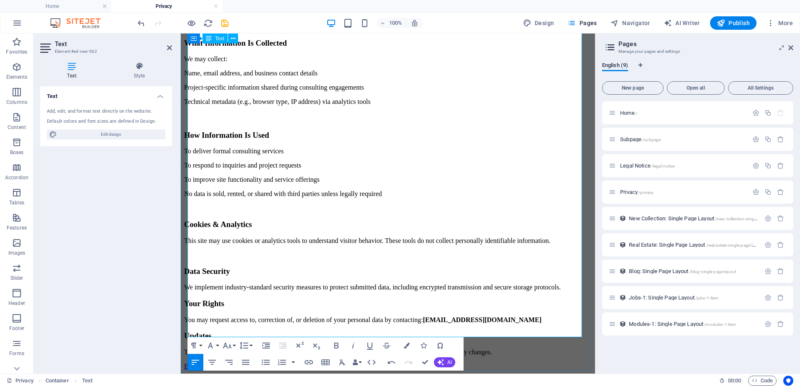
scroll to position [106, 0]
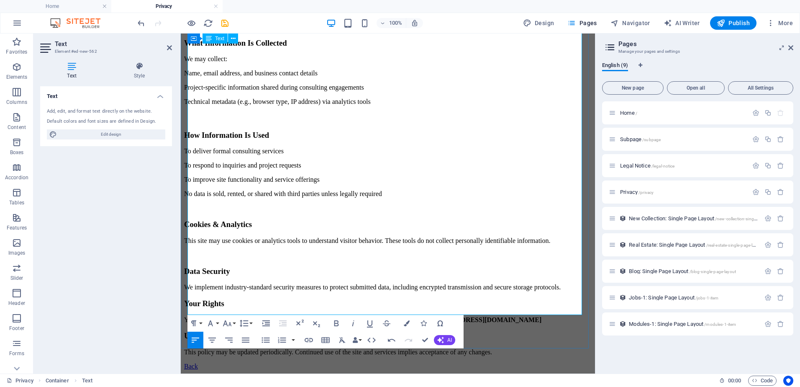
click at [240, 283] on p "We implement industry-standard security measures to protect submitted data, inc…" at bounding box center [388, 287] width 408 height 8
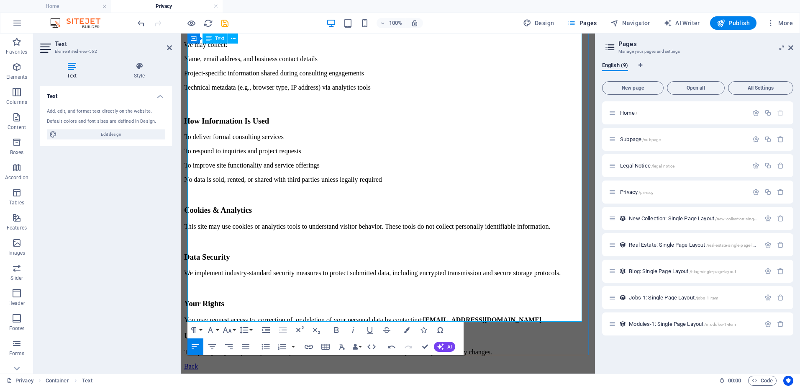
scroll to position [117, 0]
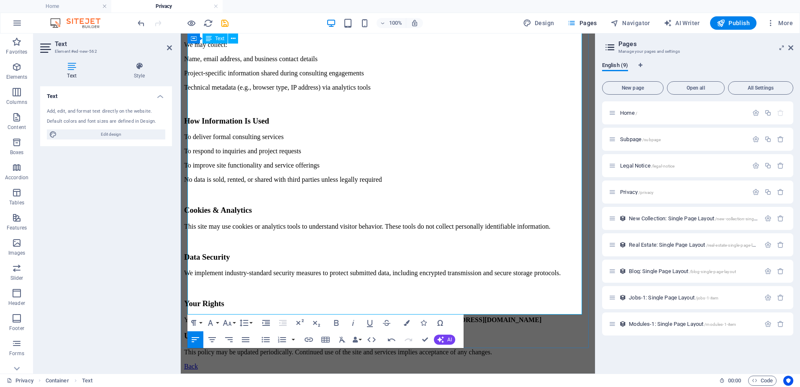
click at [532, 316] on p "You may request access to, correction of, or deletion of your personal data by …" at bounding box center [388, 320] width 408 height 8
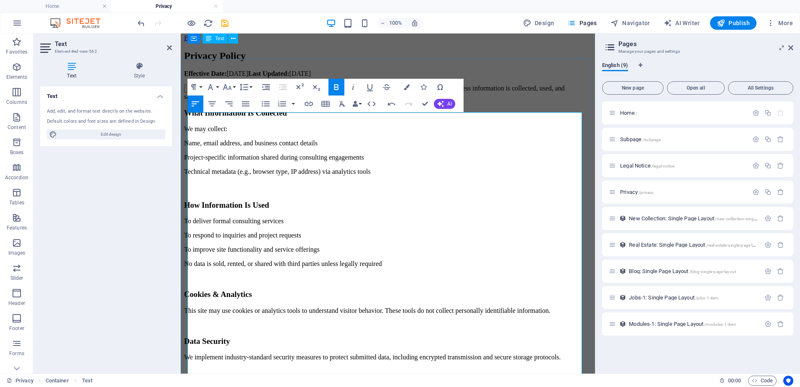
scroll to position [0, 0]
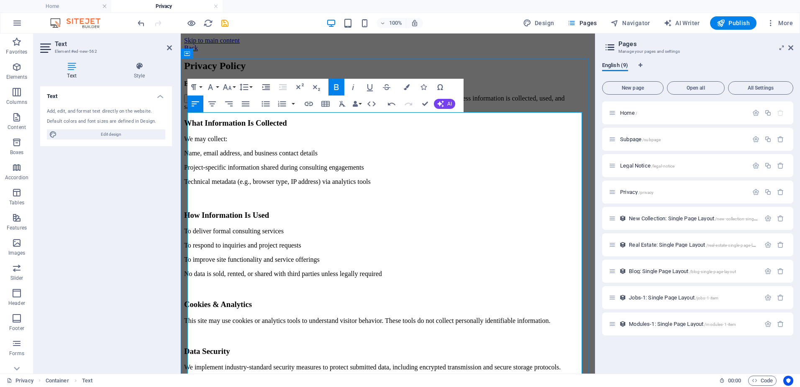
click at [275, 87] on p "Effective Date: October 2, 2025 Last Updated: October 2, 2025" at bounding box center [388, 84] width 408 height 8
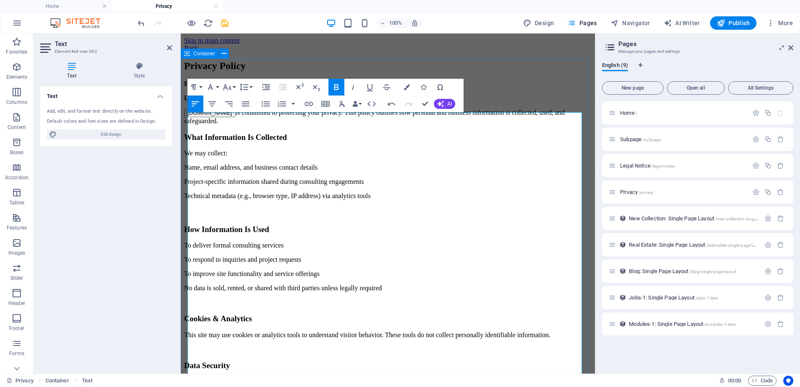
drag, startPoint x: 282, startPoint y: 128, endPoint x: 182, endPoint y: 118, distance: 101.3
click at [184, 118] on div "Privacy Policy Effective Date: October 2, 2025 Last Updated: October 2, 2025 Ca…" at bounding box center [388, 269] width 408 height 418
click at [297, 142] on h3 "What Information Is Collected" at bounding box center [388, 137] width 408 height 9
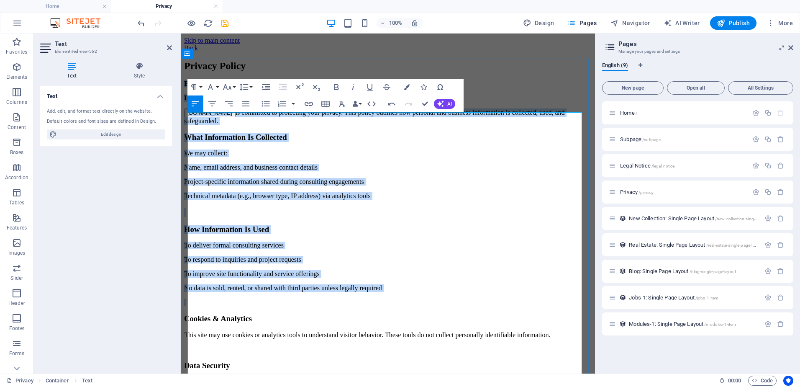
drag, startPoint x: 187, startPoint y: 117, endPoint x: 218, endPoint y: 290, distance: 175.4
click at [218, 290] on div "Effective Date: October 2, 2025 Last Updated: October 2, 2025 CascadeLogic.ca i…" at bounding box center [388, 279] width 408 height 398
click at [321, 231] on h3 "How Information Is Used" at bounding box center [388, 229] width 408 height 9
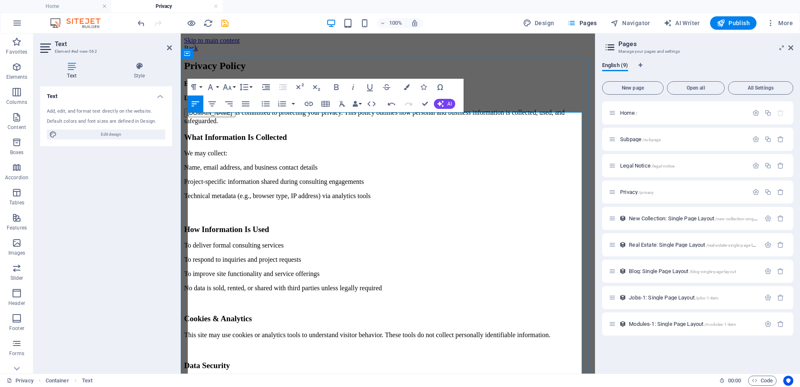
click at [264, 125] on p "CascadeLogic.ca is committed to protecting your privacy. This policy outlines h…" at bounding box center [388, 116] width 408 height 16
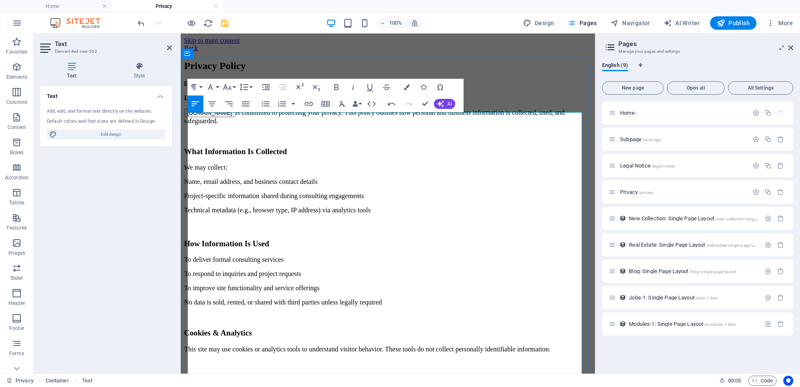
click at [287, 102] on p "Last Updated: October 2, 2025" at bounding box center [388, 98] width 408 height 8
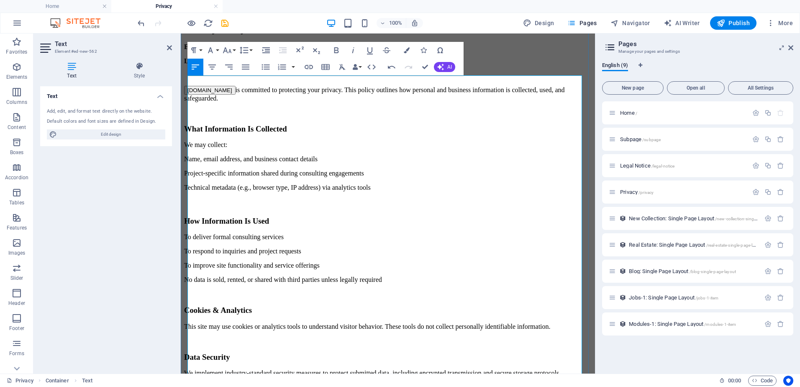
scroll to position [84, 0]
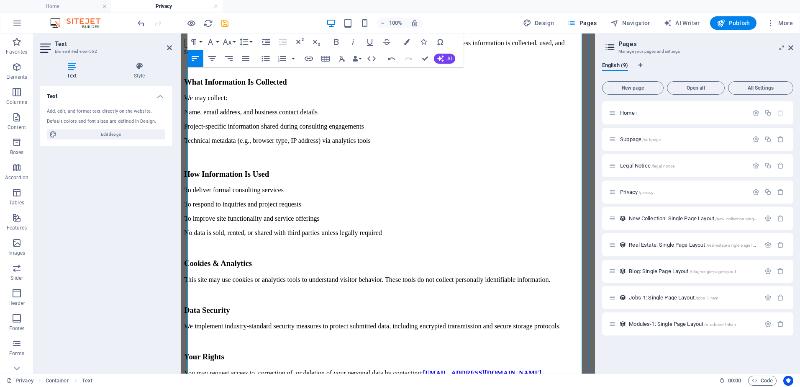
click at [355, 87] on h3 "What Information Is Collected" at bounding box center [388, 81] width 408 height 9
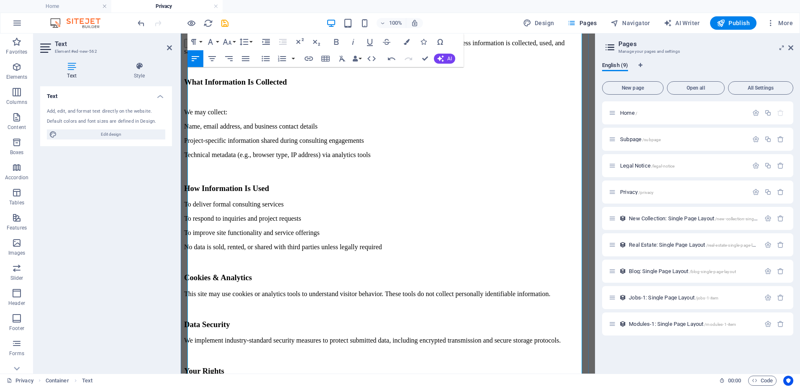
click at [334, 186] on h3 "How Information Is Used" at bounding box center [388, 188] width 408 height 9
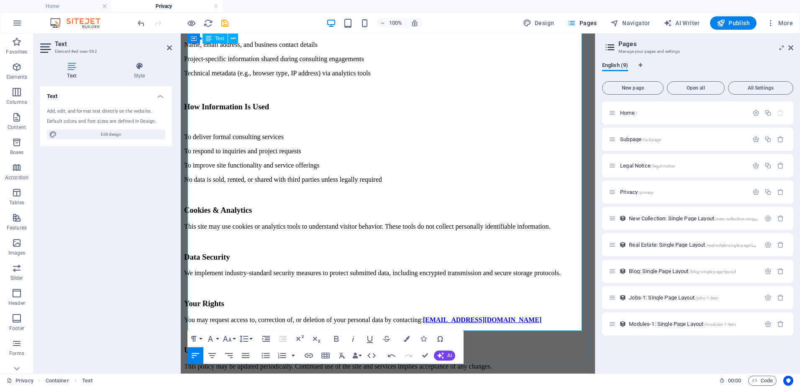
scroll to position [167, 0]
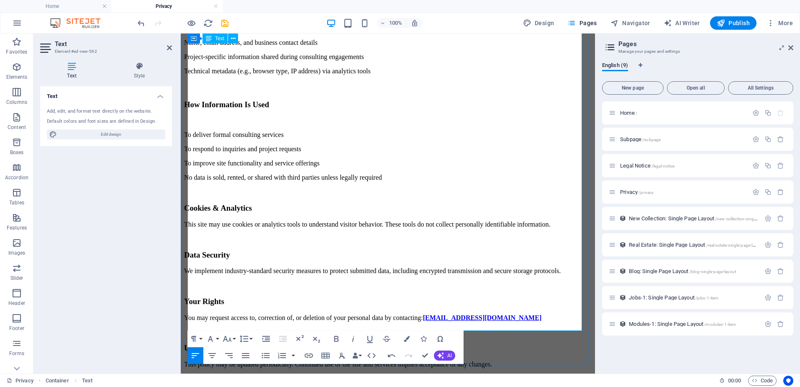
click at [302, 203] on h3 "Cookies & Analytics" at bounding box center [388, 207] width 408 height 9
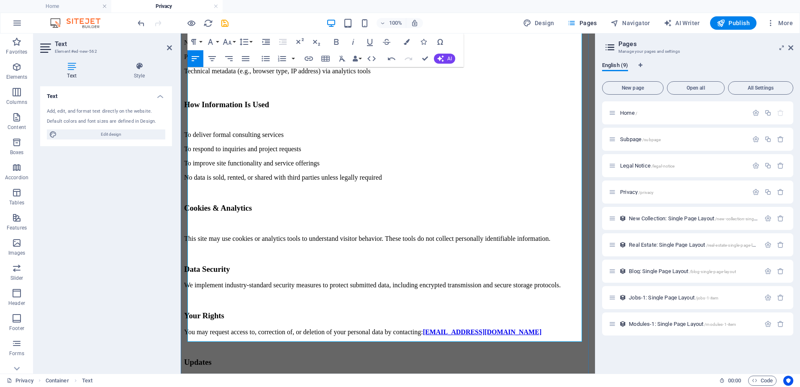
click at [264, 264] on h3 "Data Security" at bounding box center [388, 268] width 408 height 9
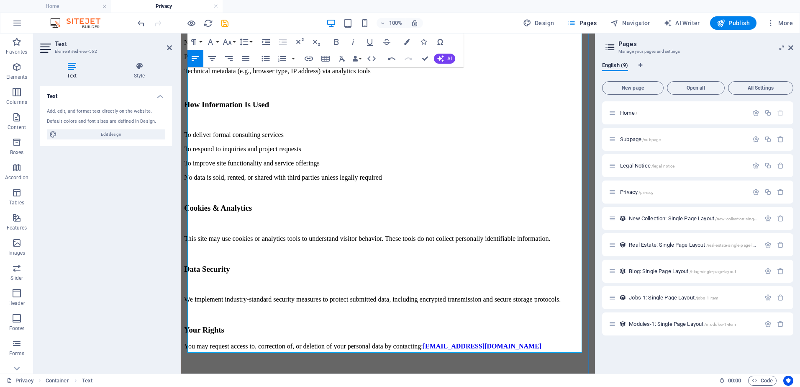
click at [256, 325] on h3 "Your Rights" at bounding box center [388, 329] width 408 height 9
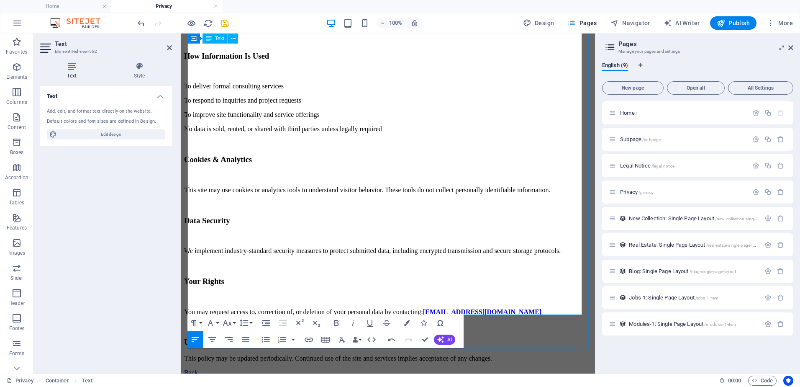
scroll to position [216, 0]
click at [237, 337] on h3 "Updates" at bounding box center [388, 341] width 408 height 9
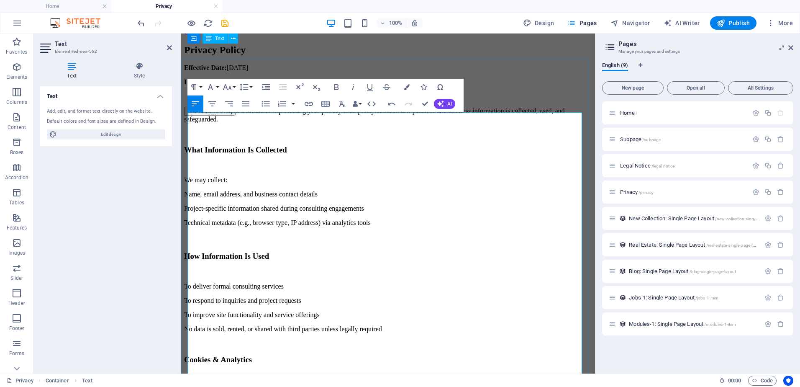
scroll to position [0, 0]
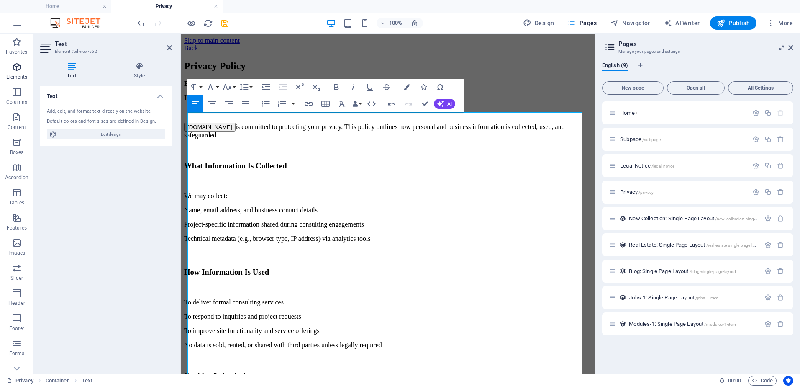
click at [15, 65] on icon "button" at bounding box center [17, 67] width 10 height 10
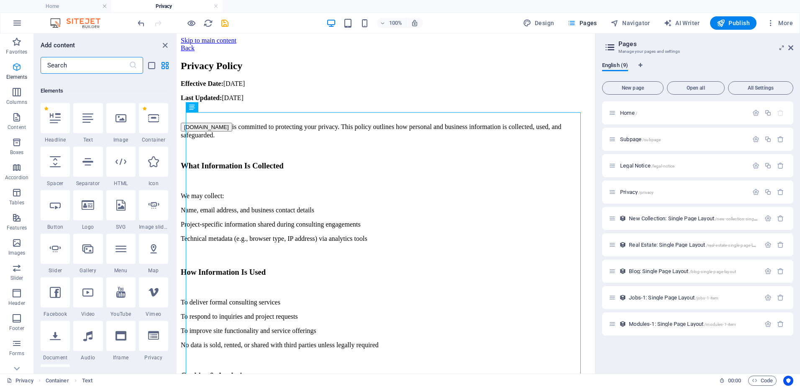
scroll to position [89, 0]
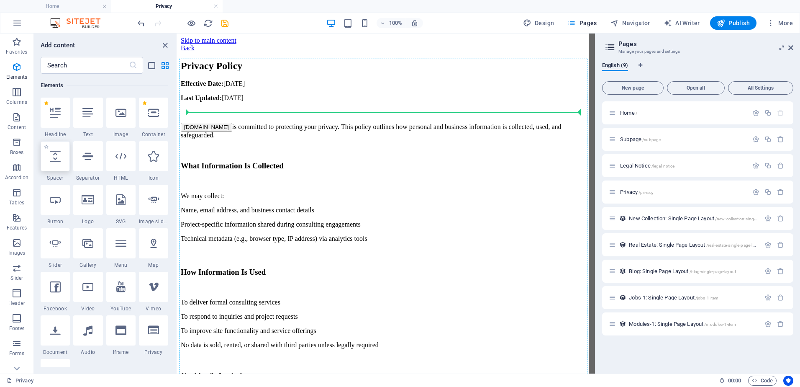
select select "px"
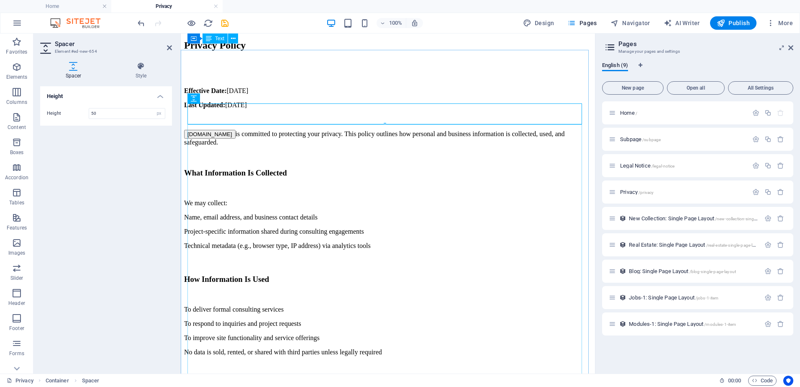
scroll to position [0, 0]
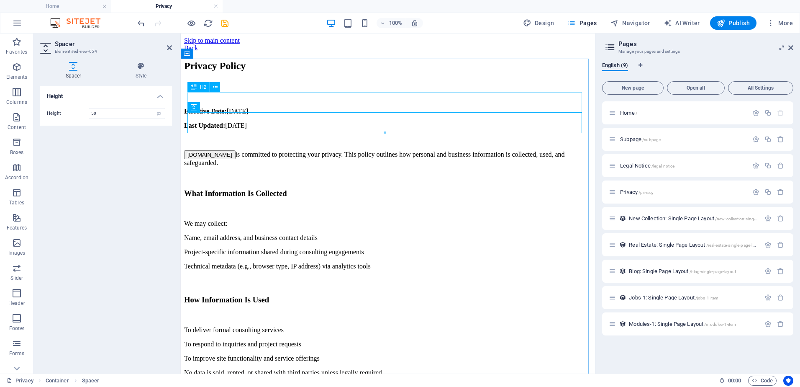
click at [279, 72] on div "Privacy Policy" at bounding box center [388, 65] width 408 height 11
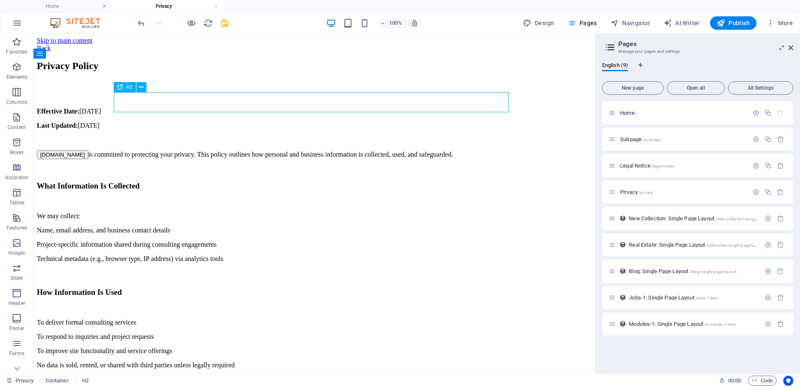
click at [283, 72] on div "Privacy Policy" at bounding box center [314, 65] width 555 height 11
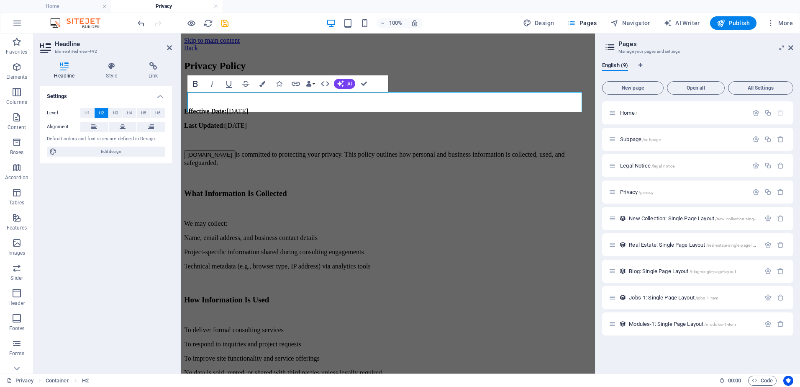
click at [192, 80] on icon "button" at bounding box center [195, 84] width 10 height 10
click at [320, 135] on div "Effective Date: October 2, 2025 Last Updated: October 2, 2025 CascadeLogic.ca i…" at bounding box center [388, 364] width 408 height 512
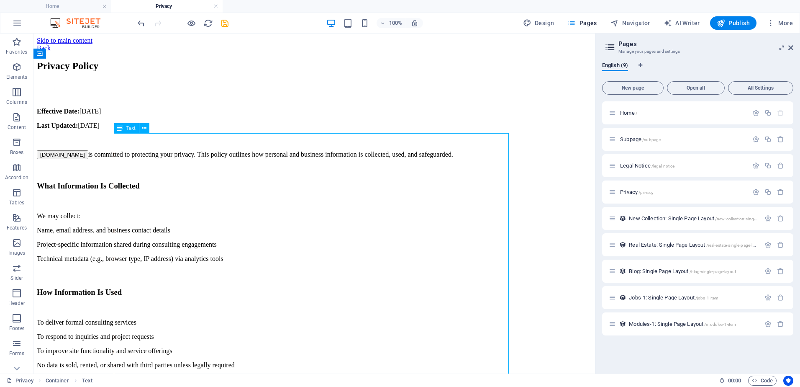
click at [159, 187] on div "Effective Date: October 2, 2025 Last Updated: October 2, 2025 CascadeLogic.ca i…" at bounding box center [314, 360] width 555 height 505
click at [116, 207] on div "Effective Date: October 2, 2025 Last Updated: October 2, 2025 CascadeLogic.ca i…" at bounding box center [314, 360] width 555 height 505
click at [226, 22] on icon "save" at bounding box center [225, 23] width 10 height 10
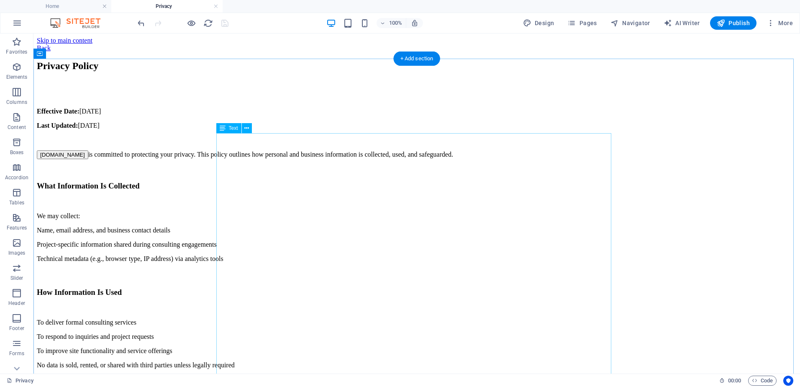
click at [356, 208] on div "Effective Date: October 2, 2025 Last Updated: October 2, 2025 CascadeLogic.ca i…" at bounding box center [417, 360] width 760 height 505
click at [372, 208] on div "Effective Date: October 2, 2025 Last Updated: October 2, 2025 CascadeLogic.ca i…" at bounding box center [417, 360] width 760 height 505
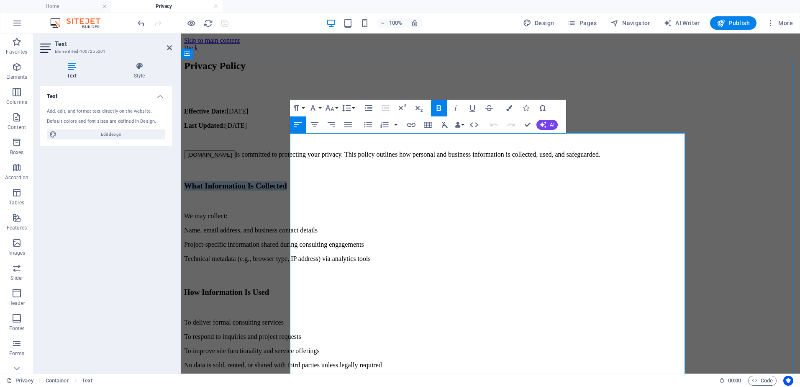
drag, startPoint x: 453, startPoint y: 206, endPoint x: 293, endPoint y: 211, distance: 159.5
click at [293, 190] on h3 "What Information Is Collected" at bounding box center [490, 185] width 613 height 9
click at [336, 106] on button "Font Size" at bounding box center [331, 108] width 16 height 17
click at [341, 170] on link "12" at bounding box center [338, 174] width 30 height 13
click at [401, 159] on p "CascadeLogic.ca is committed to protecting your privacy. This policy outlines h…" at bounding box center [490, 154] width 613 height 9
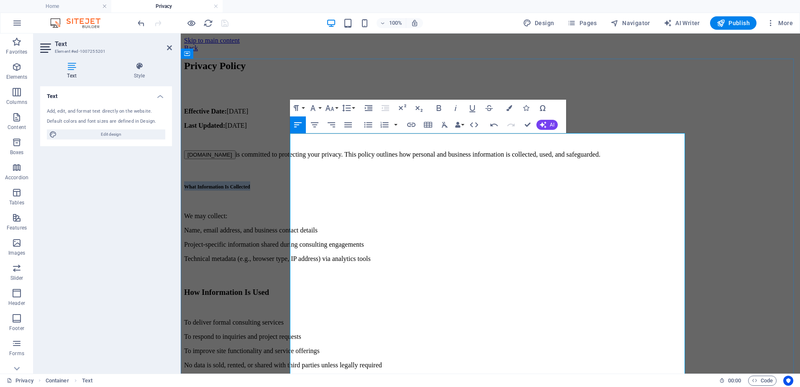
drag, startPoint x: 385, startPoint y: 210, endPoint x: 291, endPoint y: 212, distance: 93.7
click at [291, 190] on h3 "What Information Is Collected" at bounding box center [490, 185] width 613 height 9
click at [336, 106] on button "Font Size" at bounding box center [331, 108] width 16 height 17
click at [340, 151] on link "24" at bounding box center [338, 152] width 30 height 13
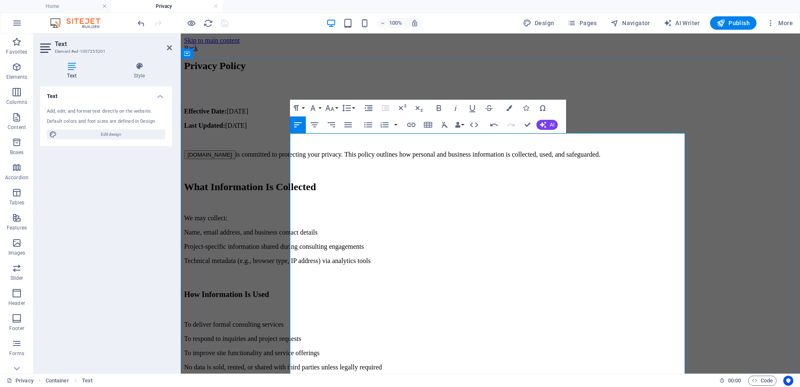
click at [388, 222] on p "We may collect:" at bounding box center [490, 218] width 613 height 8
drag, startPoint x: 427, startPoint y: 292, endPoint x: 294, endPoint y: 295, distance: 133.5
click at [294, 295] on h3 "How Information Is Used" at bounding box center [490, 294] width 613 height 9
click at [335, 106] on button "Font Size" at bounding box center [331, 108] width 16 height 17
click at [337, 148] on link "24" at bounding box center [338, 152] width 30 height 13
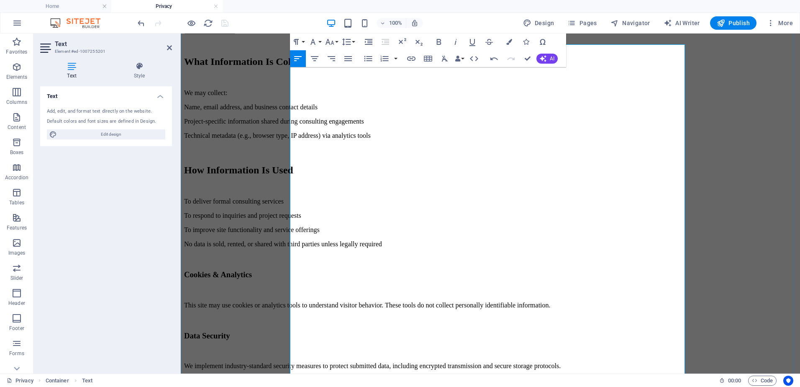
scroll to position [167, 0]
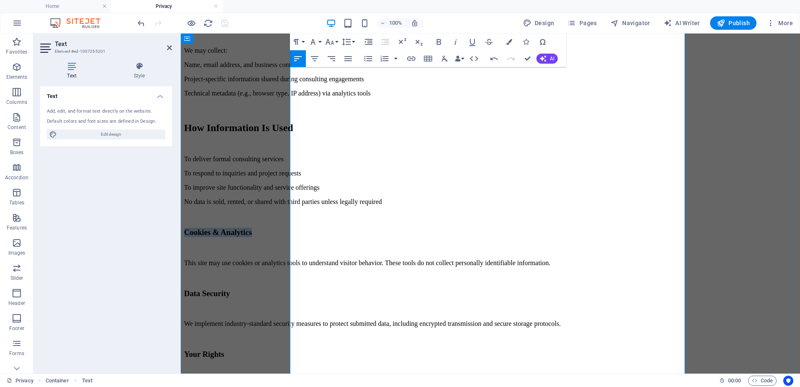
drag, startPoint x: 399, startPoint y: 205, endPoint x: 290, endPoint y: 207, distance: 109.2
click at [290, 228] on h3 "Cookies & Analytics" at bounding box center [490, 232] width 613 height 9
click at [338, 41] on button "Font Size" at bounding box center [331, 41] width 16 height 17
click at [340, 83] on link "24" at bounding box center [338, 86] width 30 height 13
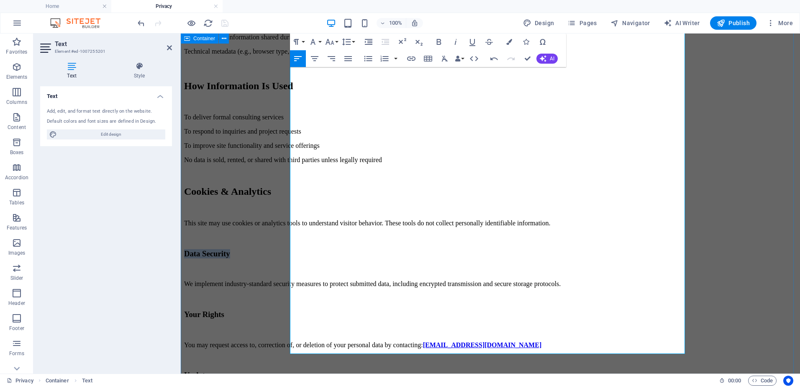
drag, startPoint x: 362, startPoint y: 221, endPoint x: 287, endPoint y: 222, distance: 75.7
click at [287, 222] on div "Privacy Policy Effective Date: October 2, 2025 Last Updated: October 2, 2025 Ca…" at bounding box center [490, 130] width 613 height 558
click at [337, 41] on button "Font Size" at bounding box center [331, 41] width 16 height 17
click at [339, 85] on link "24" at bounding box center [338, 86] width 30 height 13
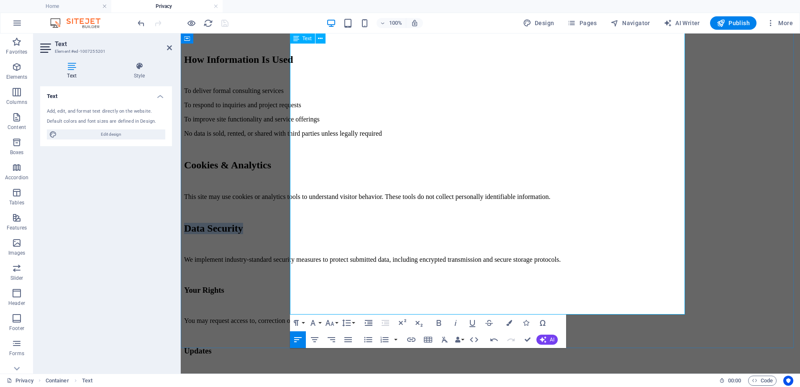
scroll to position [249, 0]
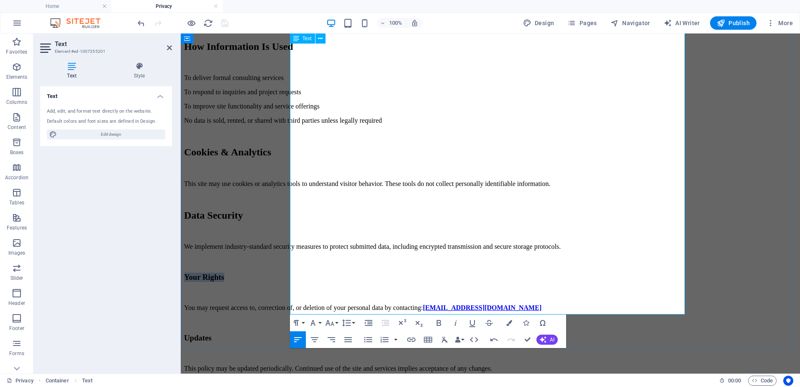
drag, startPoint x: 357, startPoint y: 238, endPoint x: 292, endPoint y: 238, distance: 64.4
click at [292, 272] on h3 "Your Rights" at bounding box center [490, 276] width 613 height 9
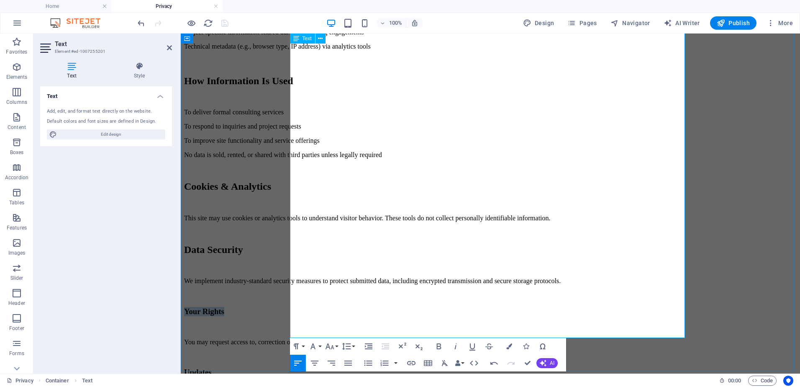
scroll to position [165, 0]
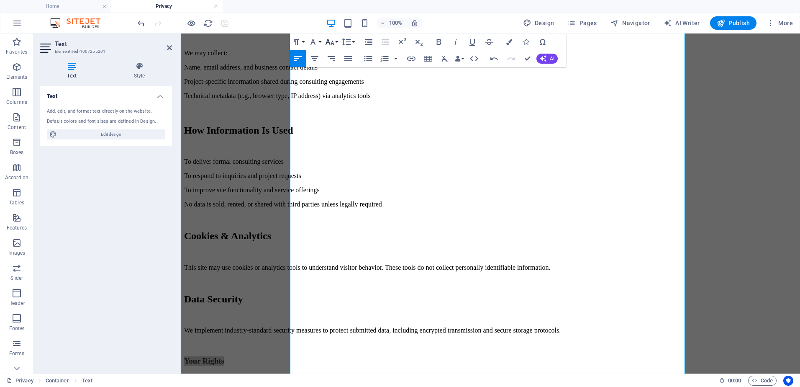
click at [336, 38] on button "Font Size" at bounding box center [331, 41] width 16 height 17
click at [340, 83] on link "24" at bounding box center [338, 86] width 30 height 13
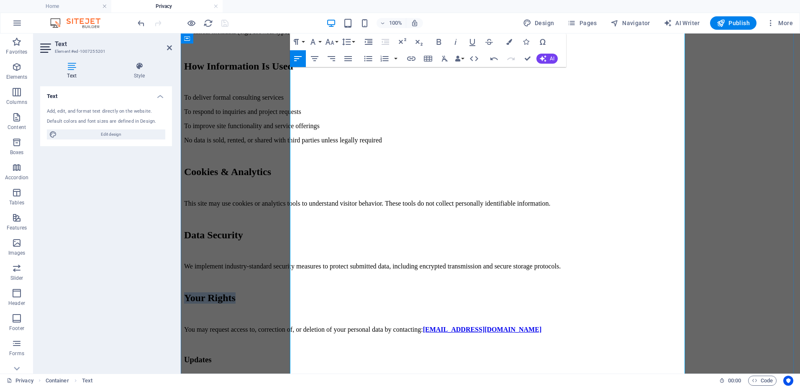
scroll to position [249, 0]
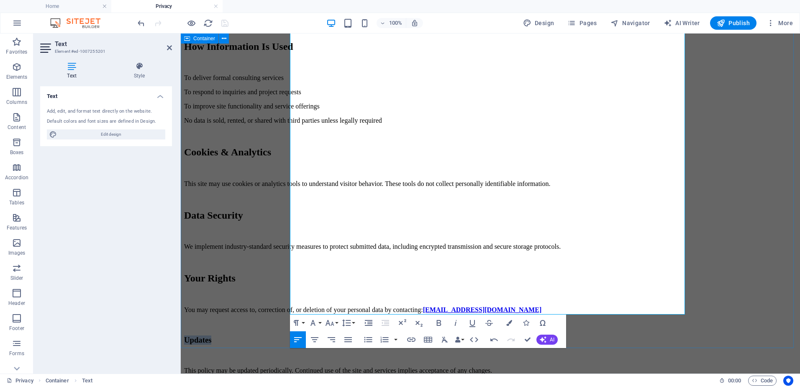
drag, startPoint x: 339, startPoint y: 286, endPoint x: 289, endPoint y: 287, distance: 49.4
click at [289, 287] on div "Privacy Policy Effective Date: October 2, 2025 Last Updated: October 2, 2025 Ca…" at bounding box center [490, 93] width 613 height 562
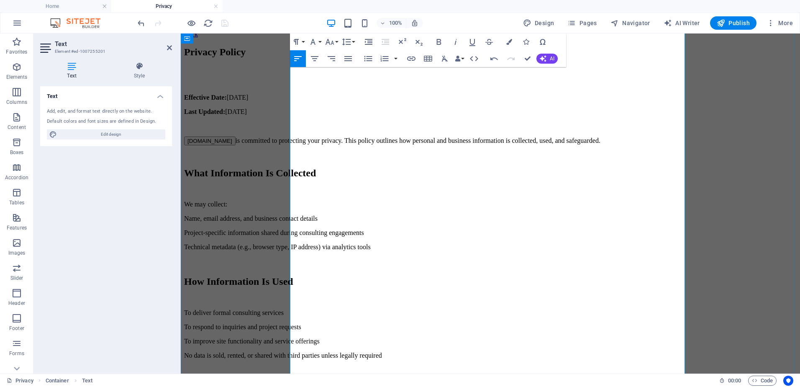
scroll to position [0, 0]
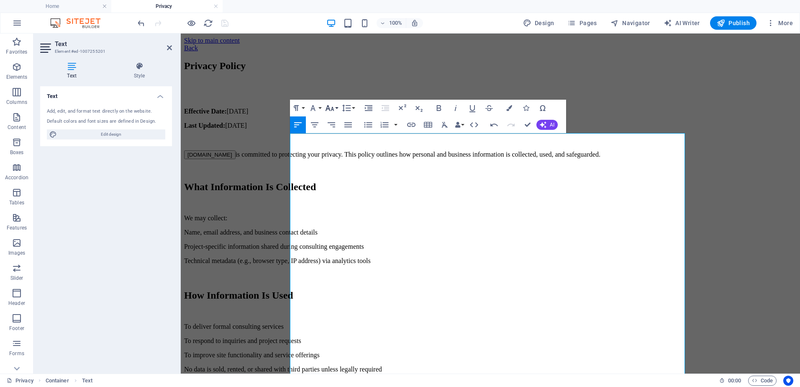
click at [334, 108] on icon "button" at bounding box center [330, 108] width 10 height 10
click at [336, 152] on link "24" at bounding box center [338, 152] width 30 height 13
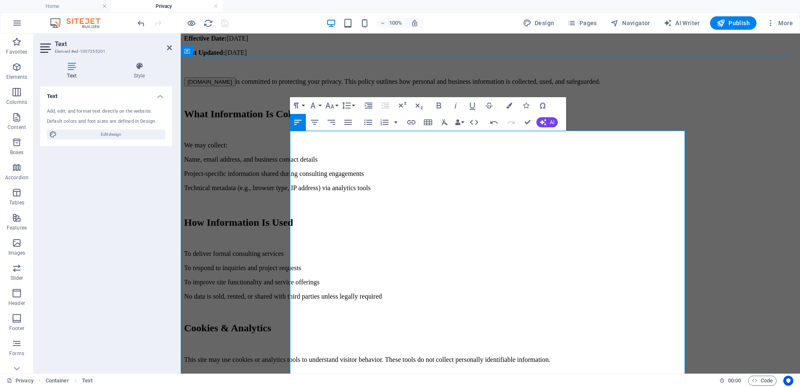
scroll to position [249, 0]
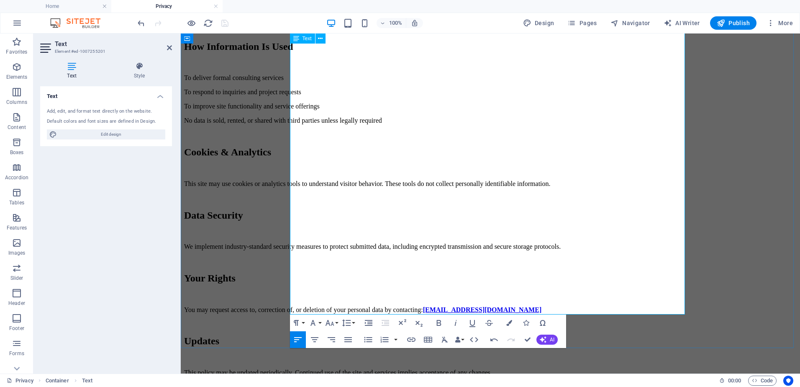
click at [391, 320] on p at bounding box center [490, 324] width 613 height 8
click at [351, 272] on h3 "Your Rights" at bounding box center [490, 277] width 613 height 11
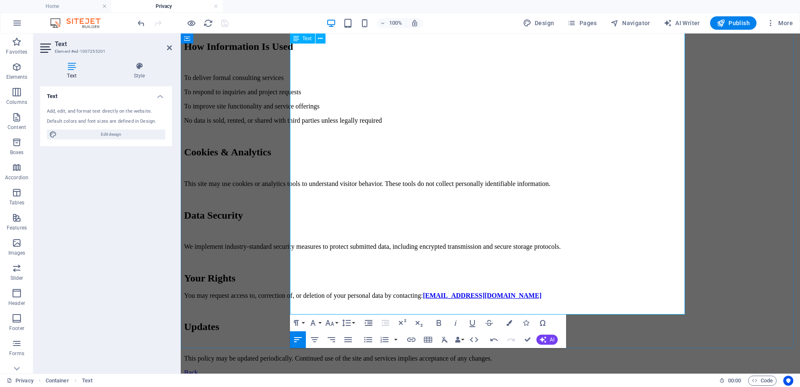
scroll to position [237, 0]
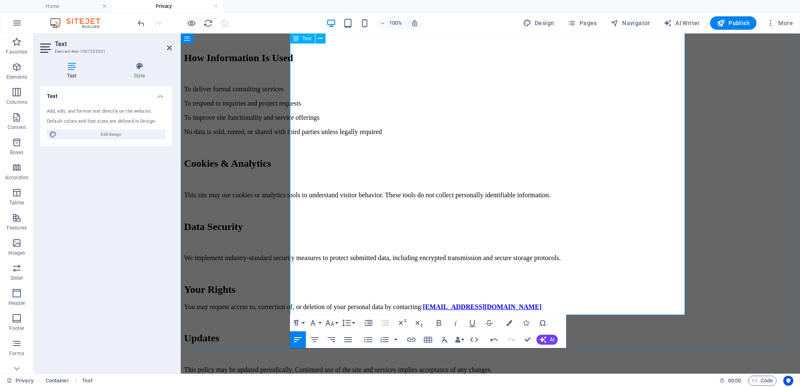
click at [358, 221] on h3 "Data Security" at bounding box center [490, 226] width 613 height 11
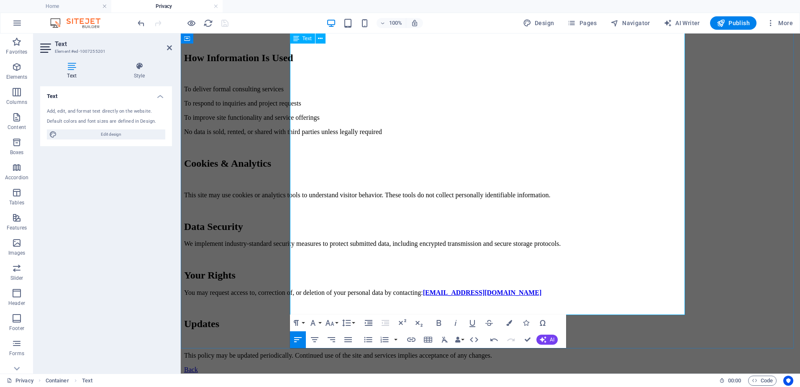
scroll to position [226, 0]
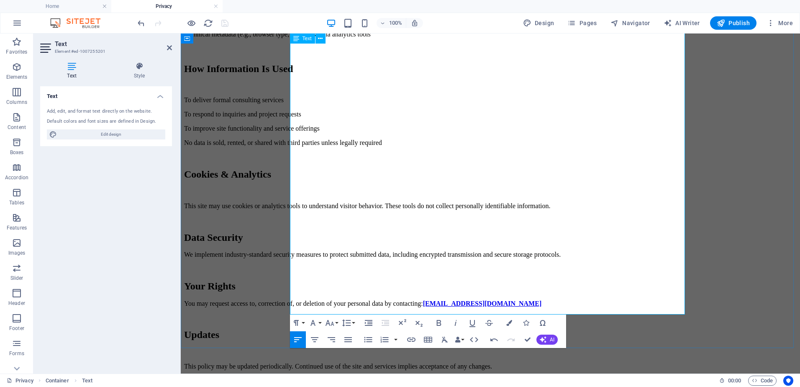
click at [333, 329] on h3 "Updates" at bounding box center [490, 334] width 613 height 11
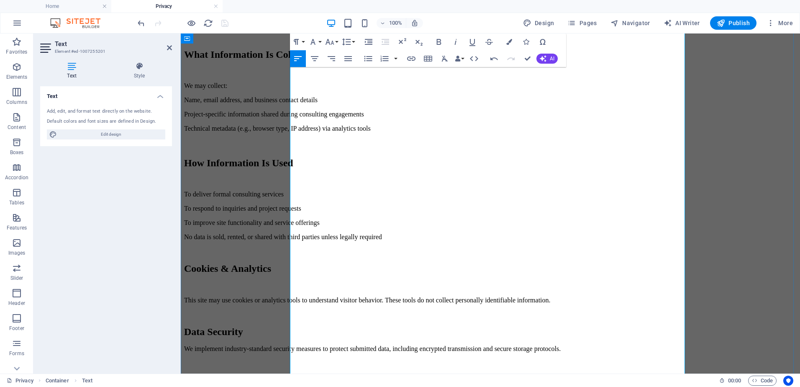
scroll to position [131, 0]
click at [388, 264] on h3 "Cookies & Analytics" at bounding box center [490, 269] width 613 height 11
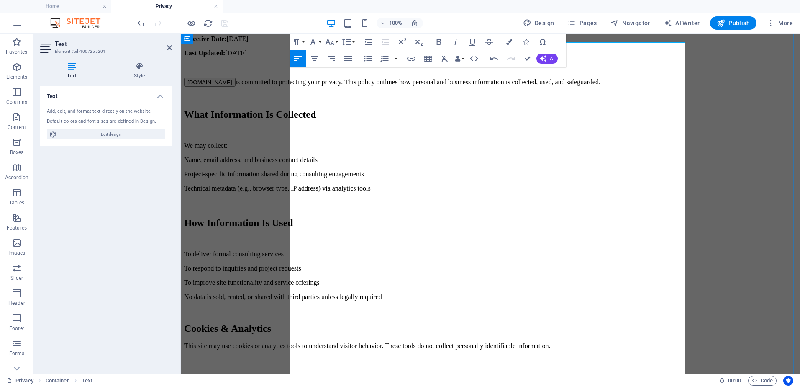
scroll to position [48, 0]
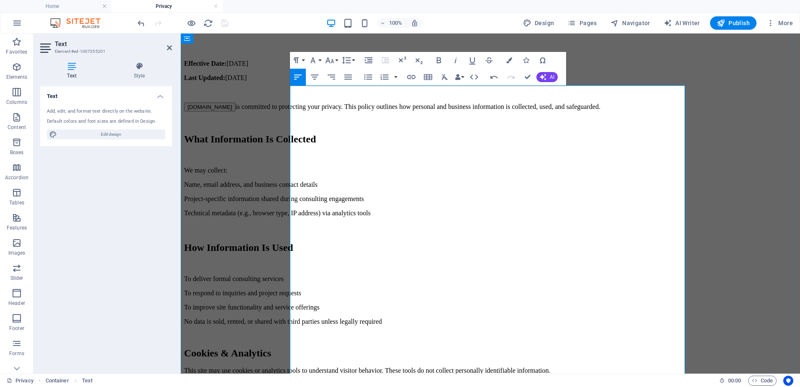
click at [410, 244] on h3 "How Information Is Used" at bounding box center [490, 247] width 613 height 11
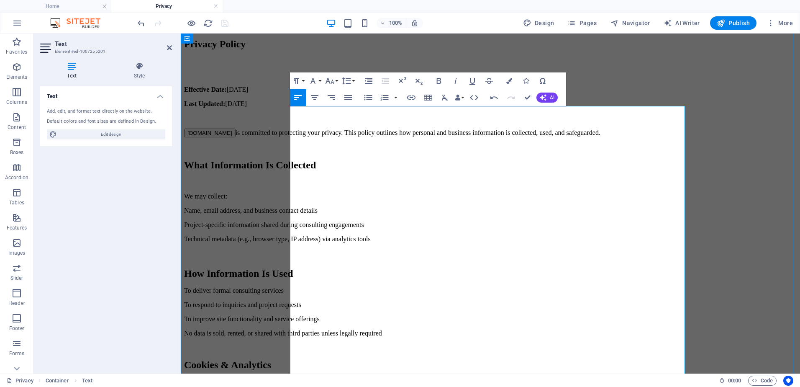
scroll to position [0, 0]
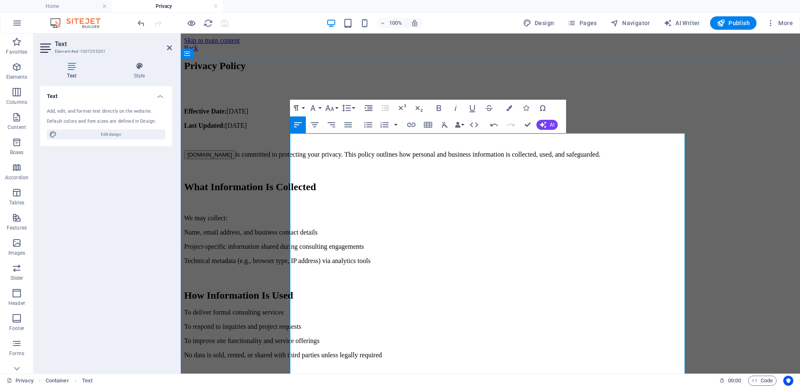
click at [316, 192] on span "What Information Is Collected" at bounding box center [250, 186] width 132 height 11
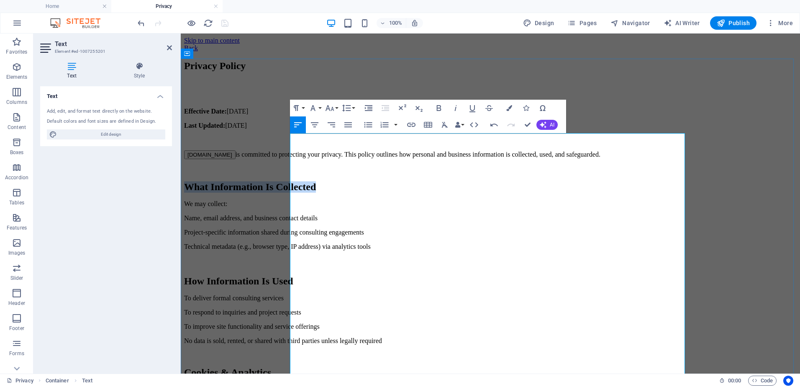
drag, startPoint x: 434, startPoint y: 209, endPoint x: 290, endPoint y: 209, distance: 143.9
click at [290, 192] on h3 "What Information Is Collected" at bounding box center [490, 186] width 613 height 11
click at [335, 108] on button "Font Size" at bounding box center [331, 108] width 16 height 17
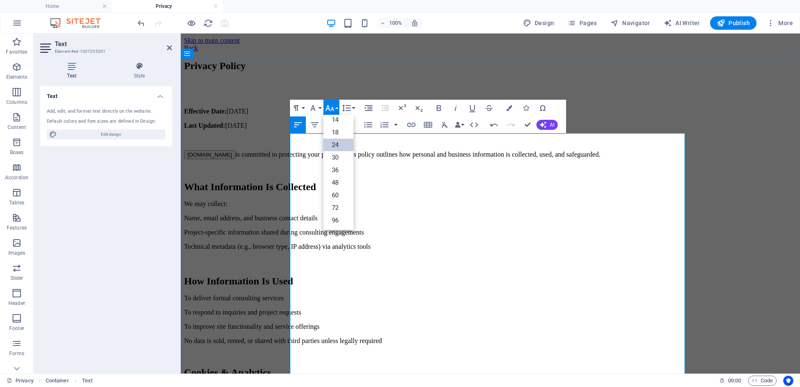
click at [517, 208] on p "We may collect:" at bounding box center [490, 204] width 613 height 8
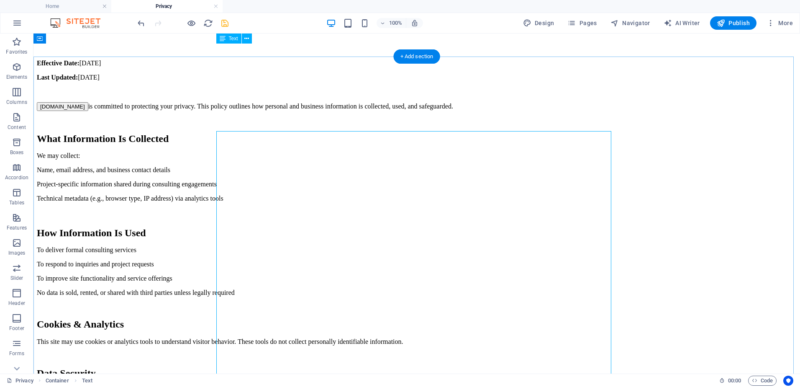
scroll to position [0, 0]
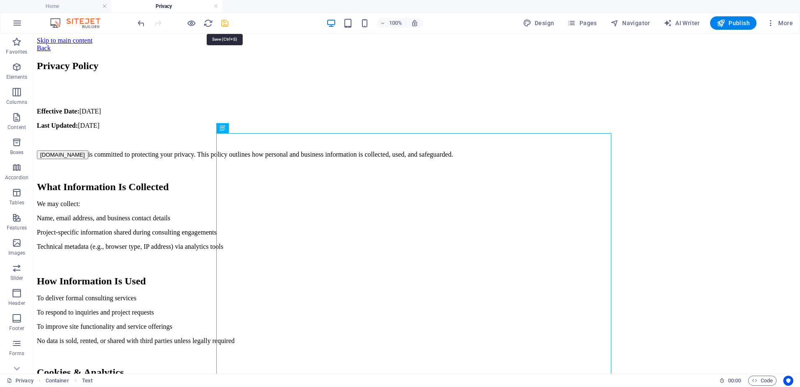
click at [225, 21] on icon "save" at bounding box center [225, 23] width 10 height 10
click at [584, 19] on span "Pages" at bounding box center [581, 23] width 29 height 8
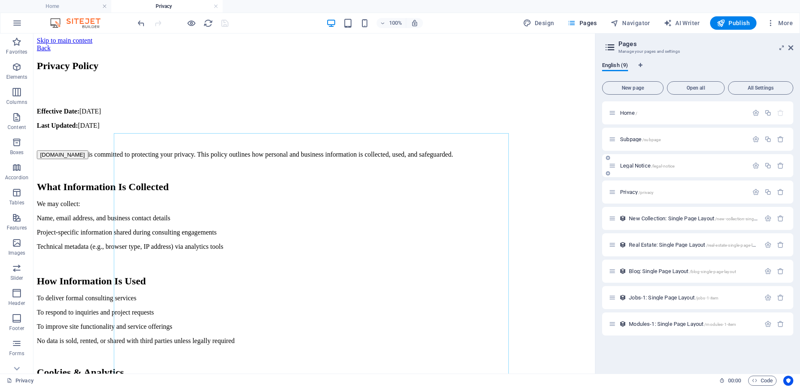
click at [633, 163] on span "Legal Notice /legal-notice" at bounding box center [647, 165] width 54 height 6
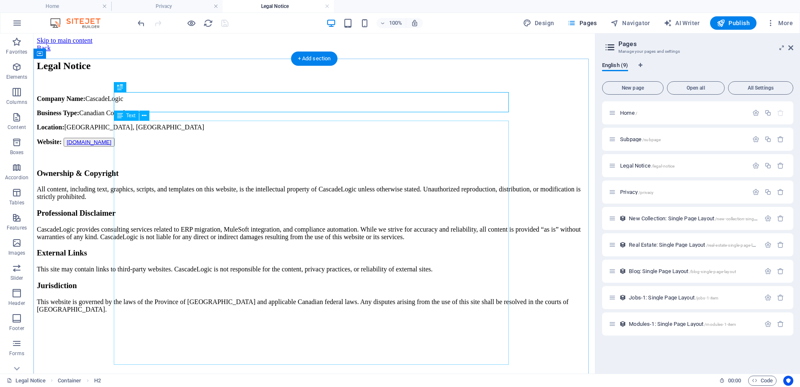
click at [238, 185] on div "Company Name: CascadeLogic Business Type: Canadian Consultancy Location: Britis…" at bounding box center [314, 225] width 555 height 261
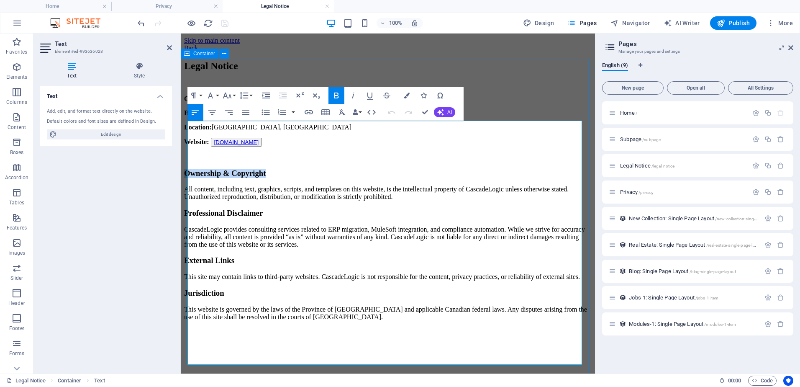
drag, startPoint x: 310, startPoint y: 184, endPoint x: 185, endPoint y: 187, distance: 126.0
click at [185, 187] on div "Legal Notice Company Name: CascadeLogic Business Type: Canadian Consultancy Loc…" at bounding box center [388, 211] width 408 height 303
click at [234, 94] on button "Font Size" at bounding box center [229, 95] width 16 height 17
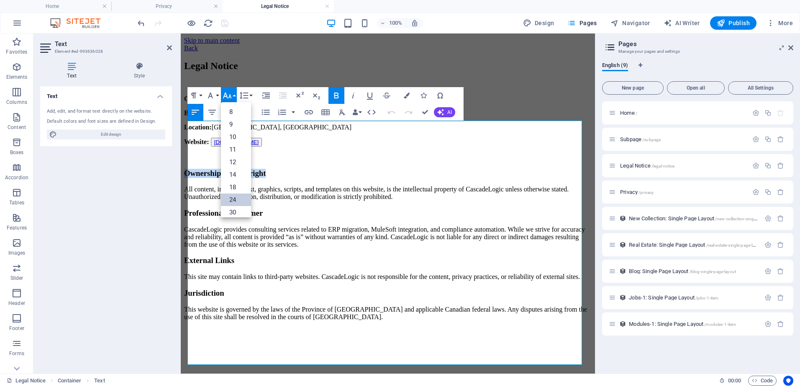
click at [236, 197] on link "24" at bounding box center [236, 199] width 30 height 13
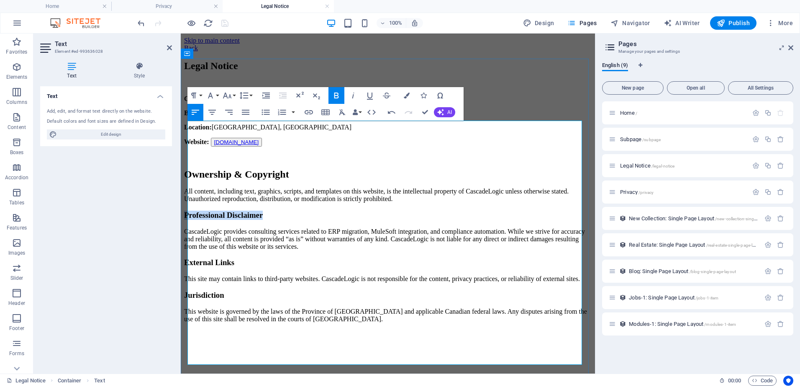
drag, startPoint x: 320, startPoint y: 220, endPoint x: 189, endPoint y: 223, distance: 131.4
click at [189, 220] on h3 "Professional Disclaimer" at bounding box center [388, 214] width 408 height 9
click at [233, 94] on button "Font Size" at bounding box center [229, 95] width 16 height 17
click at [235, 199] on link "24" at bounding box center [236, 199] width 30 height 13
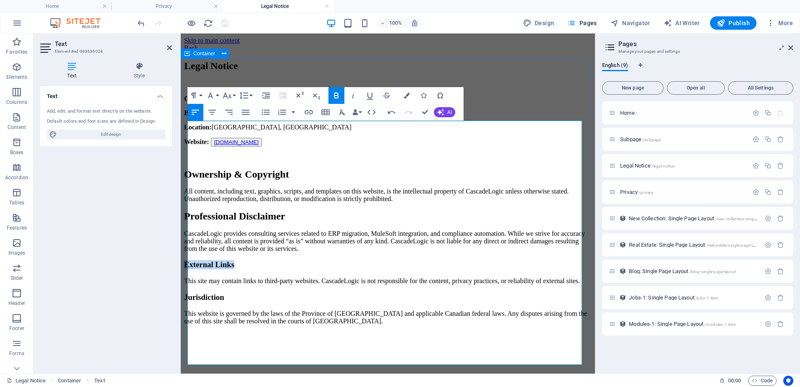
drag, startPoint x: 265, startPoint y: 266, endPoint x: 185, endPoint y: 272, distance: 80.1
click at [185, 272] on div "Legal Notice Company Name: CascadeLogic Business Type: Canadian Consultancy Loc…" at bounding box center [388, 213] width 408 height 307
click at [234, 95] on button "Font Size" at bounding box center [229, 95] width 16 height 17
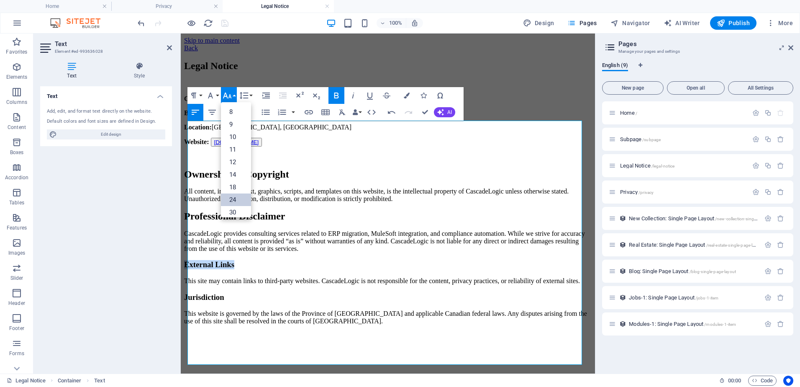
click at [235, 200] on link "24" at bounding box center [236, 199] width 30 height 13
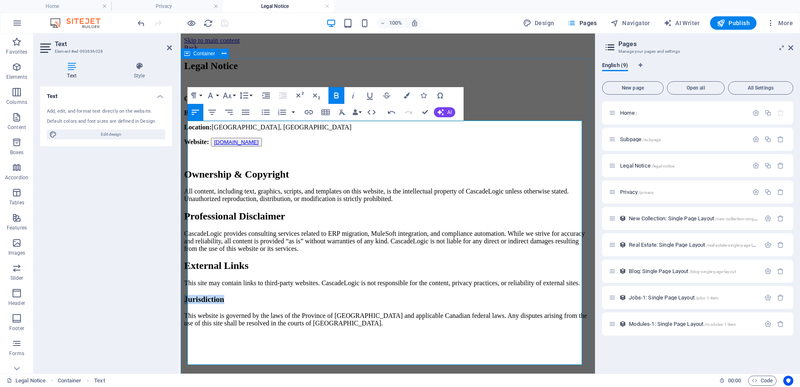
drag, startPoint x: 254, startPoint y: 302, endPoint x: 187, endPoint y: 304, distance: 67.4
click at [187, 304] on div "Legal Notice Company Name: CascadeLogic Business Type: Canadian Consultancy Loc…" at bounding box center [388, 214] width 408 height 309
click at [234, 92] on button "Font Size" at bounding box center [229, 95] width 16 height 17
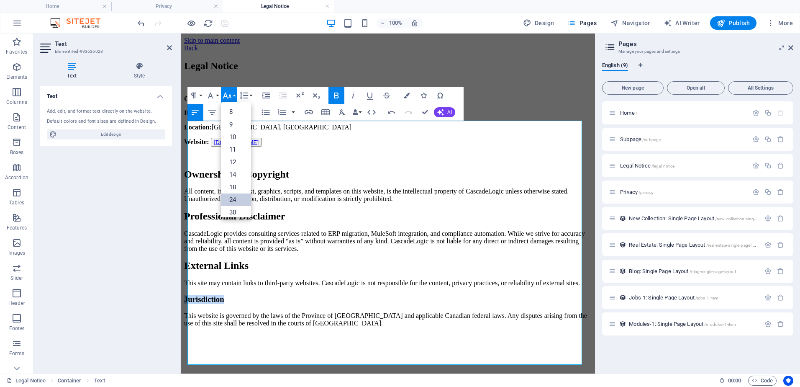
click at [239, 203] on link "24" at bounding box center [236, 199] width 30 height 13
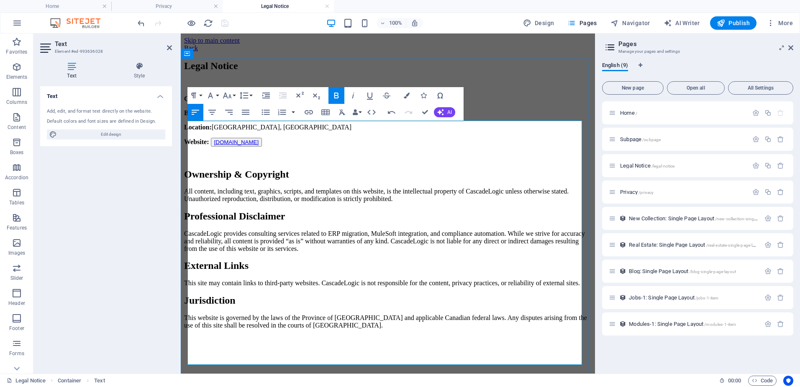
click at [289, 180] on span "Ownership & Copyright" at bounding box center [236, 174] width 105 height 11
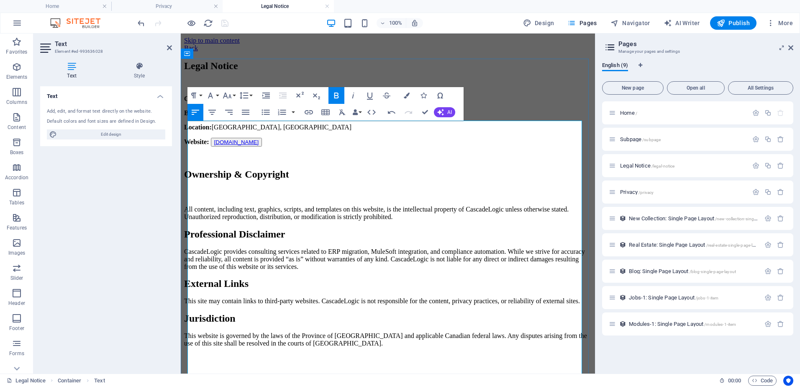
click at [468, 221] on p "All content, including text, graphics, scripts, and templates on this website, …" at bounding box center [388, 212] width 408 height 15
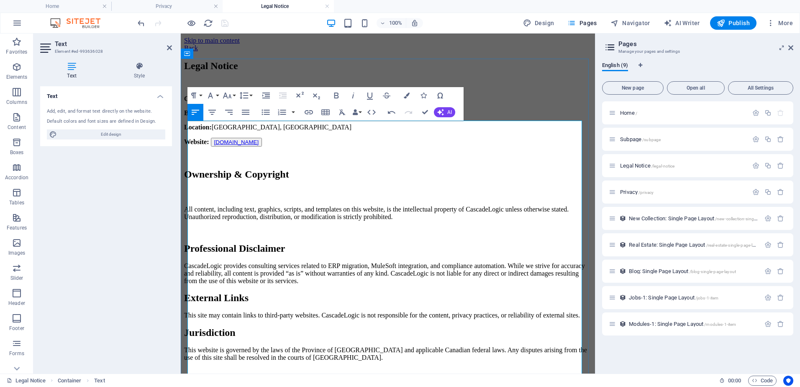
click at [319, 249] on h3 "Professional Disclaimer" at bounding box center [388, 248] width 408 height 11
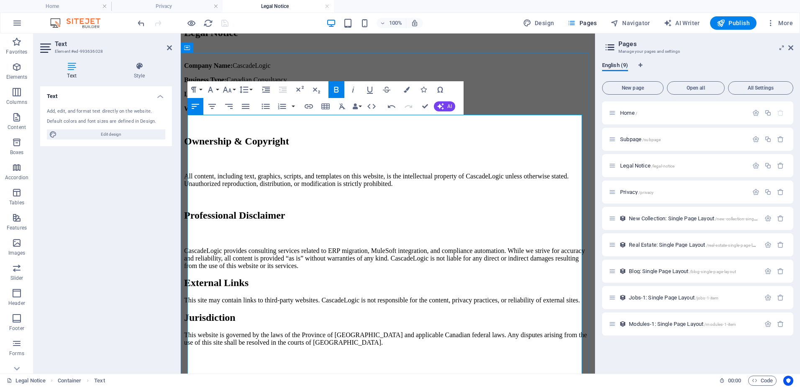
scroll to position [42, 0]
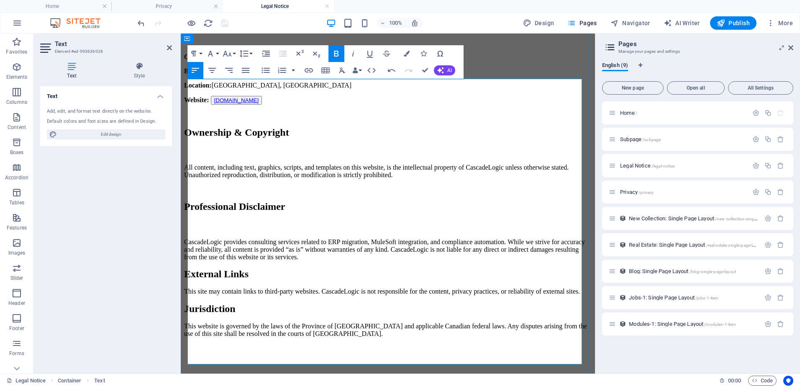
click at [398, 255] on p "CascadeLogic provides consulting services related to ERP migration, MuleSoft in…" at bounding box center [388, 249] width 408 height 23
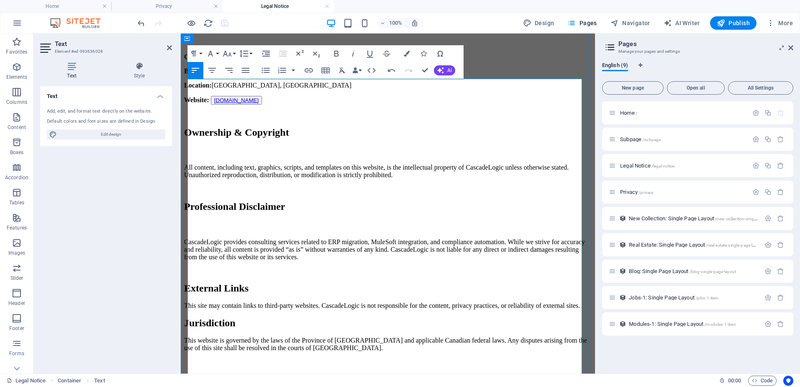
click at [274, 282] on h3 "External Links" at bounding box center [388, 287] width 408 height 11
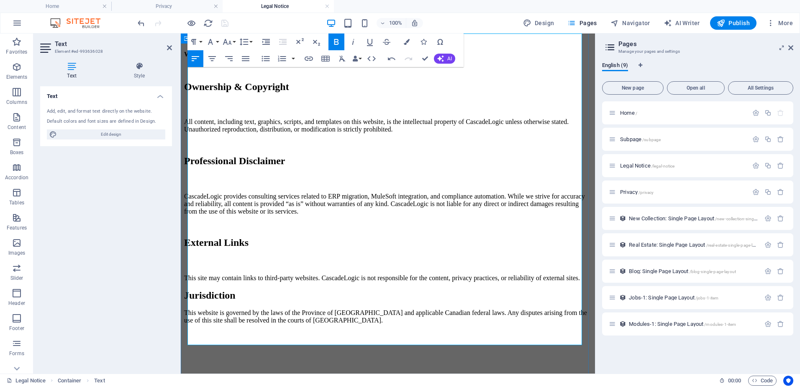
scroll to position [92, 0]
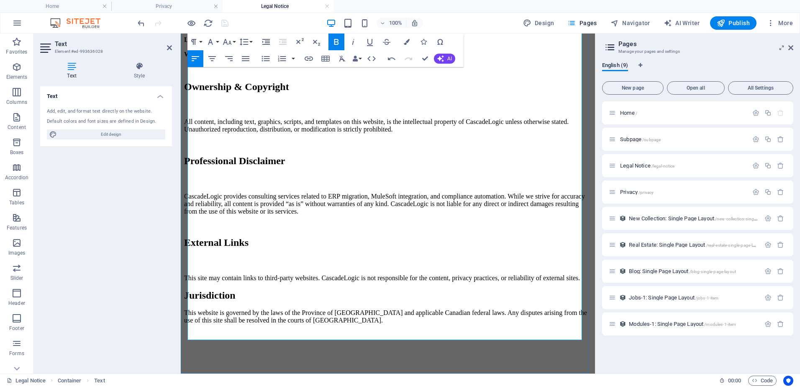
click at [246, 274] on p "This site may contain links to third-party websites. CascadeLogic is not respon…" at bounding box center [388, 278] width 408 height 8
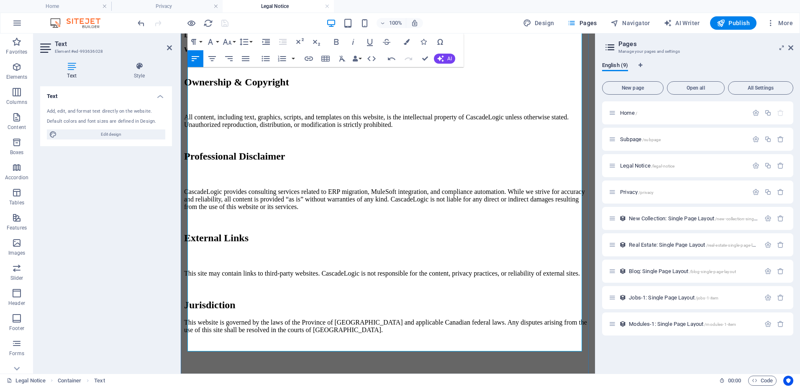
click at [247, 299] on h3 "Jurisdiction" at bounding box center [388, 304] width 408 height 11
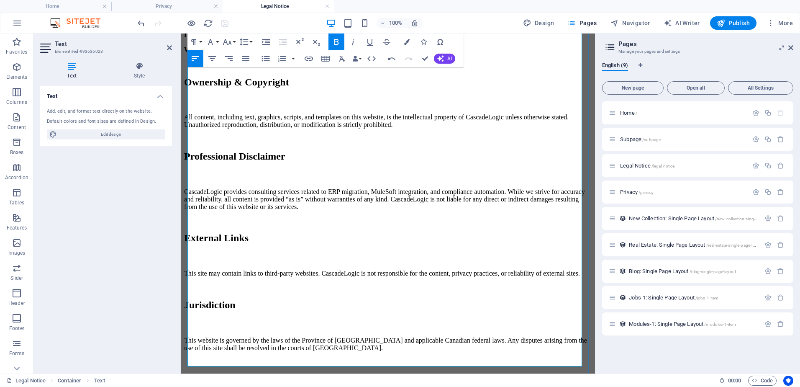
click at [410, 336] on p "This website is governed by the laws of the Province of [GEOGRAPHIC_DATA] and a…" at bounding box center [388, 343] width 408 height 15
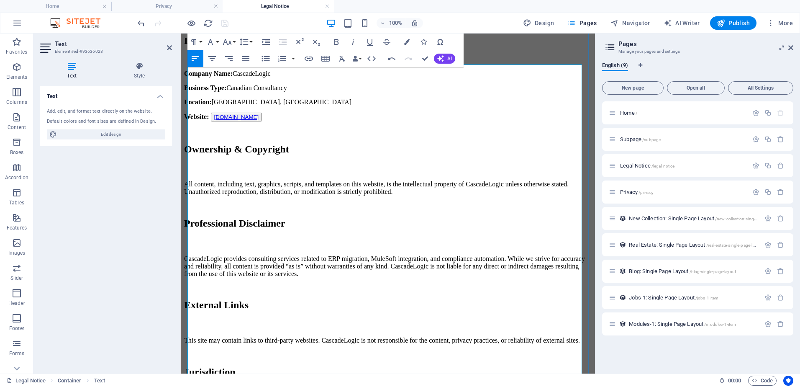
scroll to position [0, 0]
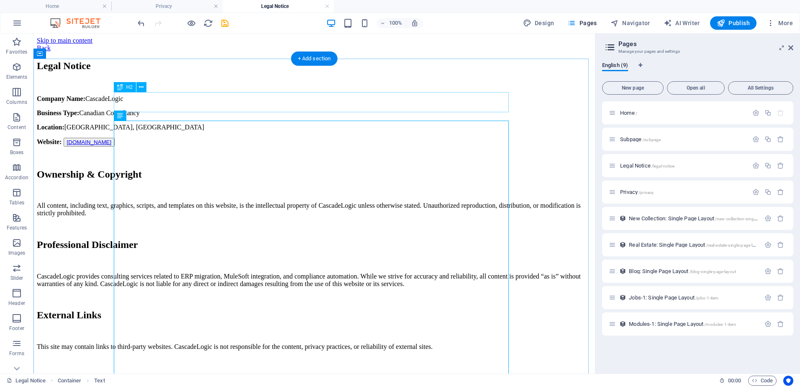
click at [152, 72] on div "Legal Notice" at bounding box center [314, 65] width 555 height 11
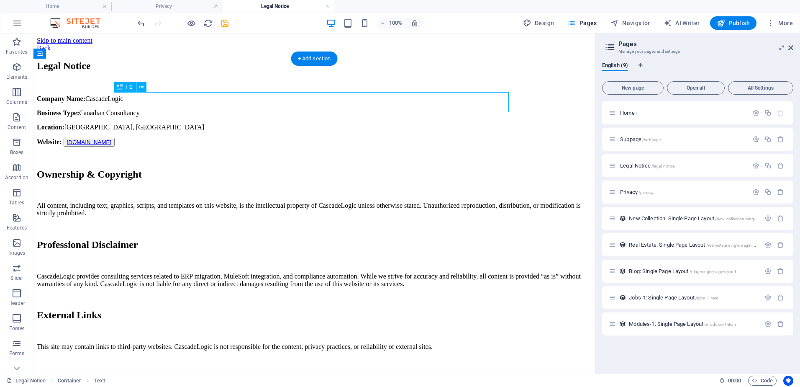
click at [152, 72] on div "Legal Notice" at bounding box center [314, 65] width 555 height 11
click at [226, 23] on icon "save" at bounding box center [225, 23] width 10 height 10
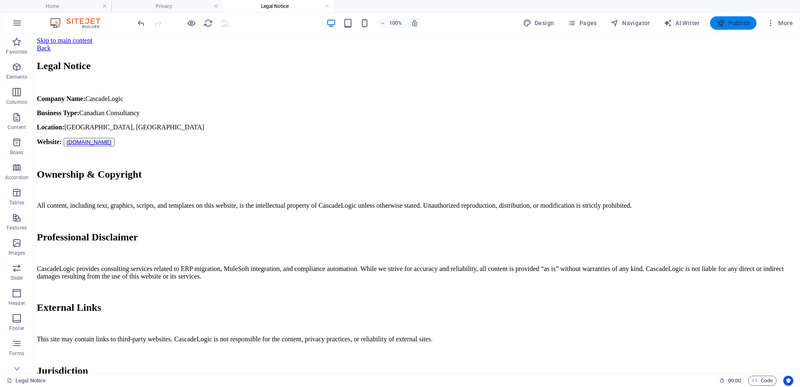
click at [736, 22] on span "Publish" at bounding box center [733, 23] width 33 height 8
